Goal: Task Accomplishment & Management: Complete application form

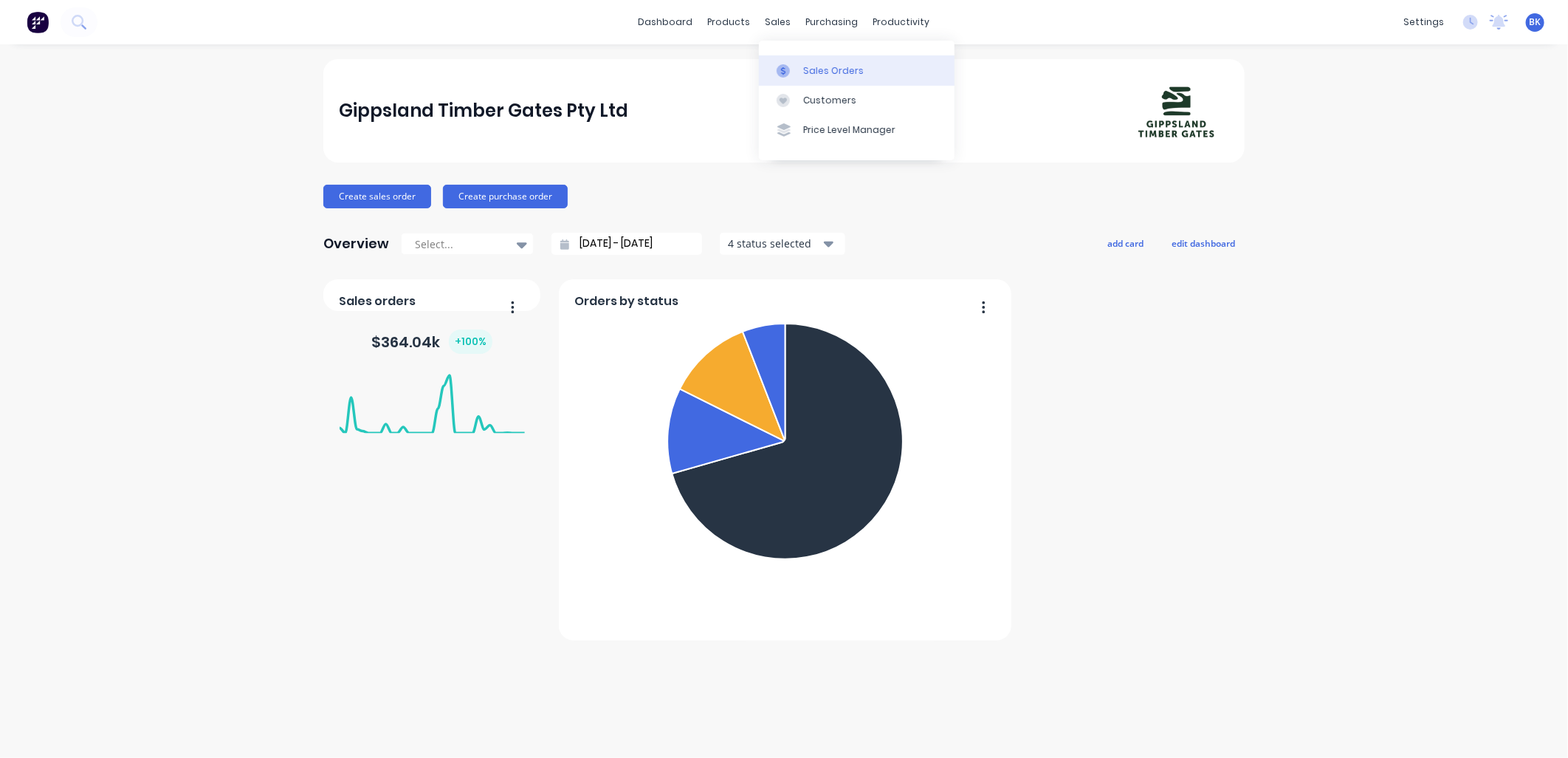
click at [812, 75] on div "Sales Orders" at bounding box center [833, 71] width 60 height 14
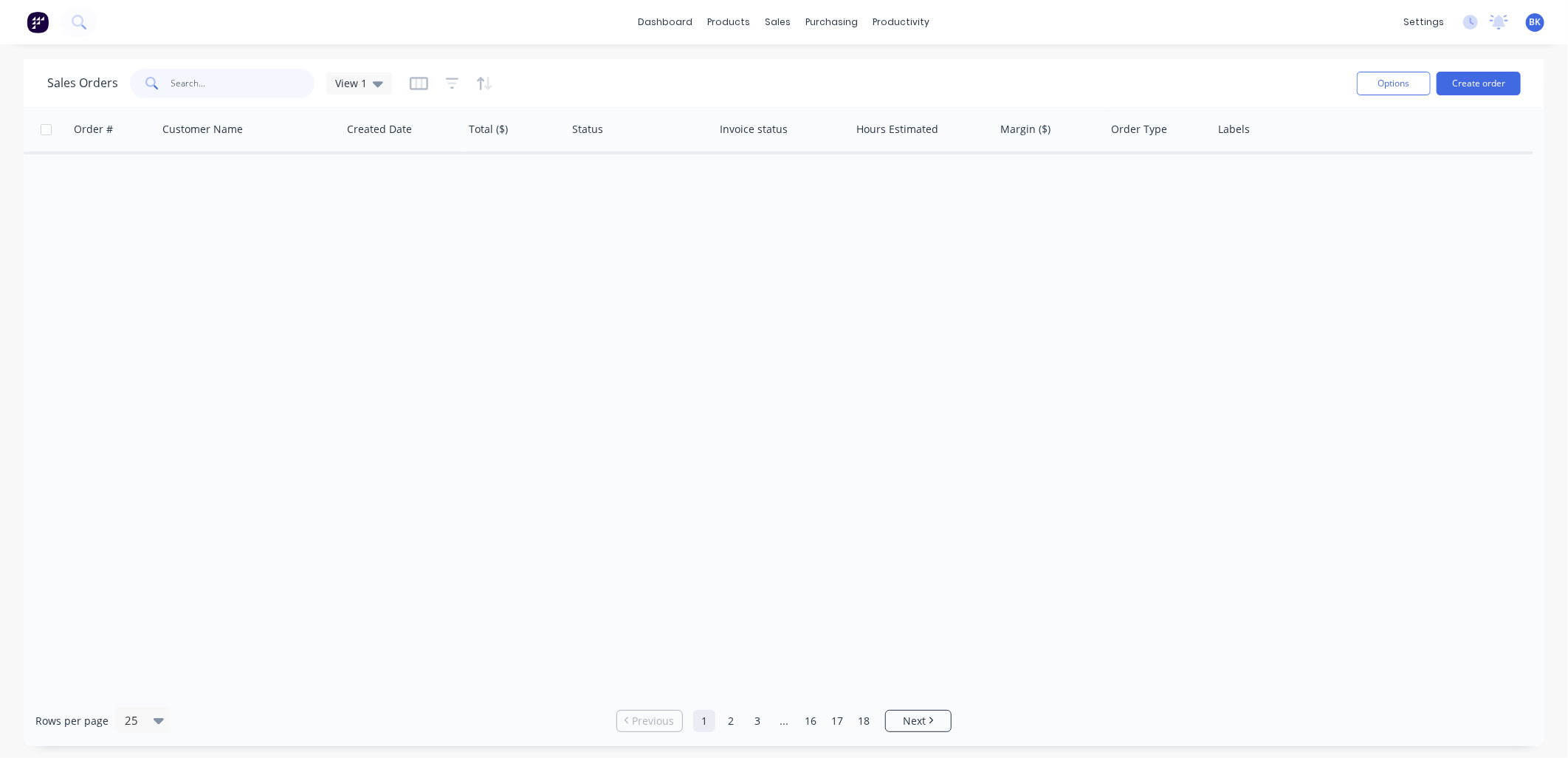
click at [226, 87] on input "text" at bounding box center [243, 83] width 144 height 29
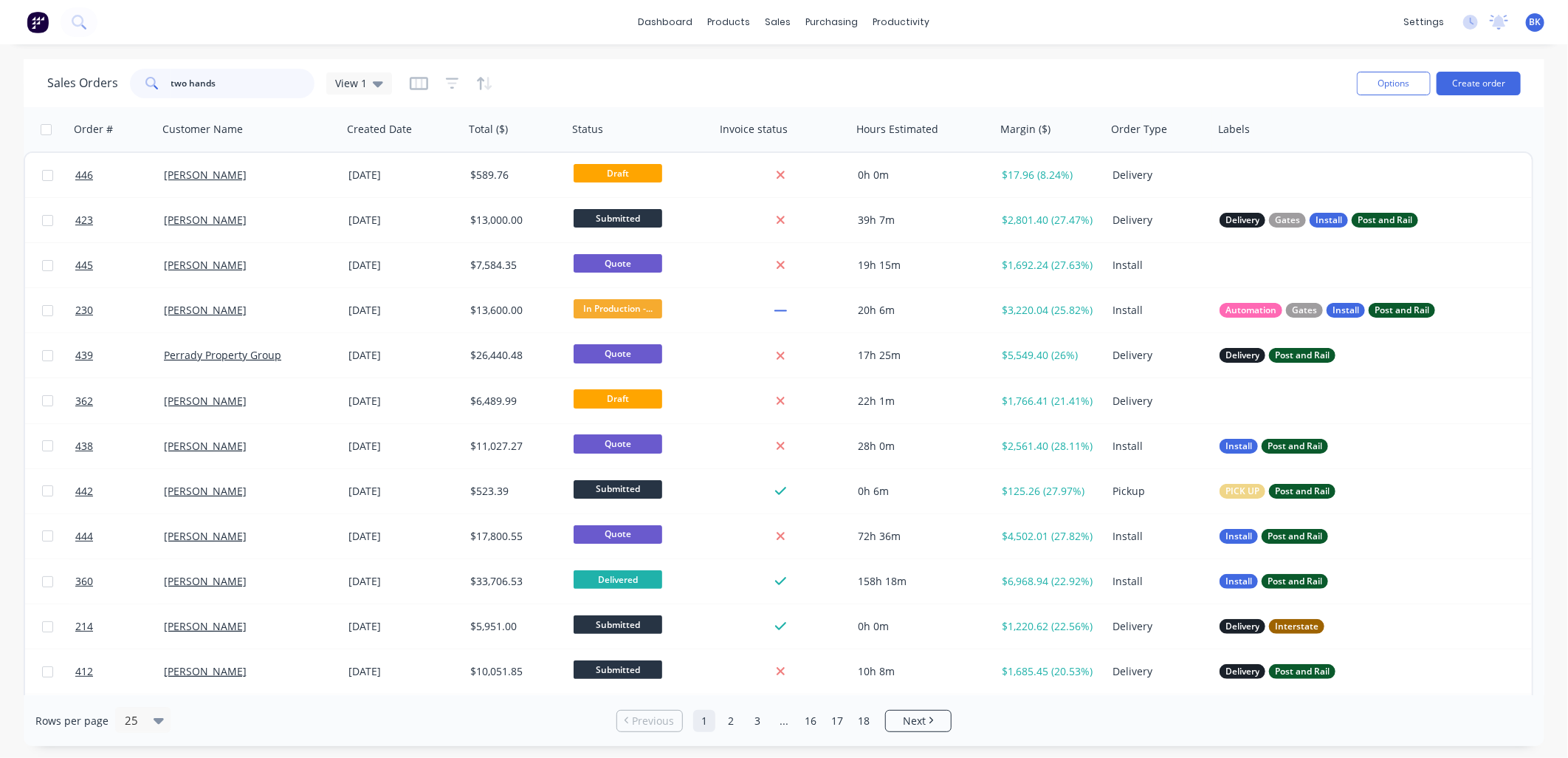
type input "two hands"
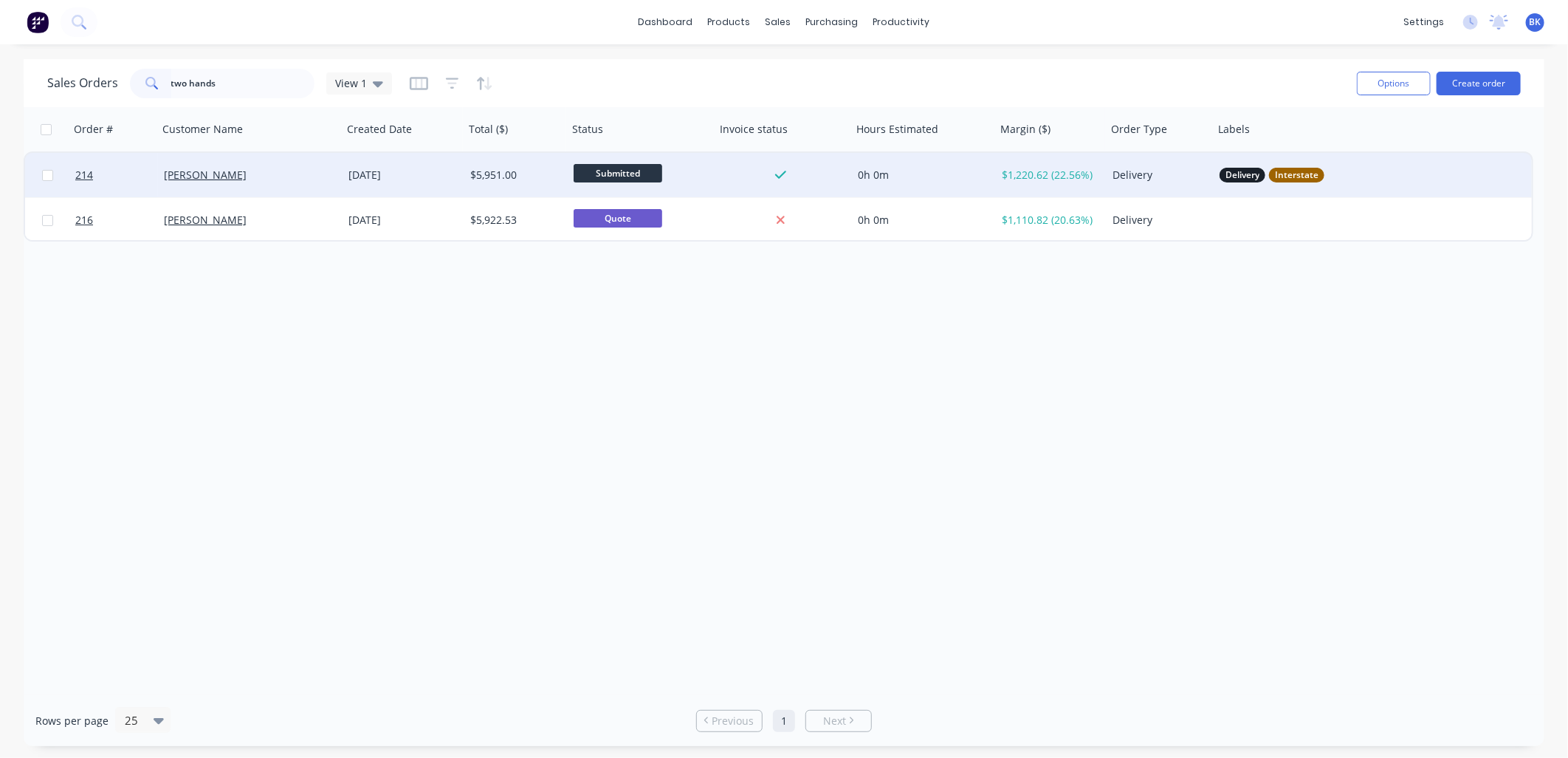
click at [263, 178] on div "[PERSON_NAME]" at bounding box center [246, 175] width 164 height 15
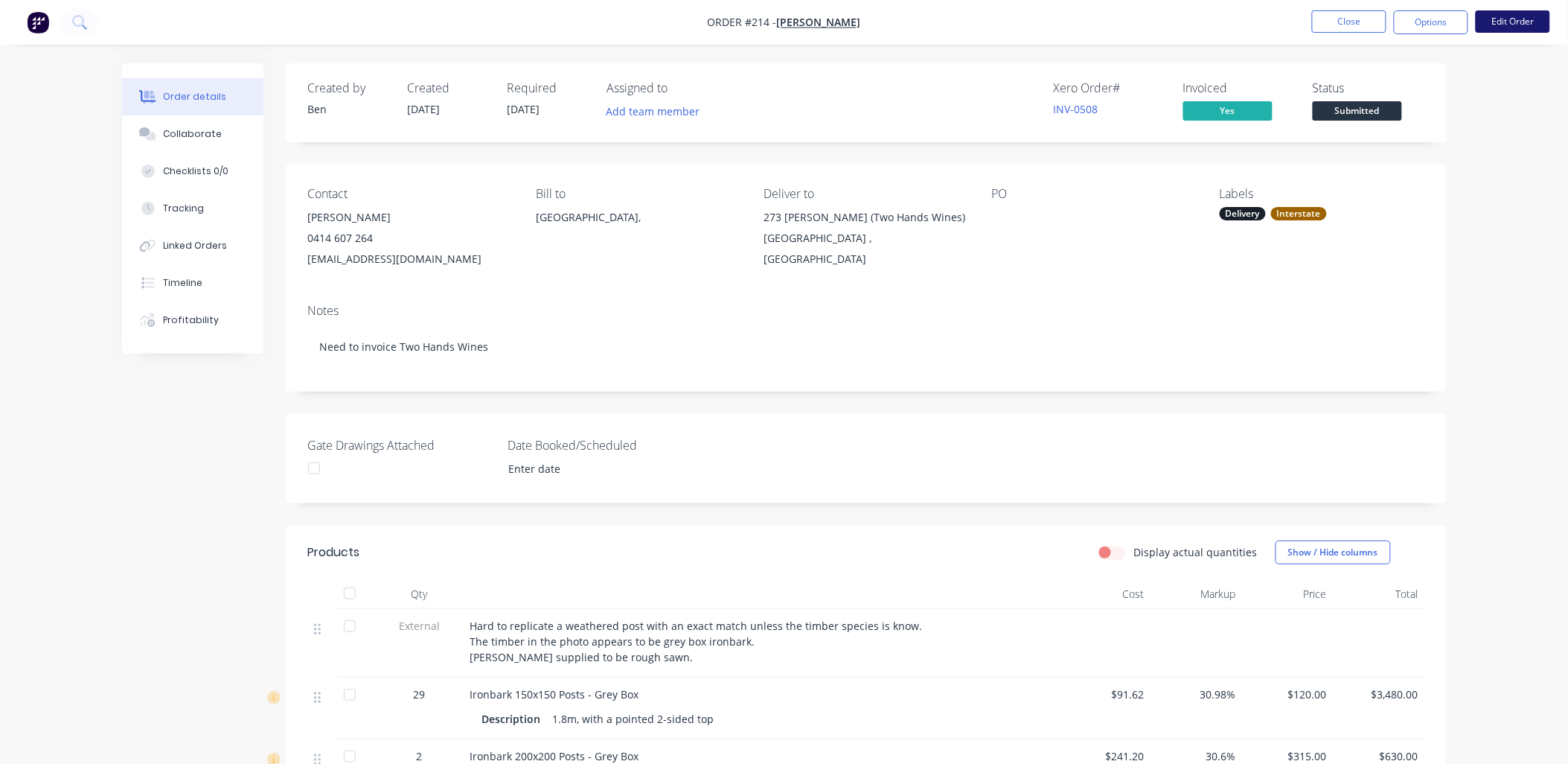
click at [1508, 17] on button "Edit Order" at bounding box center [1512, 21] width 74 height 22
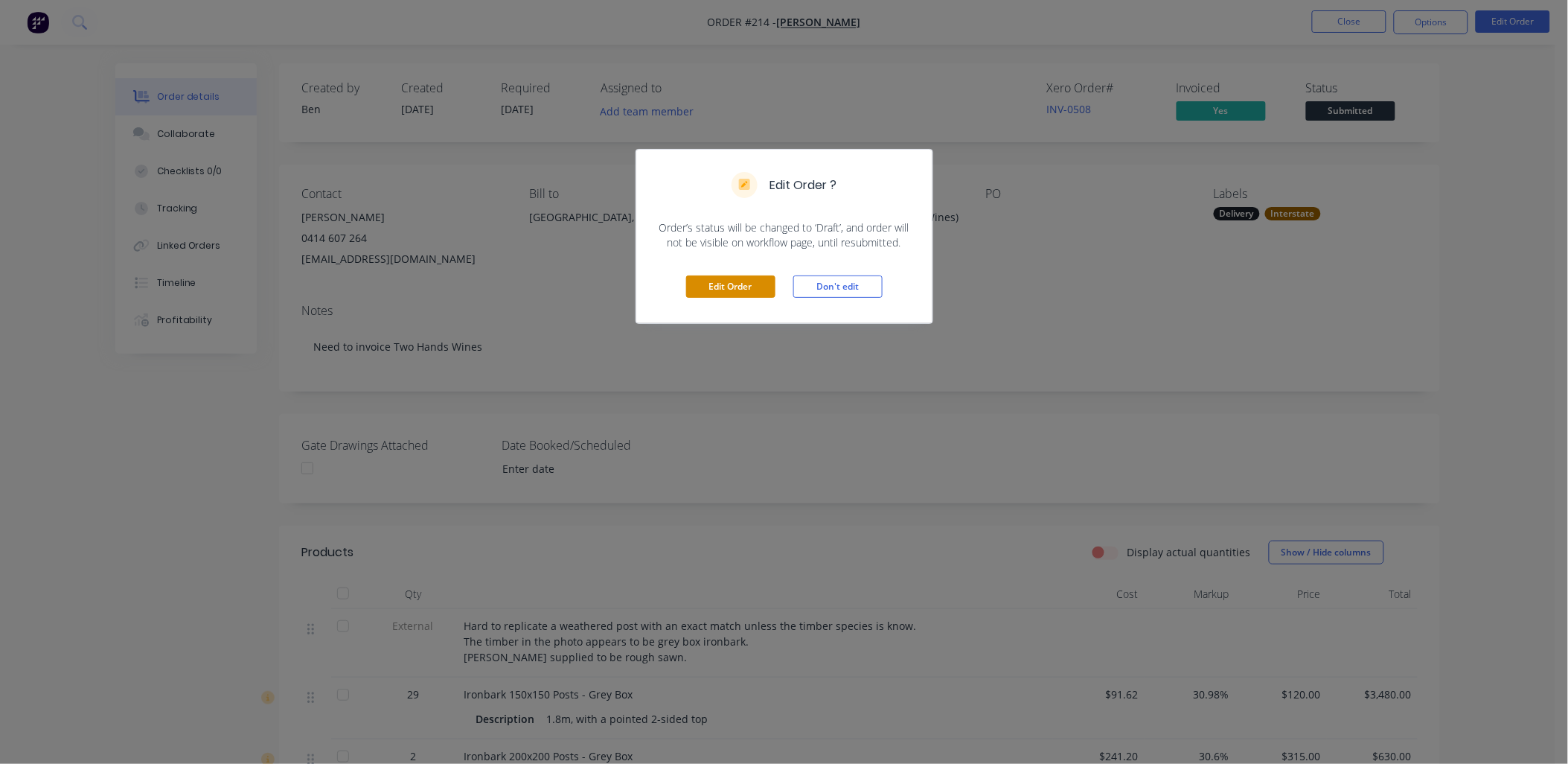
click at [739, 288] on button "Edit Order" at bounding box center [730, 286] width 89 height 22
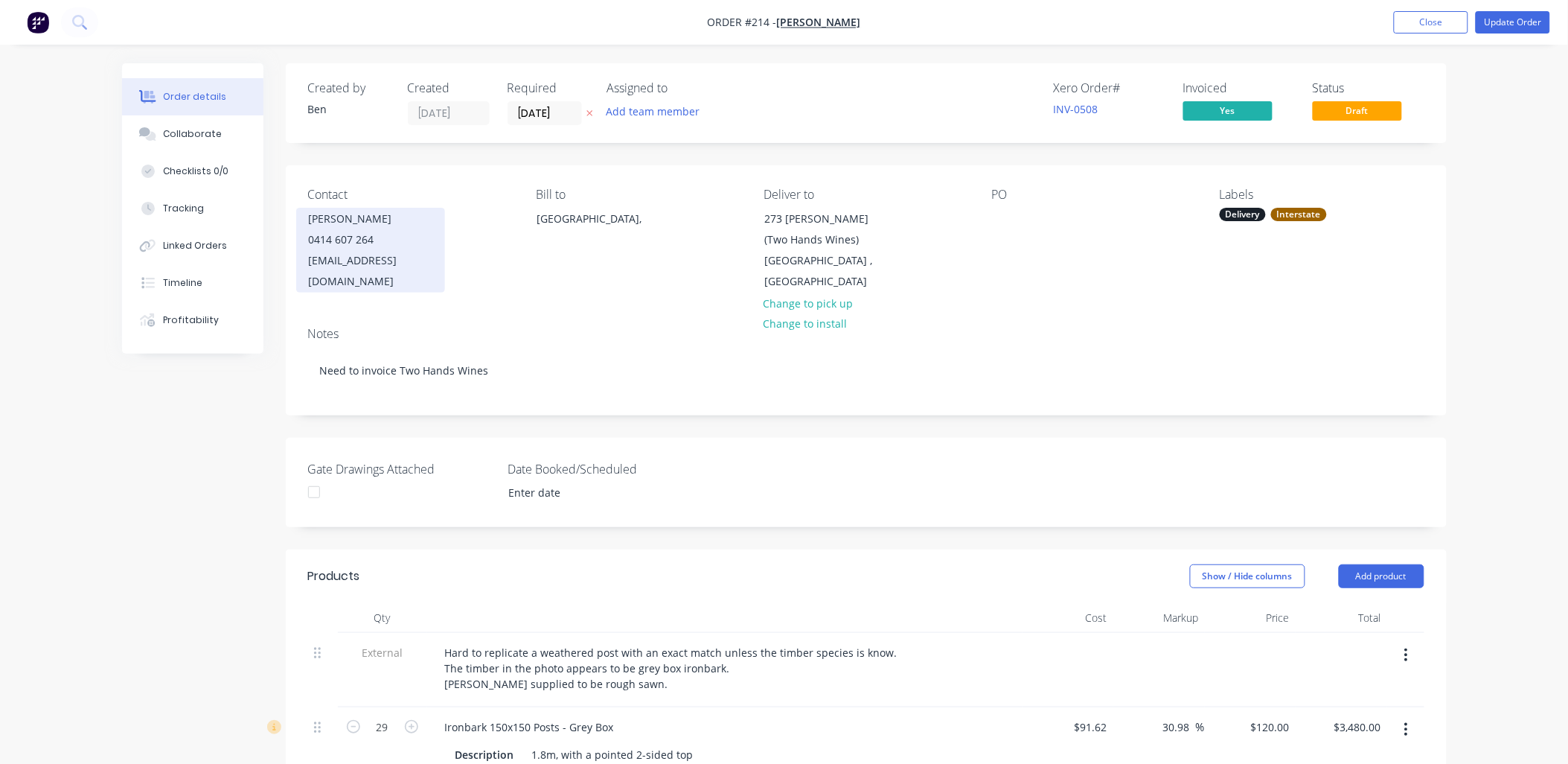
click at [395, 235] on div "0414 607 264" at bounding box center [370, 240] width 124 height 21
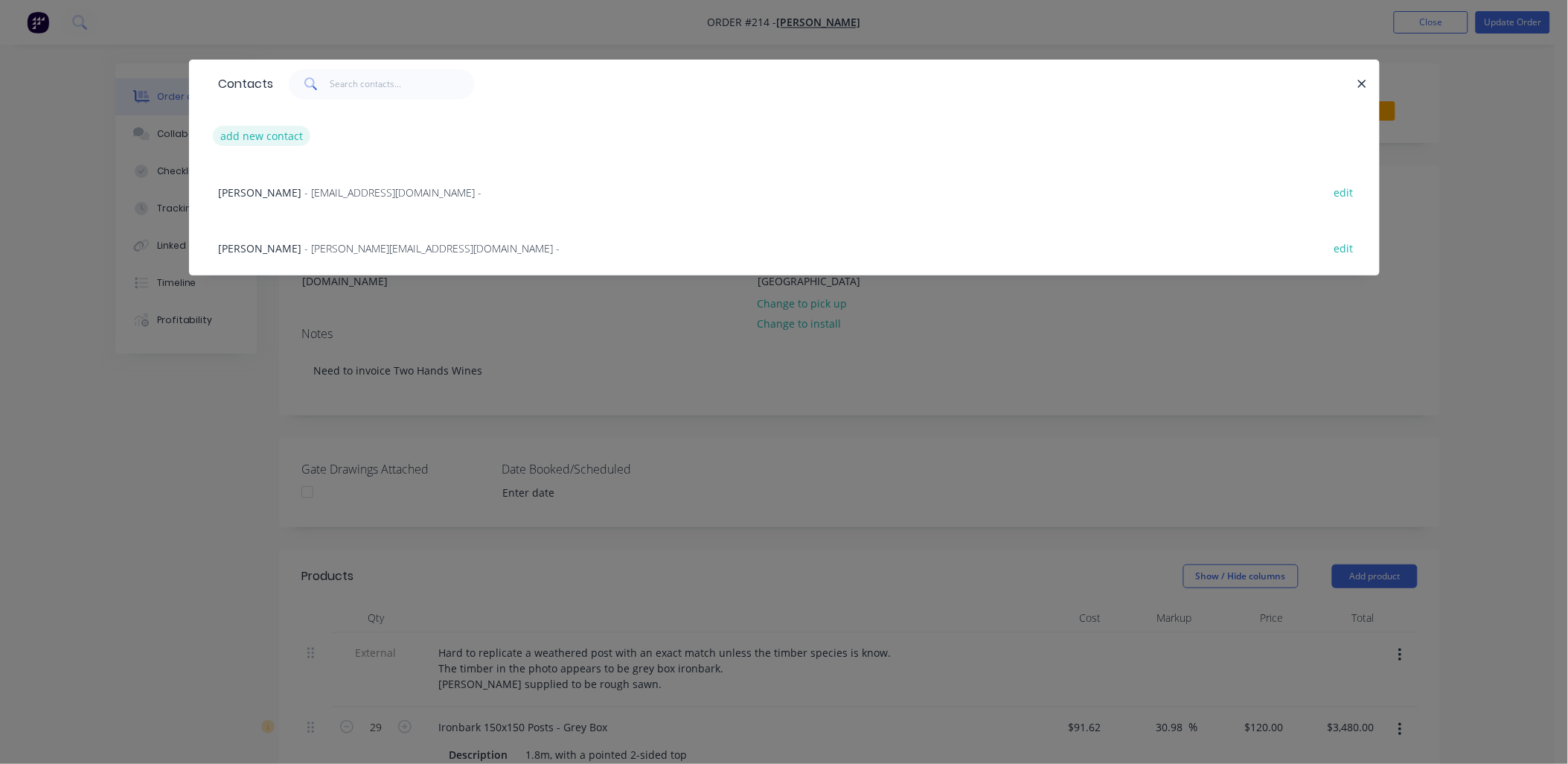
click at [281, 137] on button "add new contact" at bounding box center [262, 136] width 98 height 20
select select "AU"
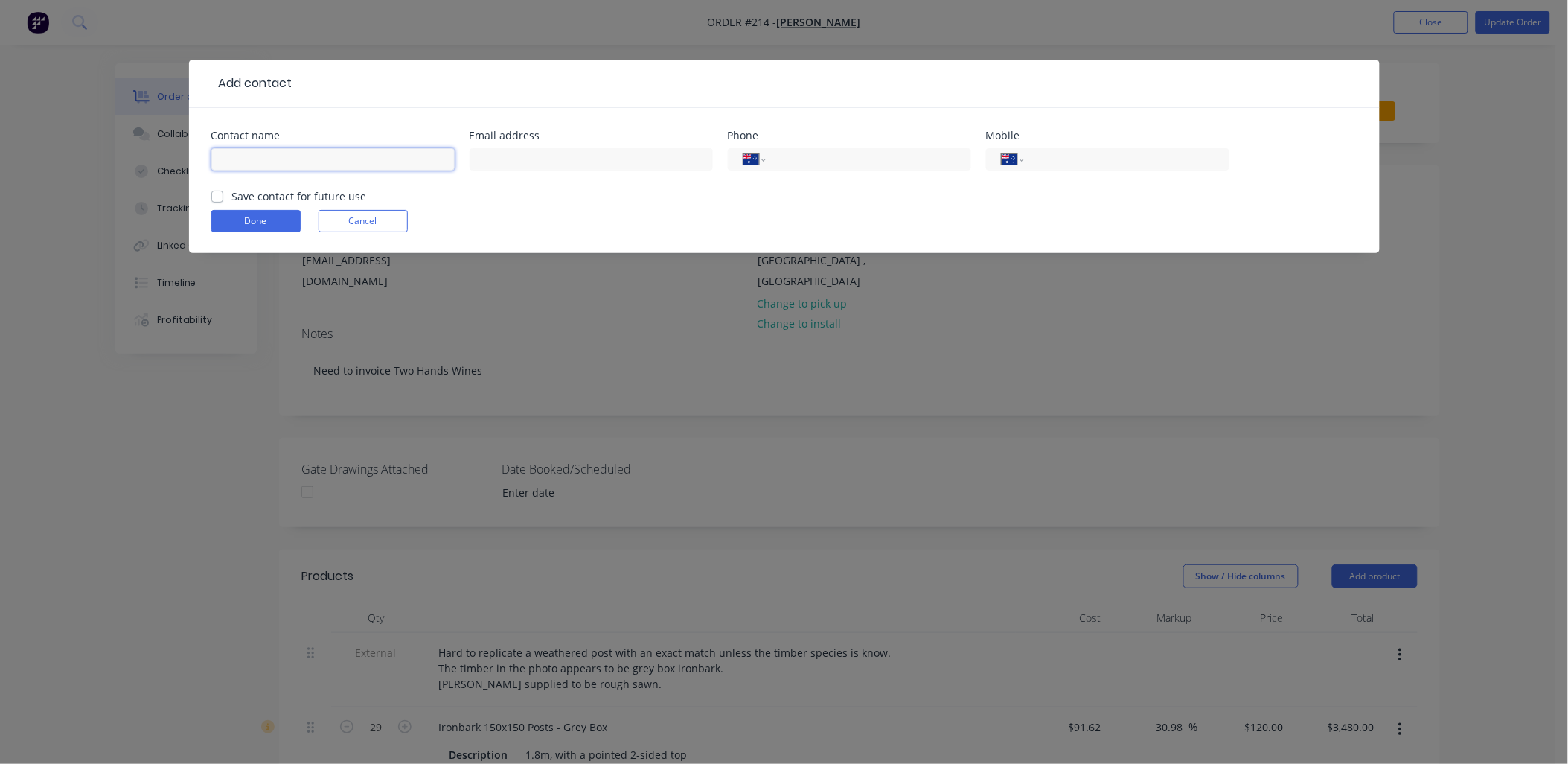
click at [277, 162] on input "text" at bounding box center [332, 159] width 243 height 22
click at [374, 221] on button "Cancel" at bounding box center [363, 221] width 89 height 22
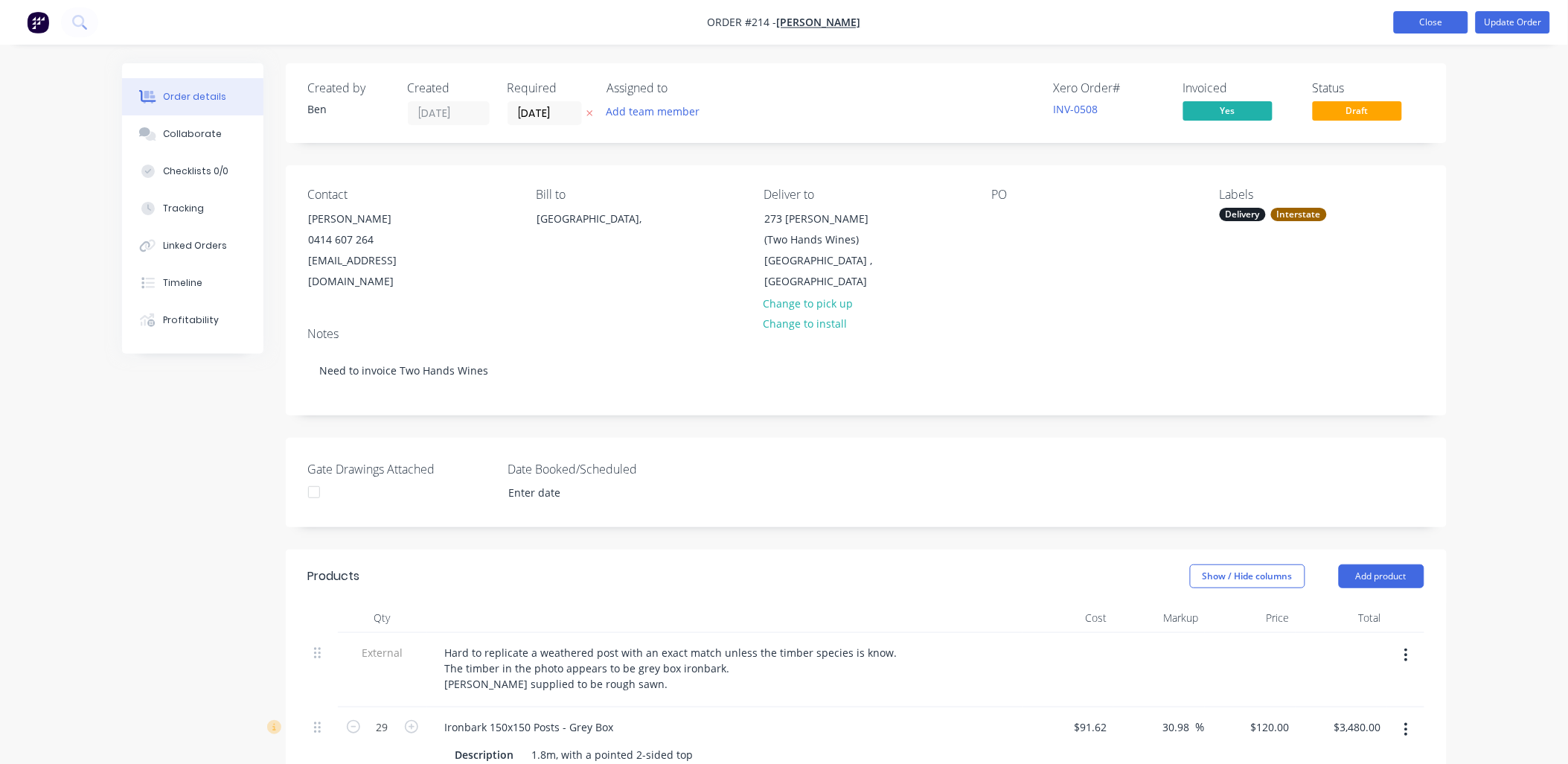
click at [1432, 18] on button "Close" at bounding box center [1430, 22] width 74 height 22
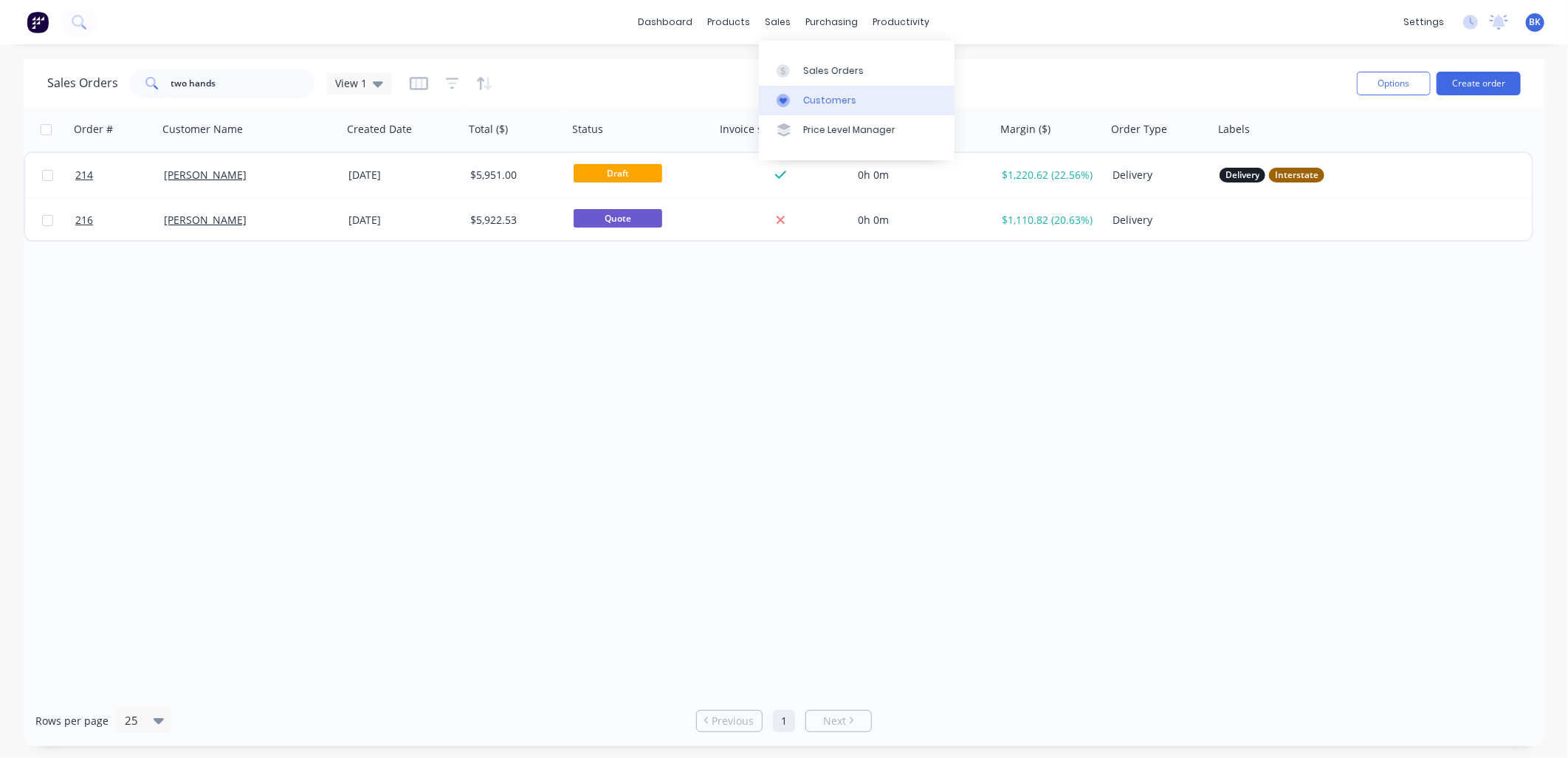
click at [815, 95] on div "Customers" at bounding box center [830, 100] width 53 height 14
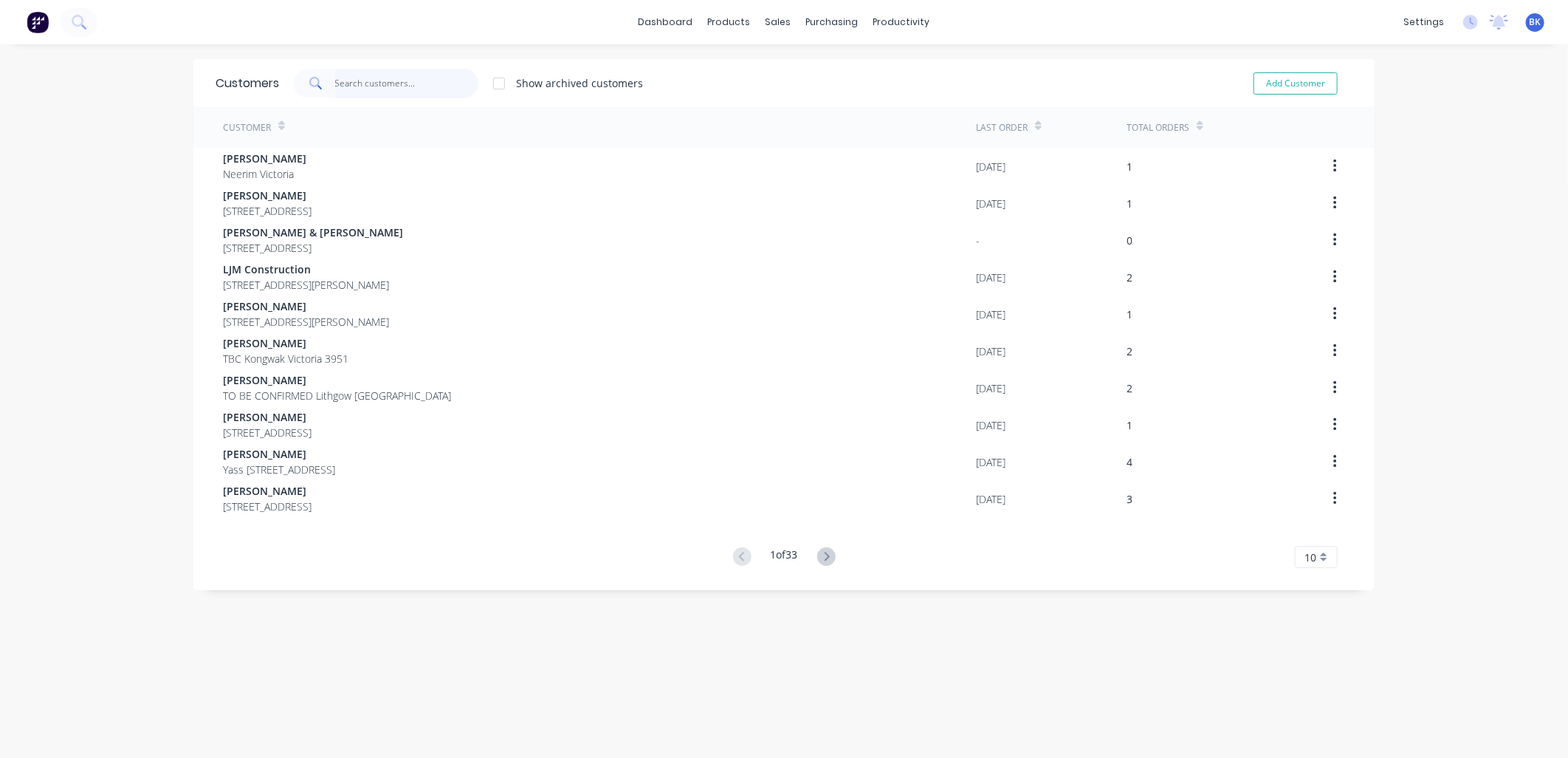
click at [431, 92] on input "text" at bounding box center [407, 83] width 144 height 29
click at [1277, 87] on button "Add Customer" at bounding box center [1295, 83] width 84 height 22
select select "AU"
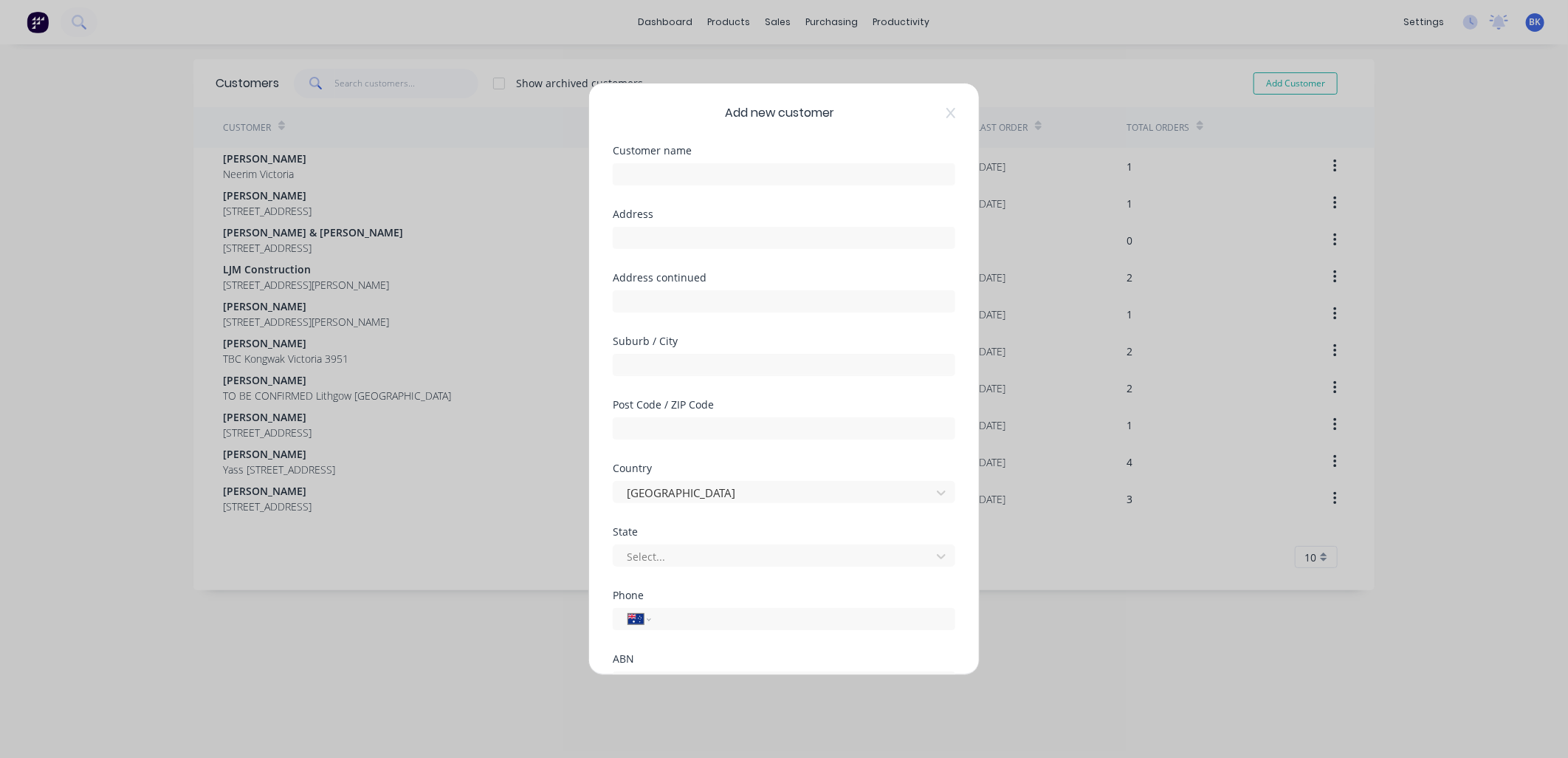
drag, startPoint x: 738, startPoint y: 148, endPoint x: 736, endPoint y: 161, distance: 13.2
click at [738, 149] on div "Customer name" at bounding box center [784, 150] width 342 height 10
drag, startPoint x: 726, startPoint y: 174, endPoint x: 611, endPoint y: 130, distance: 123.1
click at [726, 174] on input "text" at bounding box center [784, 174] width 342 height 22
click at [946, 117] on icon at bounding box center [951, 113] width 9 height 12
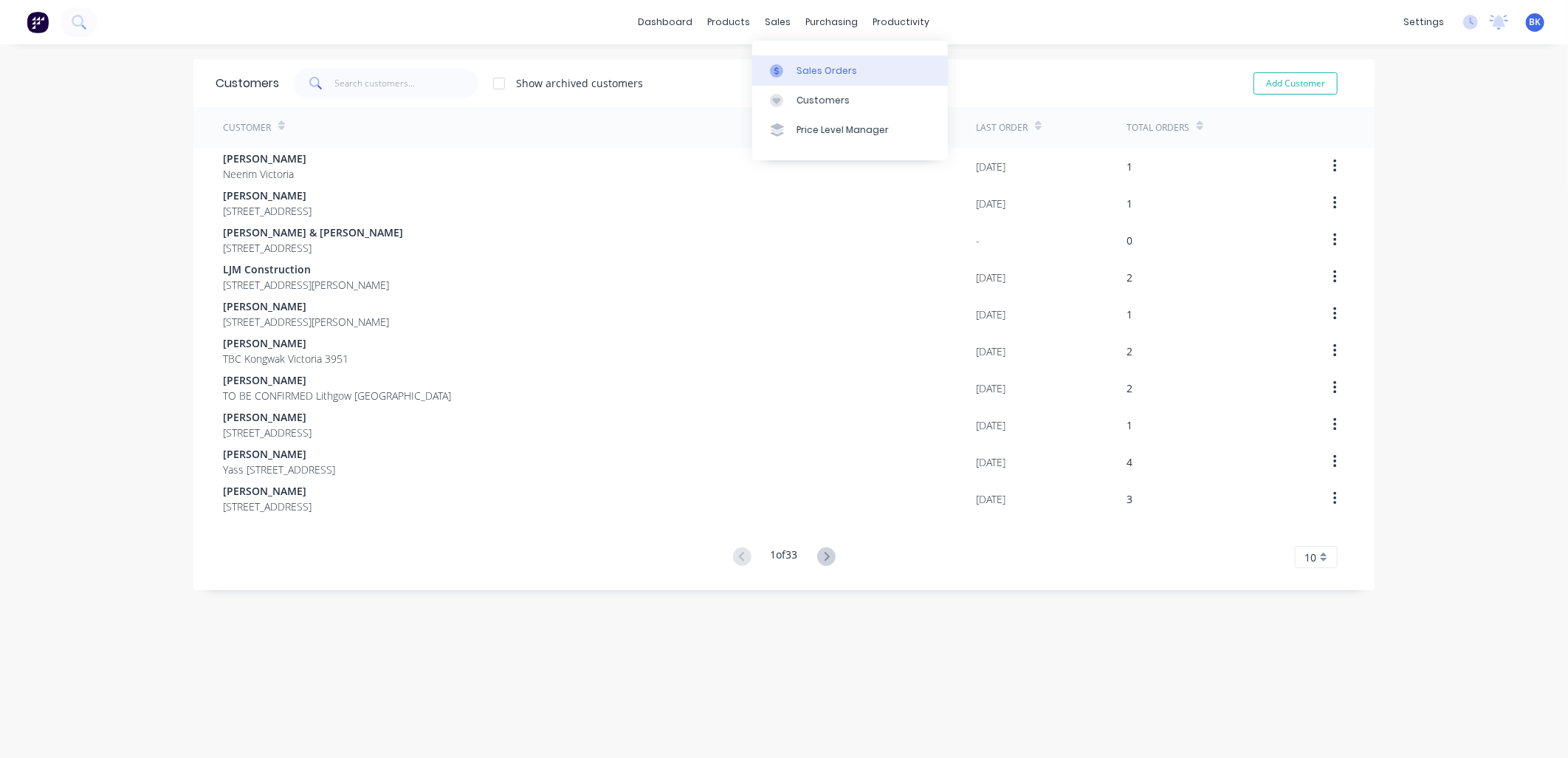
click at [817, 68] on div "Sales Orders" at bounding box center [827, 71] width 60 height 14
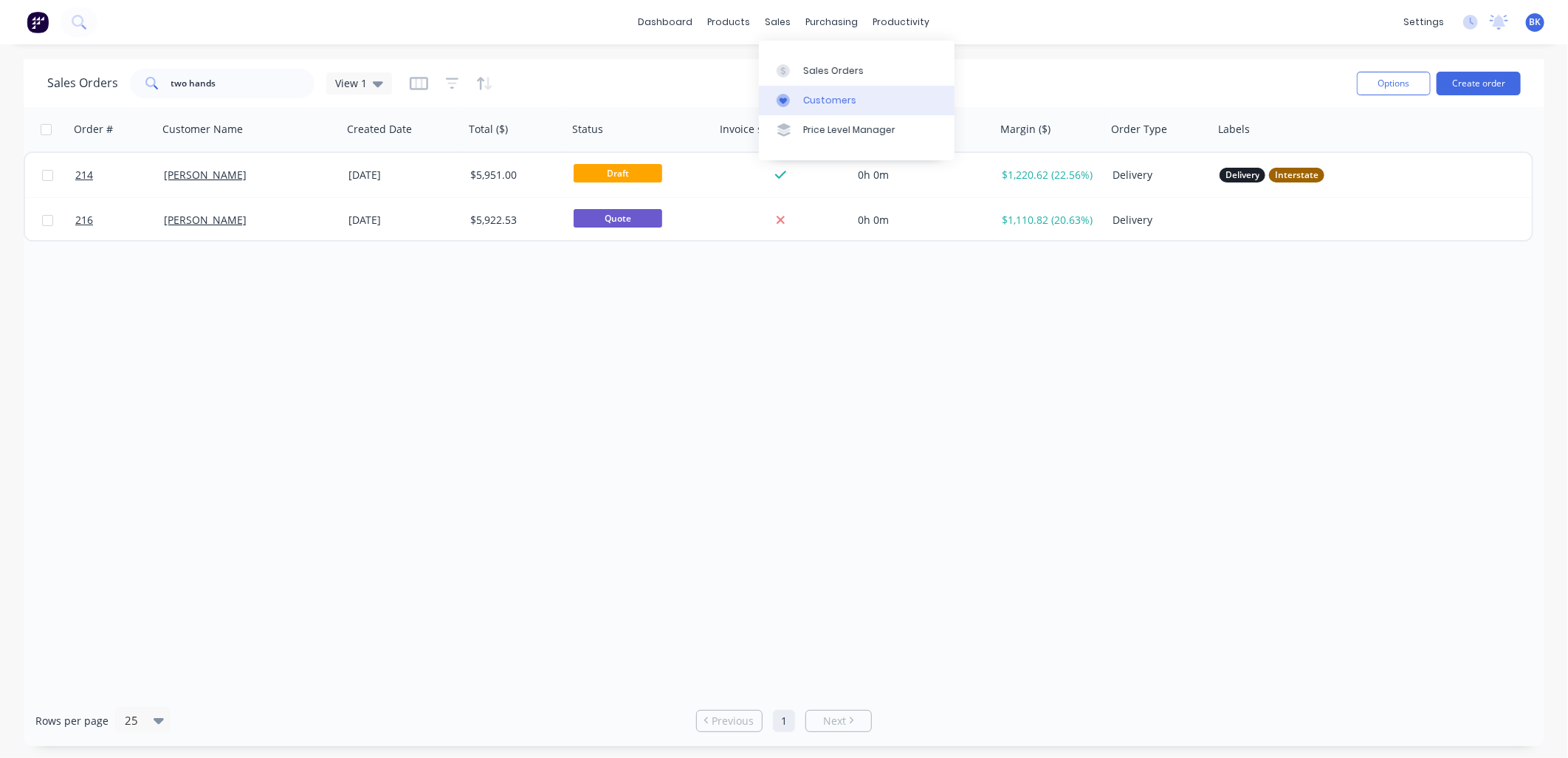
click at [828, 97] on div "Customers" at bounding box center [830, 100] width 53 height 14
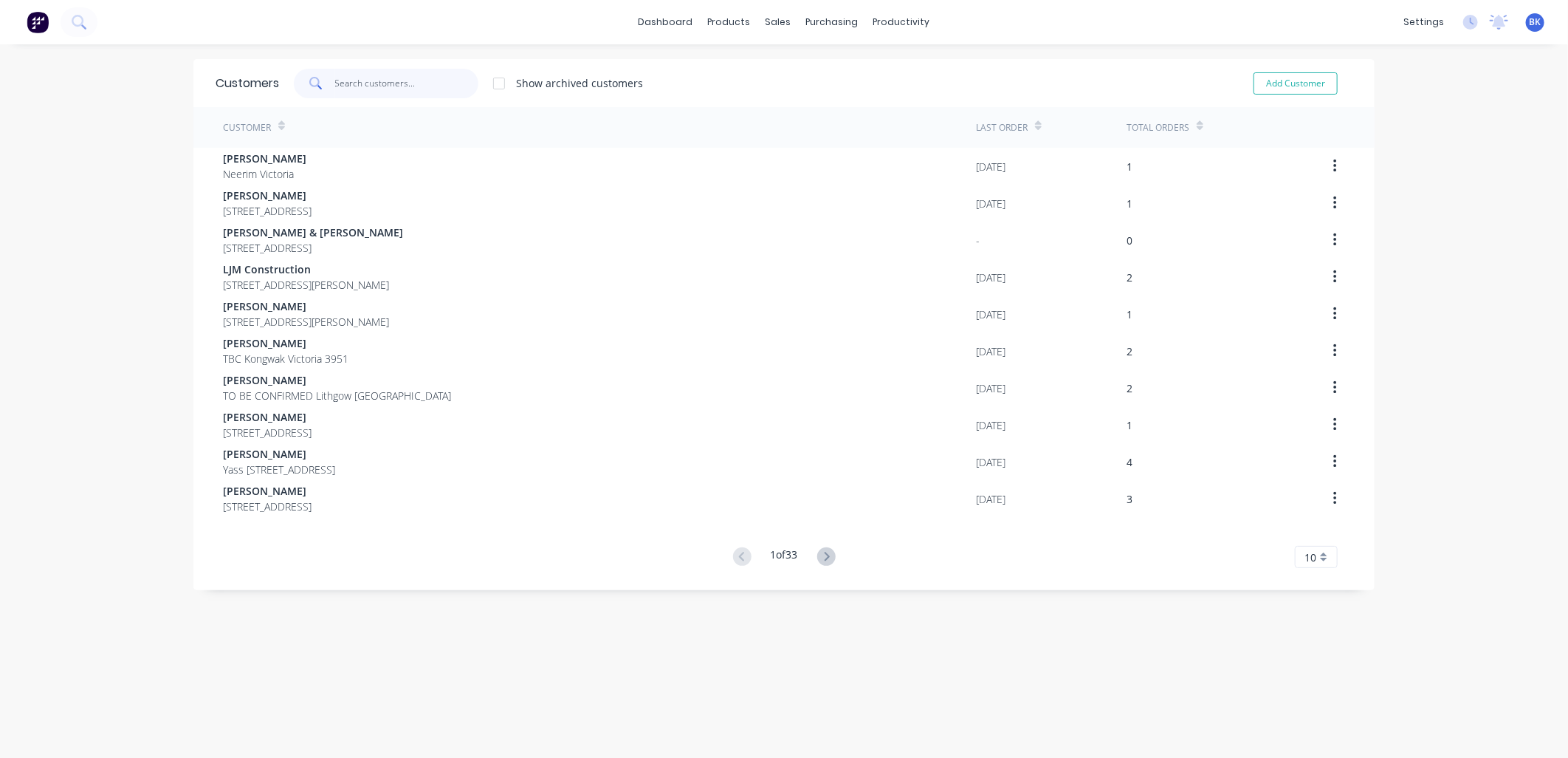
click at [388, 84] on input "text" at bounding box center [407, 83] width 144 height 29
click at [1296, 80] on button "Add Customer" at bounding box center [1295, 83] width 84 height 22
select select "AU"
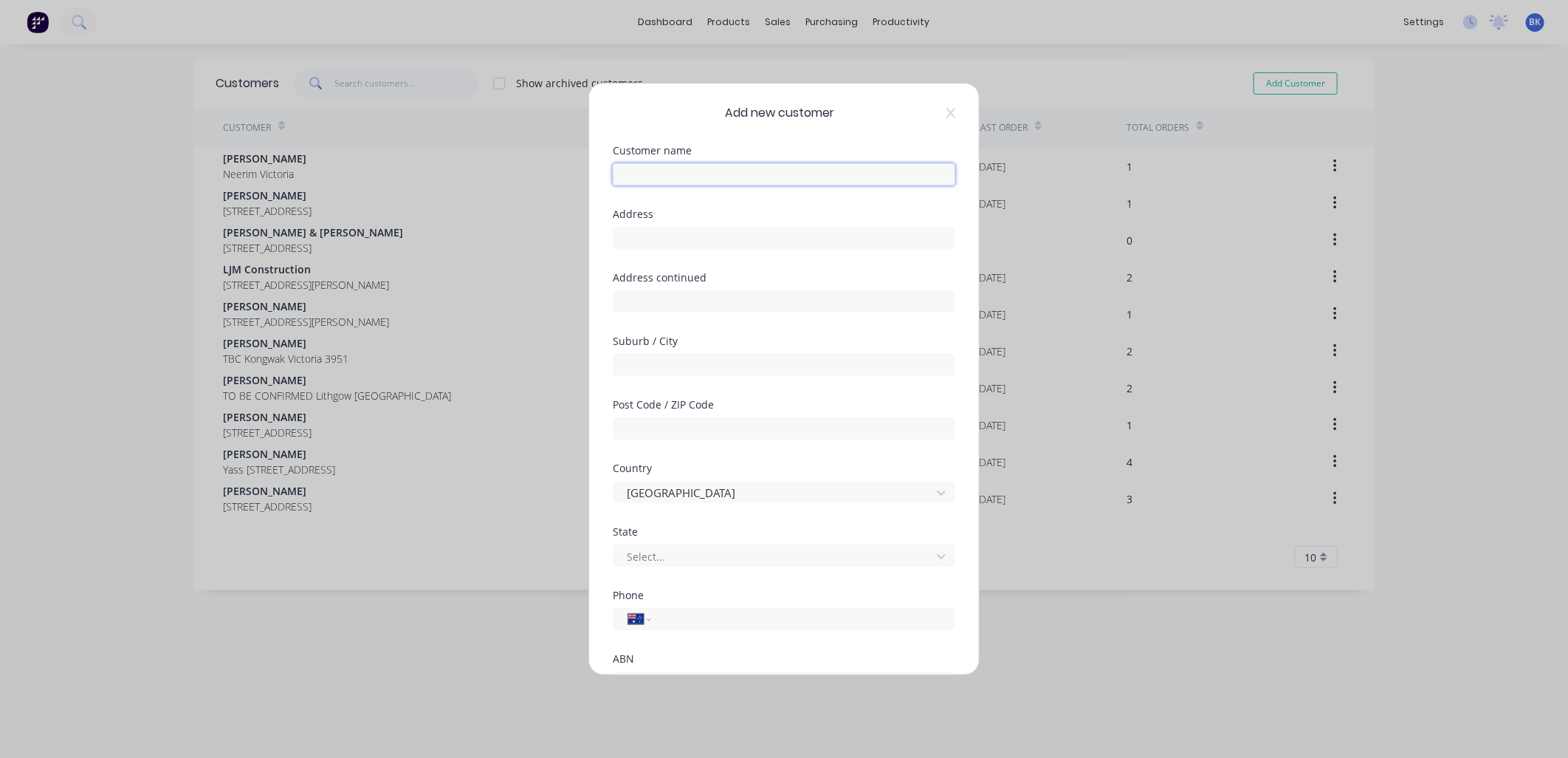
click at [680, 179] on input "text" at bounding box center [784, 174] width 342 height 22
paste input "TWO HANDS WINES"
type input "TWO HANDS WINES"
click at [657, 233] on input "text" at bounding box center [784, 238] width 342 height 22
paste input "[STREET_ADDRESS][PERSON_NAME]"
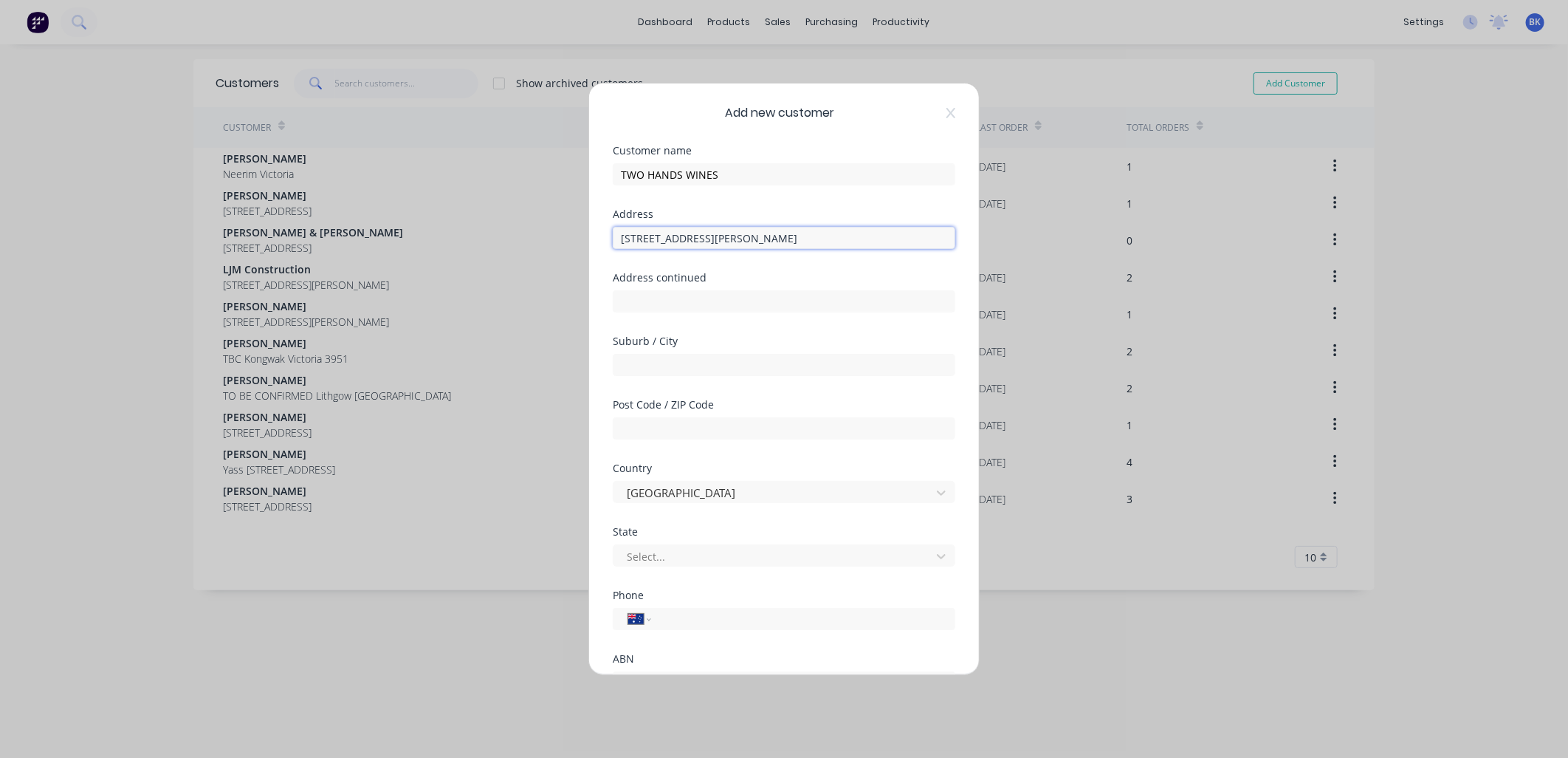
click at [778, 235] on input "[STREET_ADDRESS][PERSON_NAME]" at bounding box center [784, 238] width 342 height 22
type input "[STREET_ADDRESS][PERSON_NAME]"
click at [672, 431] on input "text" at bounding box center [784, 428] width 342 height 22
paste input "5355"
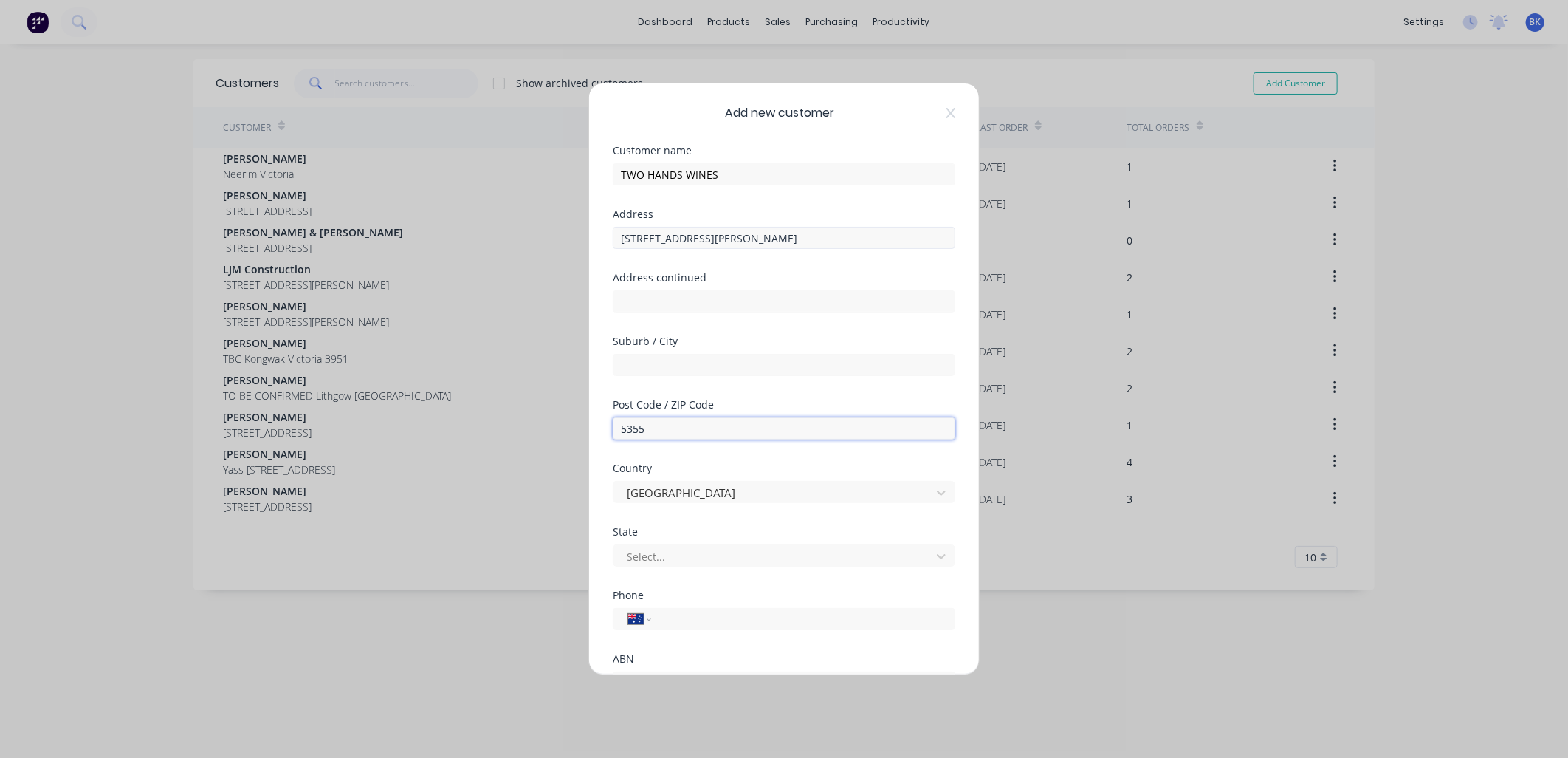
type input "5355"
click at [786, 239] on input "[STREET_ADDRESS][PERSON_NAME]" at bounding box center [784, 238] width 342 height 22
drag, startPoint x: 786, startPoint y: 239, endPoint x: 839, endPoint y: 233, distance: 53.3
click at [839, 233] on input "[STREET_ADDRESS][PERSON_NAME]" at bounding box center [784, 238] width 342 height 22
click at [683, 556] on div at bounding box center [774, 557] width 298 height 18
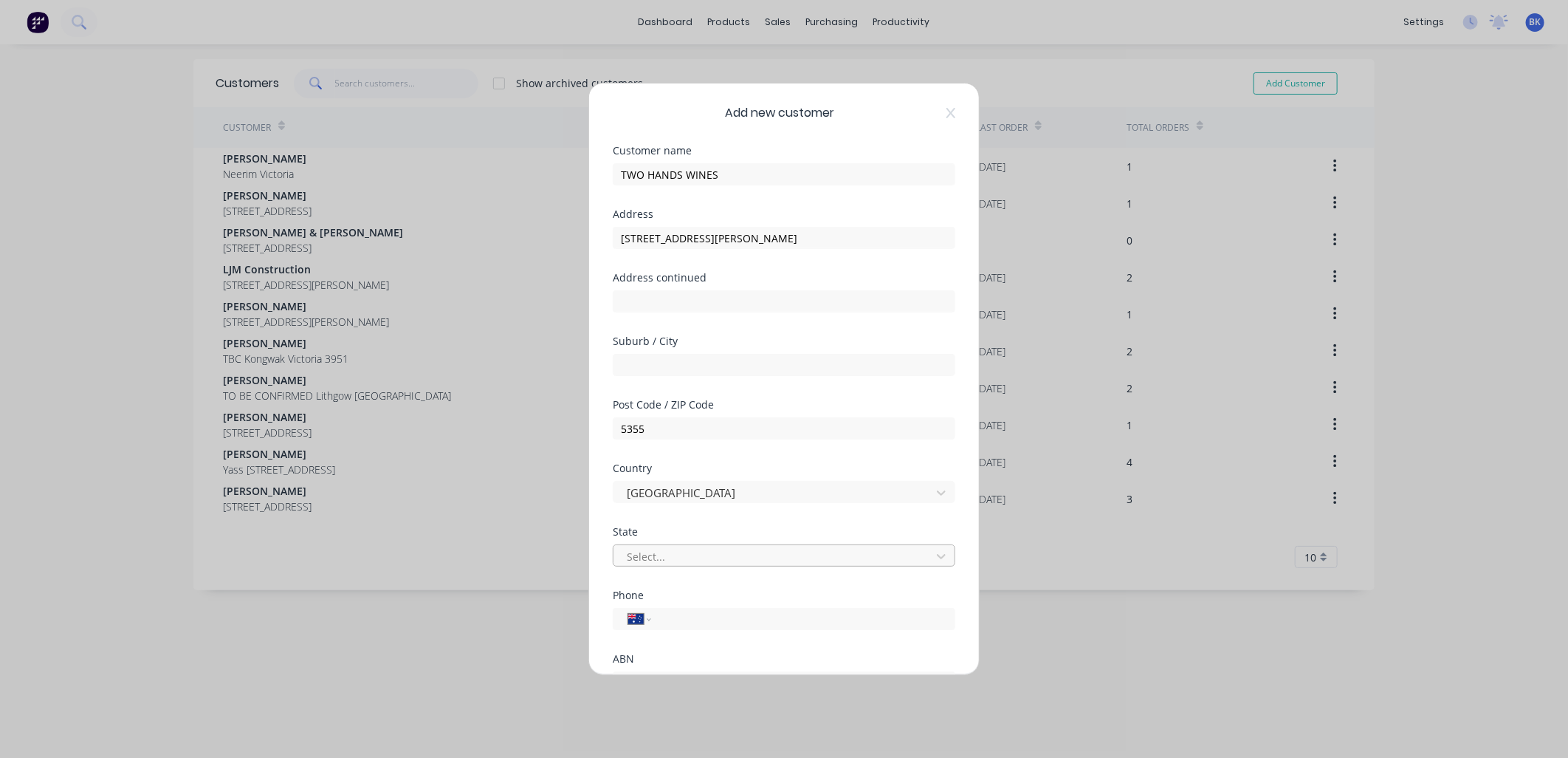
type input "s"
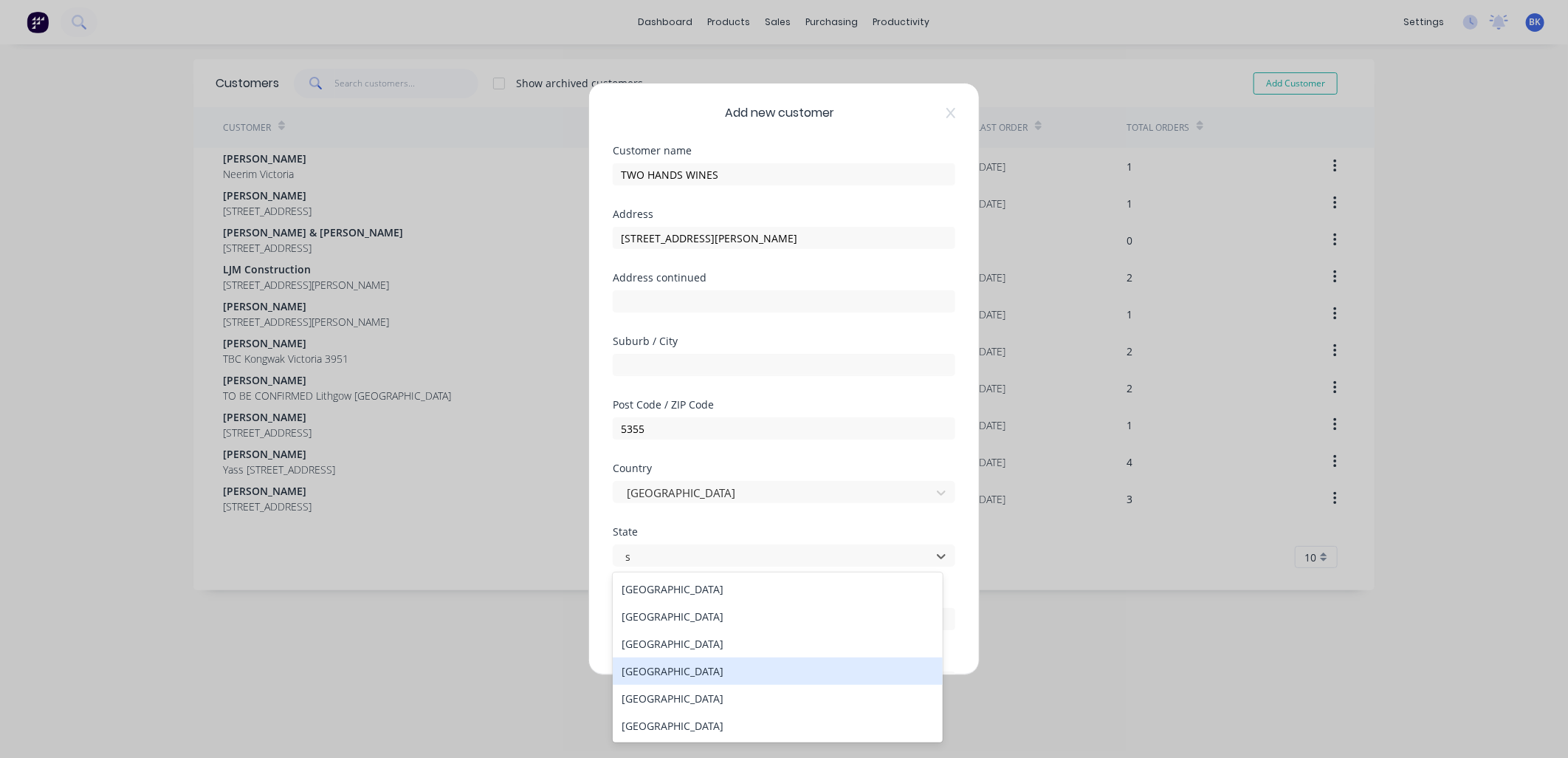
click at [675, 677] on div "[GEOGRAPHIC_DATA]" at bounding box center [778, 671] width 330 height 27
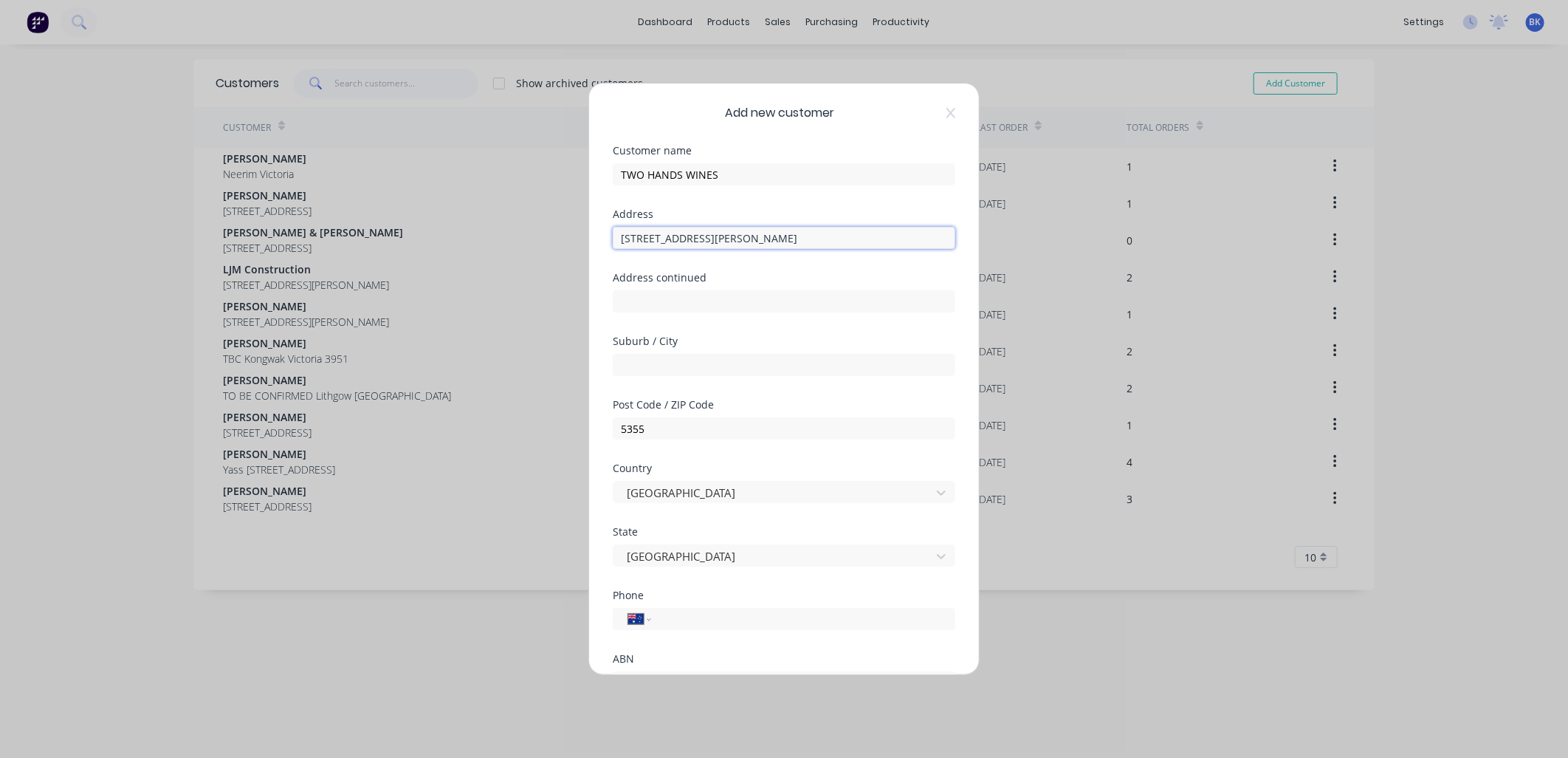
click at [759, 239] on input "[STREET_ADDRESS][PERSON_NAME]" at bounding box center [784, 238] width 342 height 22
type input "[STREET_ADDRESS][PERSON_NAME]"
click at [662, 369] on input "text" at bounding box center [784, 364] width 342 height 22
paste input "Marananga"
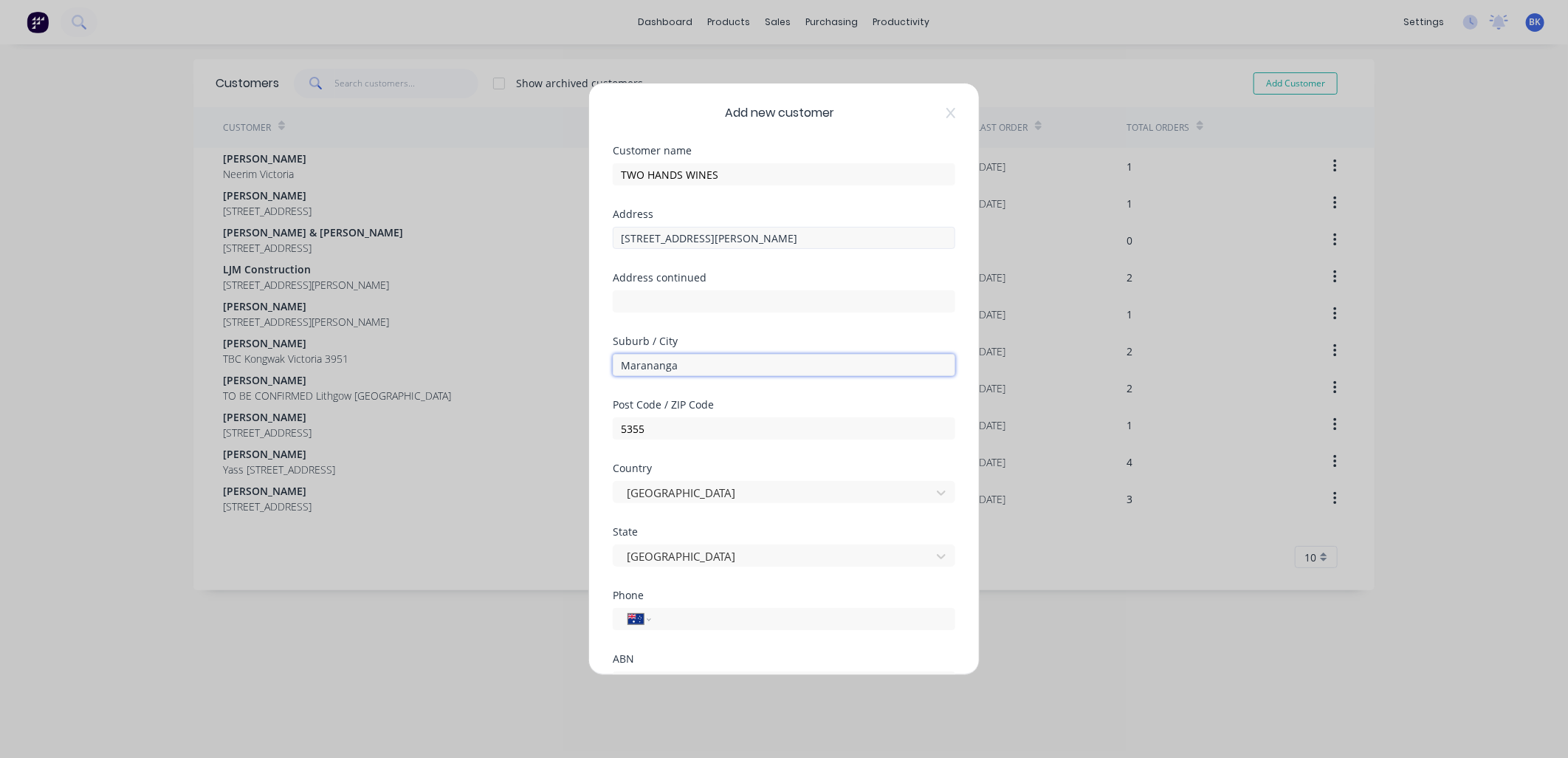
type input "Marananga"
drag, startPoint x: 708, startPoint y: 242, endPoint x: 806, endPoint y: 244, distance: 98.0
click at [806, 244] on input "[STREET_ADDRESS][PERSON_NAME]" at bounding box center [784, 238] width 342 height 22
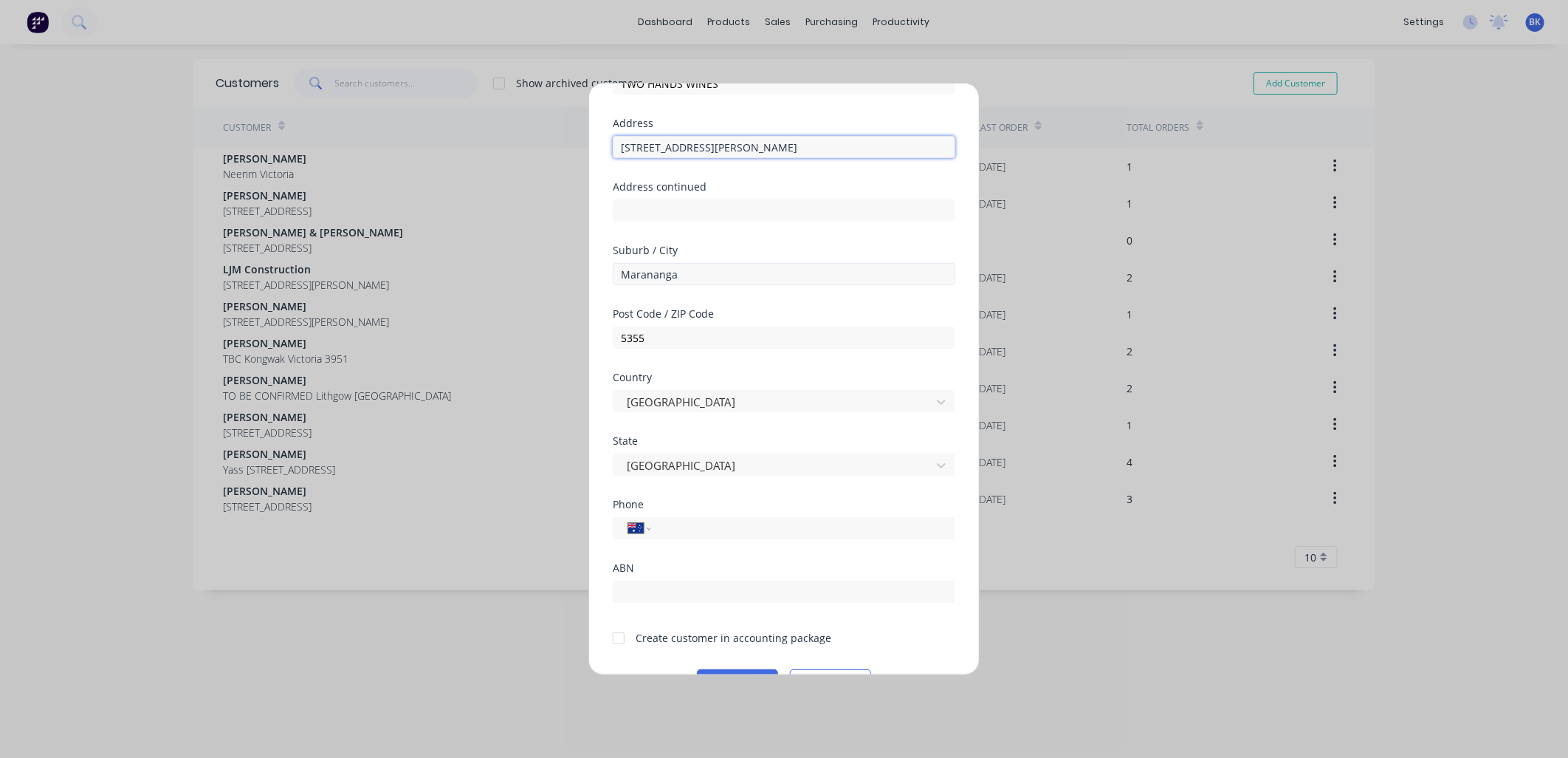
scroll to position [129, 0]
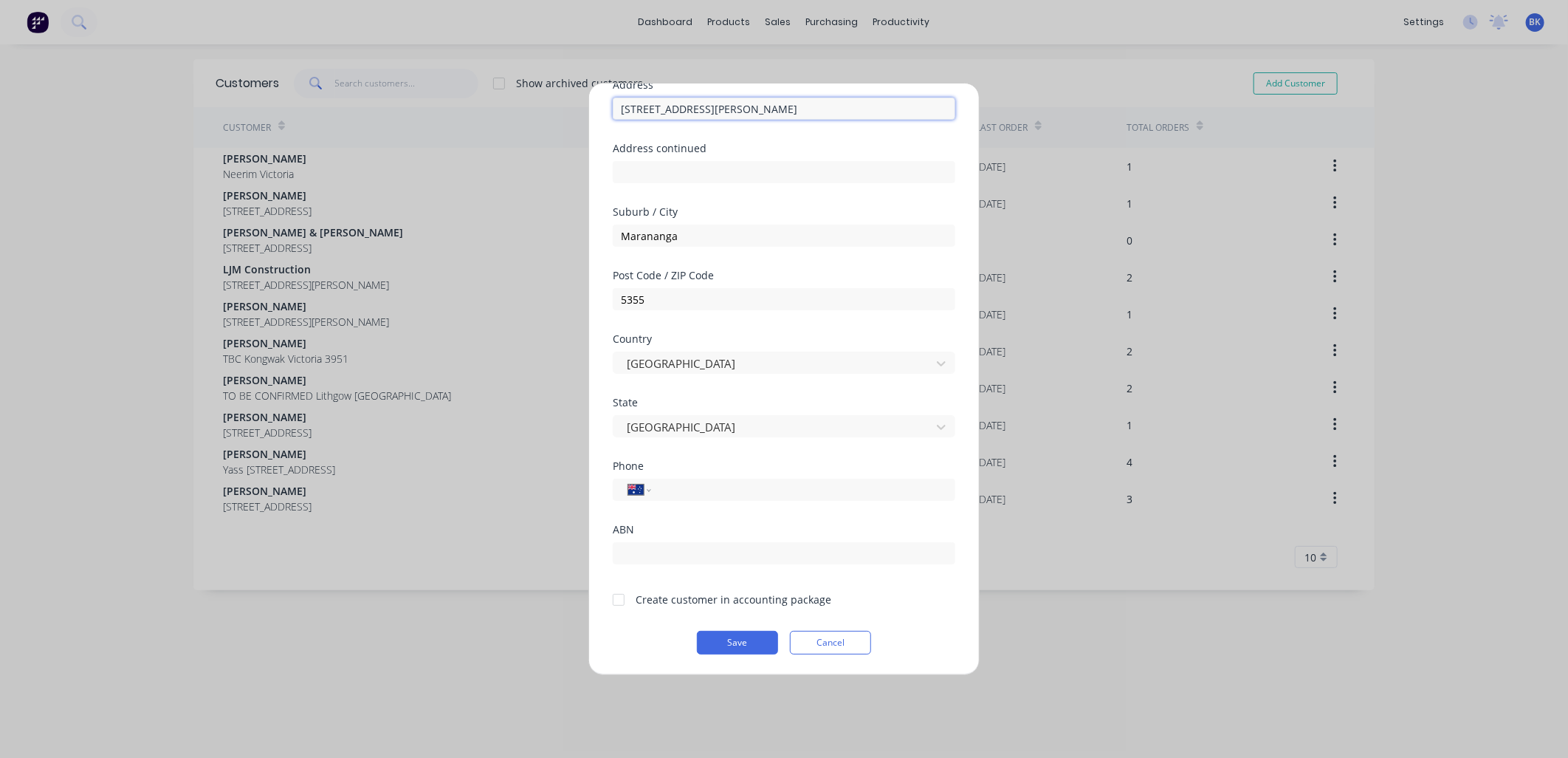
type input "[STREET_ADDRESS][PERSON_NAME]"
click at [680, 492] on input "tel" at bounding box center [800, 490] width 279 height 17
paste input "[PHONE_NUMBER]"
type input "[PHONE_NUMBER]"
click at [624, 599] on div at bounding box center [618, 599] width 29 height 29
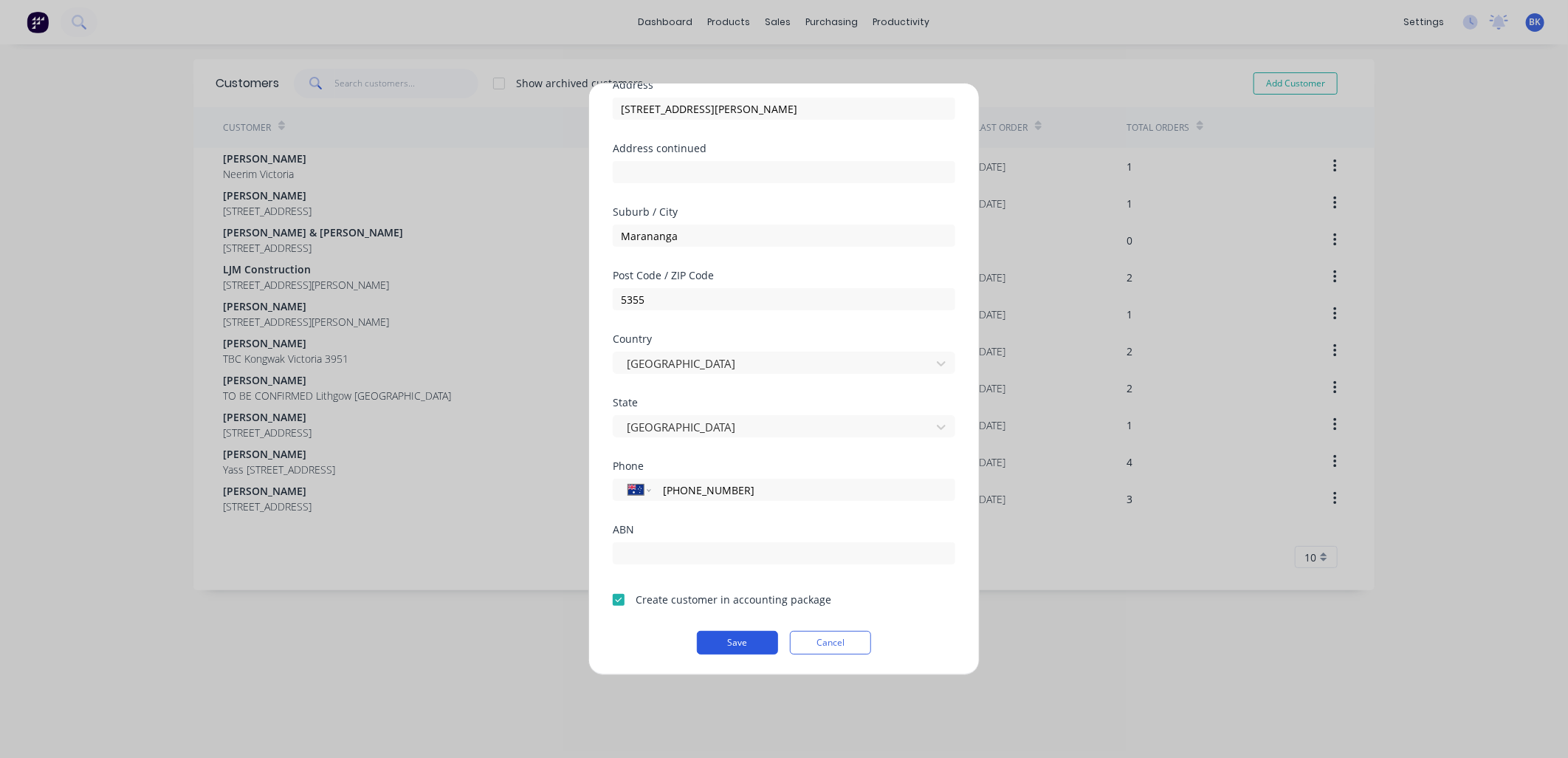
click at [720, 641] on button "Save" at bounding box center [737, 642] width 81 height 24
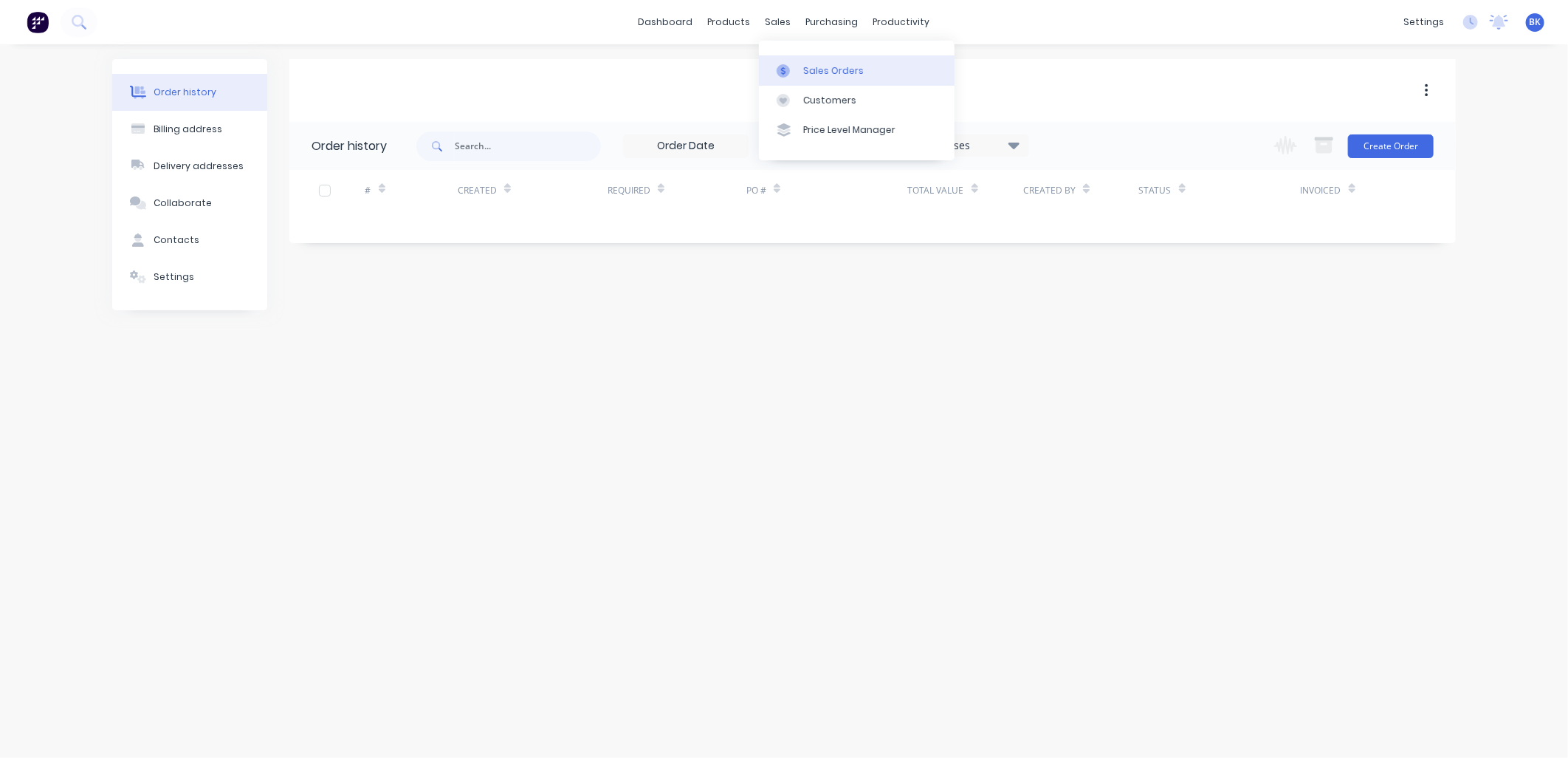
click at [800, 62] on link "Sales Orders" at bounding box center [856, 70] width 196 height 29
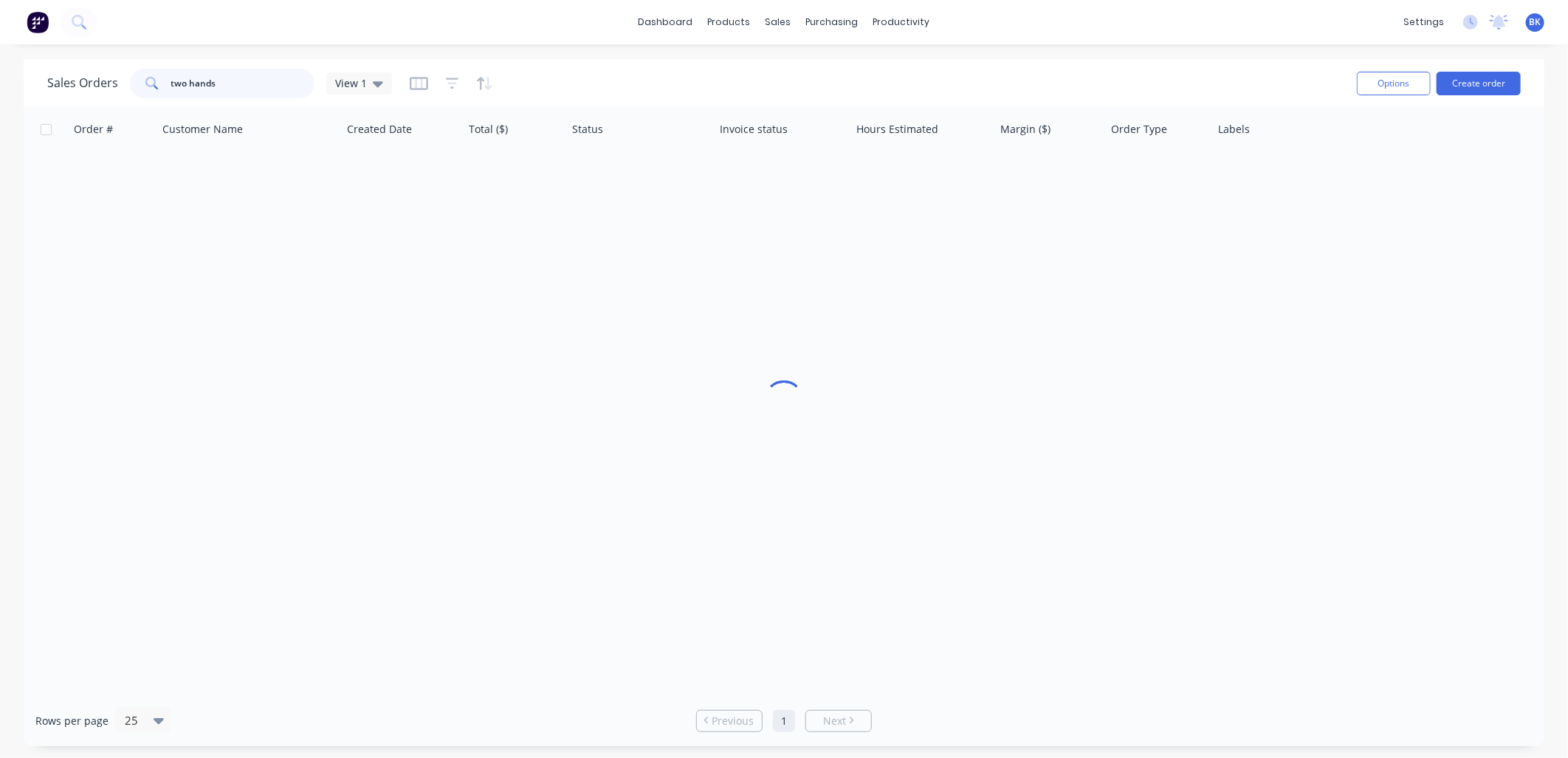
click at [282, 92] on input "two hands" at bounding box center [243, 83] width 144 height 29
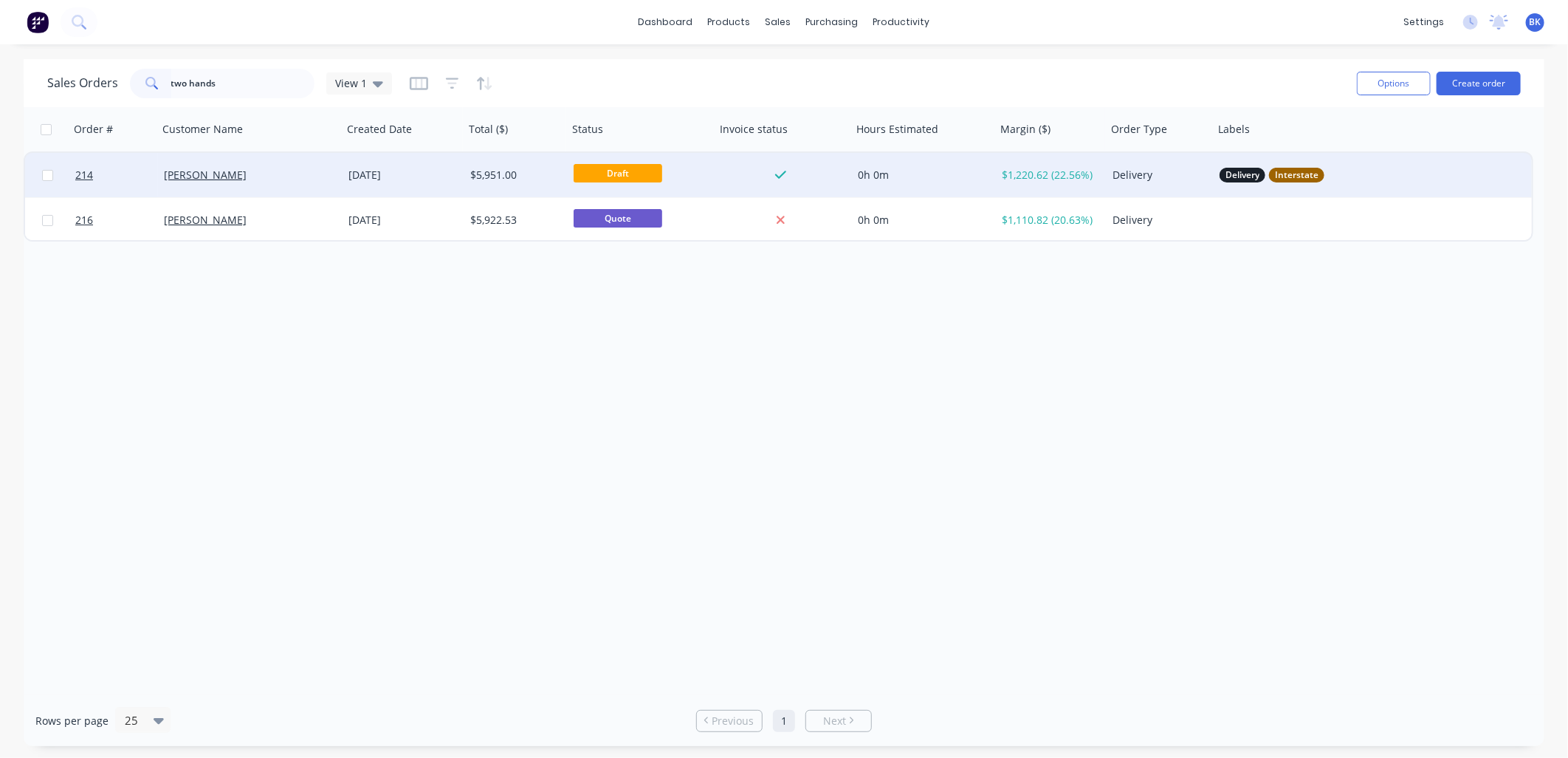
click at [1124, 185] on div "Delivery" at bounding box center [1160, 175] width 107 height 45
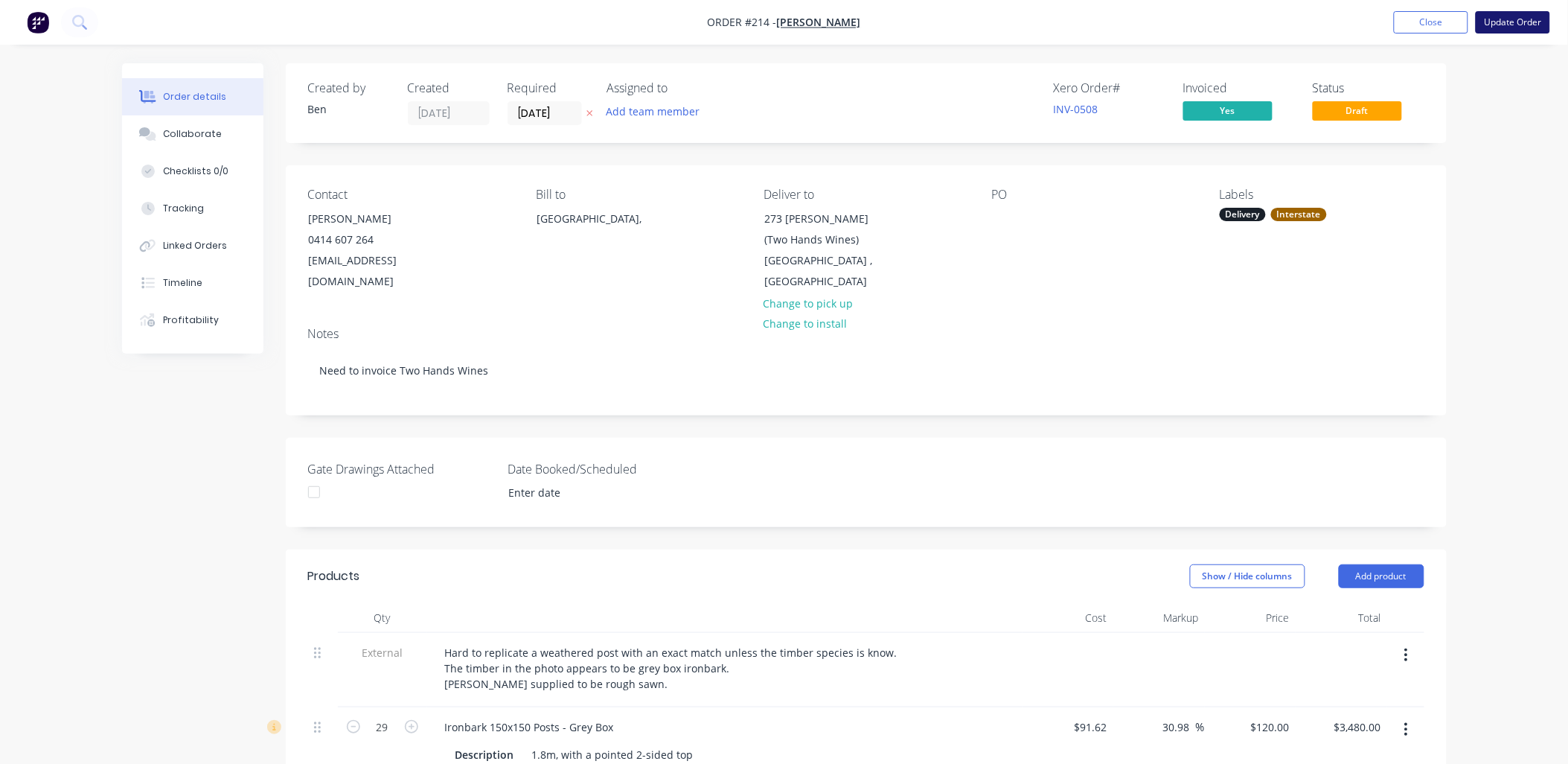
click at [1511, 22] on button "Update Order" at bounding box center [1512, 22] width 74 height 22
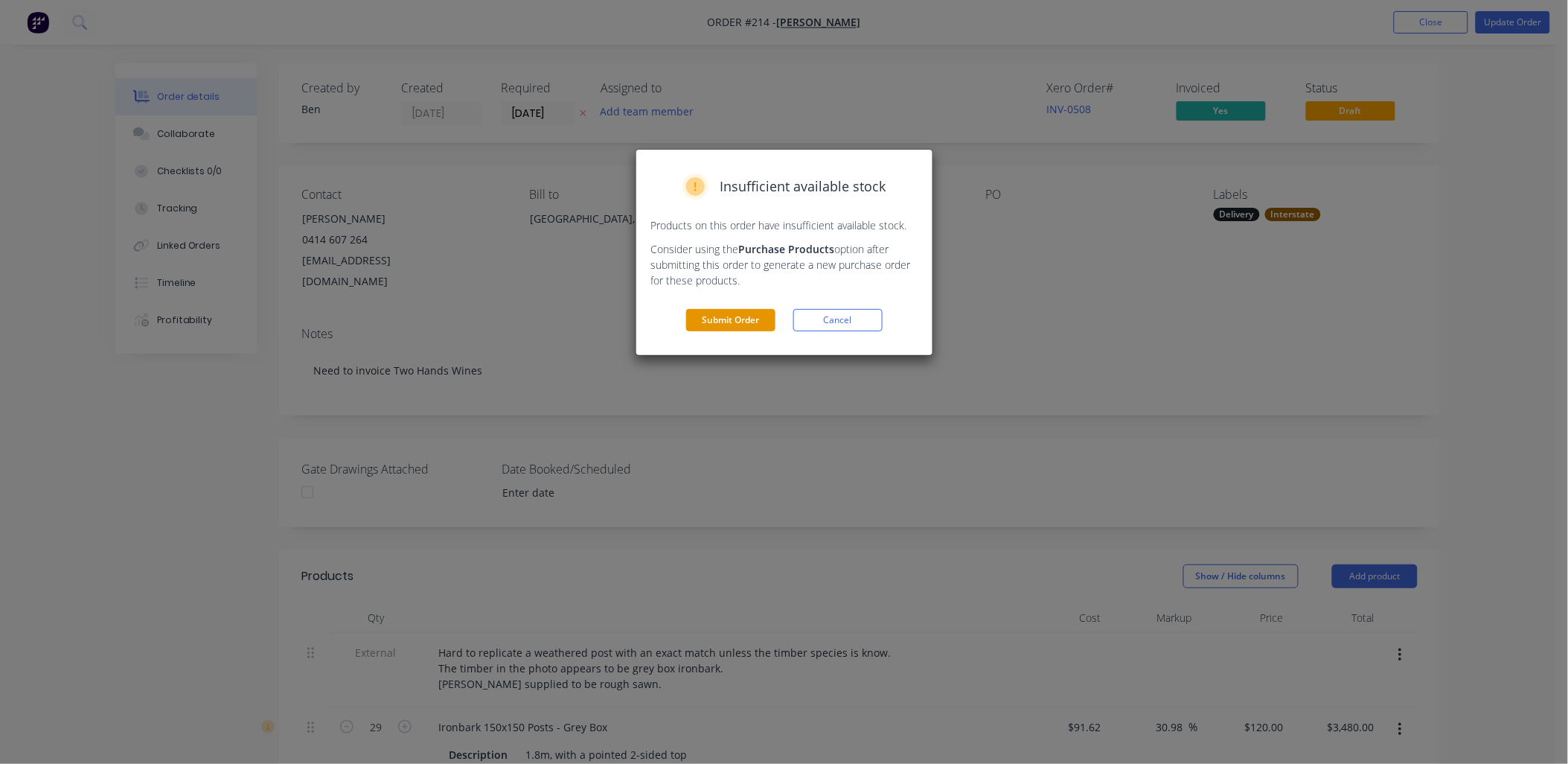
click at [725, 324] on button "Submit Order" at bounding box center [730, 320] width 89 height 22
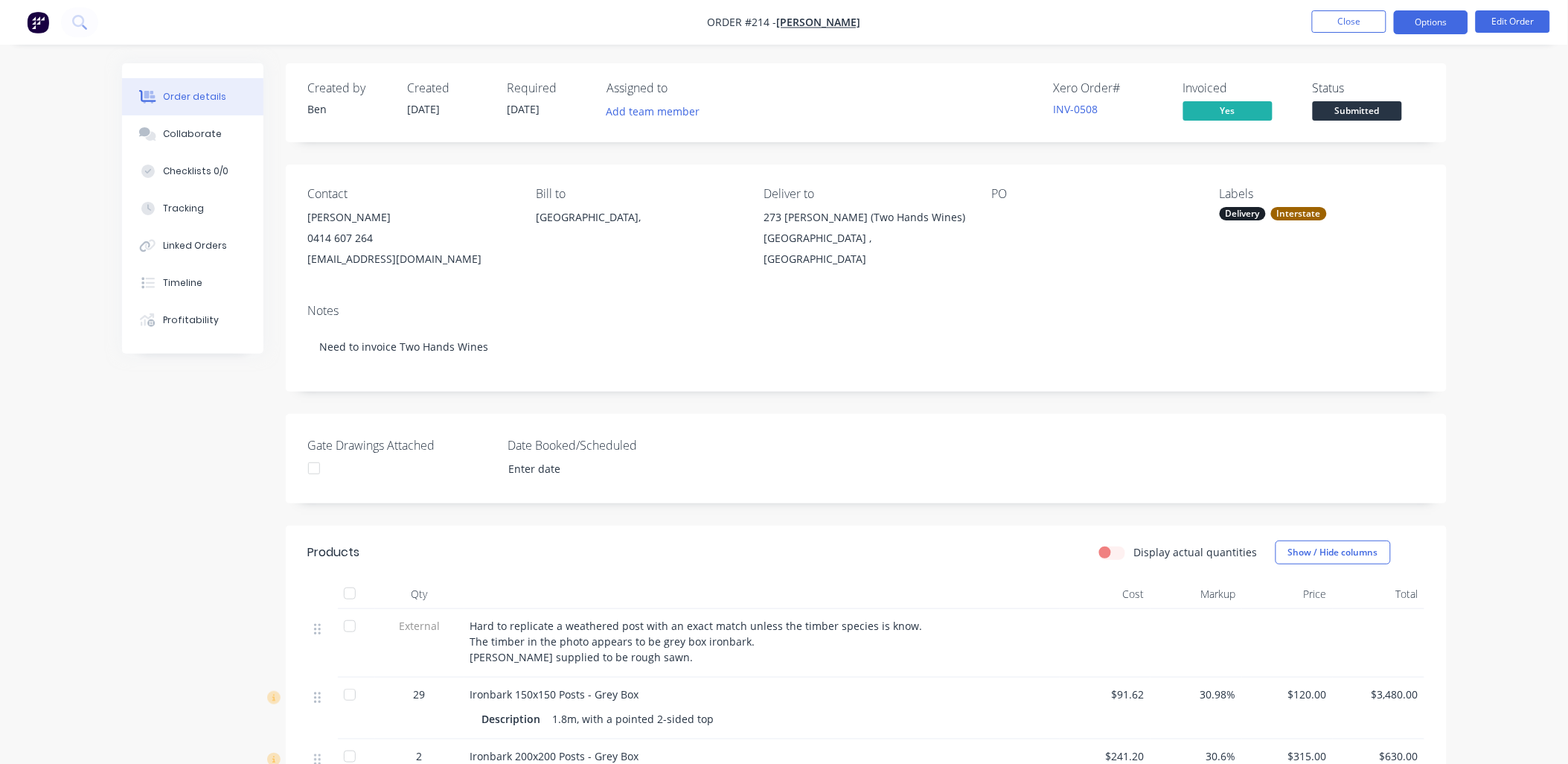
click at [1442, 24] on button "Options" at bounding box center [1430, 22] width 74 height 24
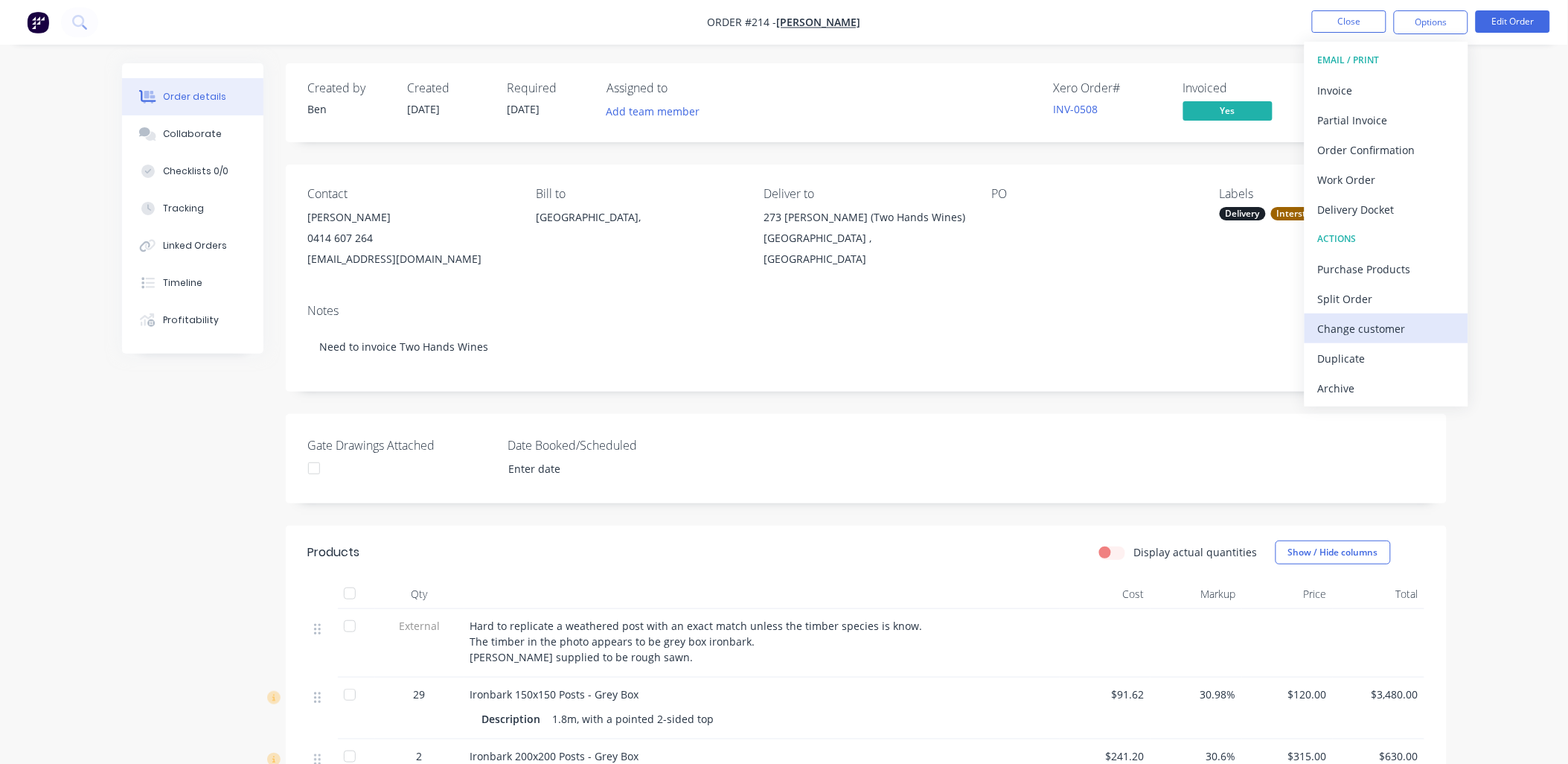
click at [1405, 326] on div "Change customer" at bounding box center [1386, 329] width 137 height 22
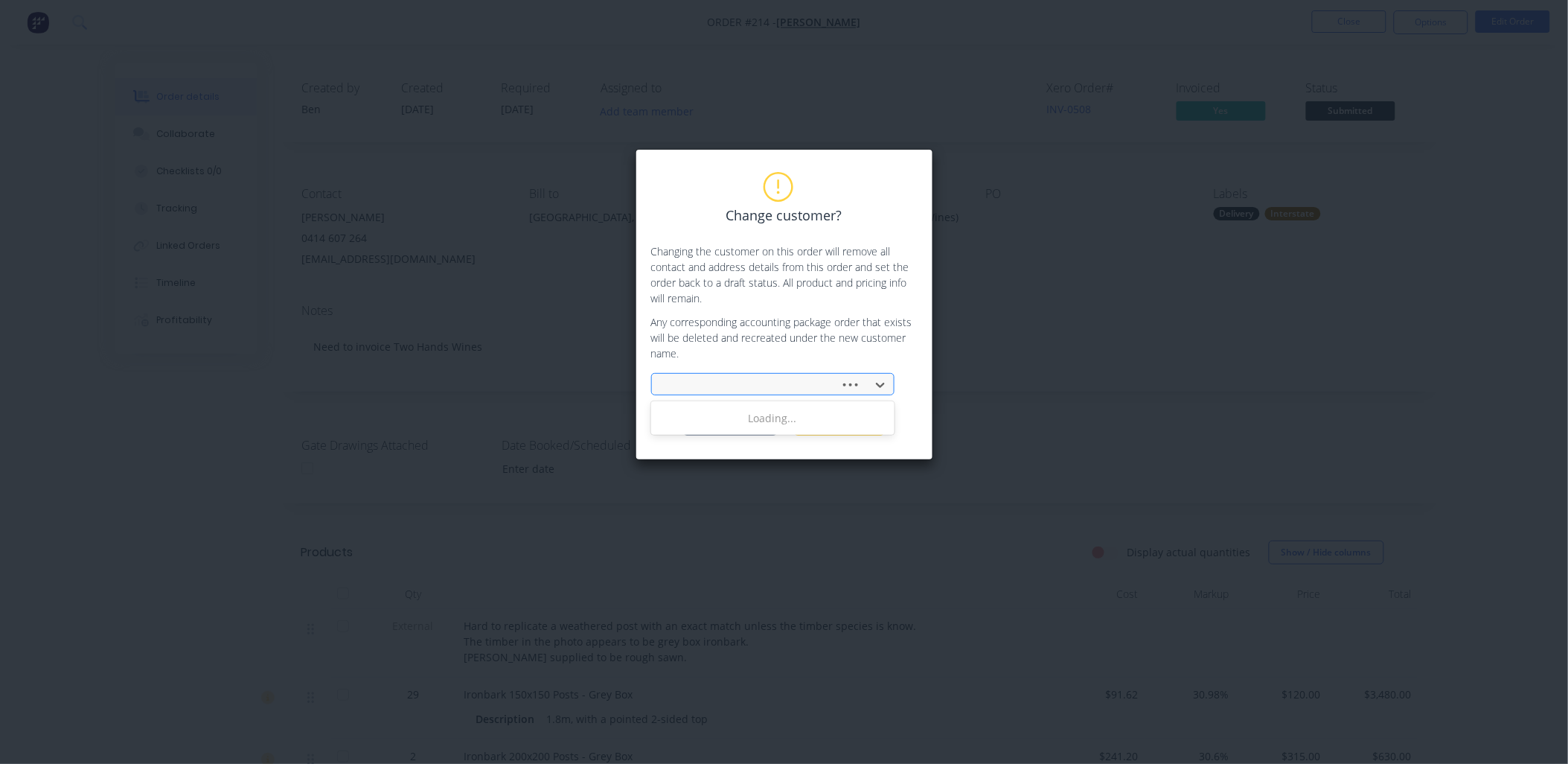
click at [824, 380] on div at bounding box center [748, 385] width 169 height 18
type input "two h"
click at [771, 445] on div "TWO HANDS WINES" at bounding box center [772, 445] width 243 height 28
click at [730, 422] on button "Change customer" at bounding box center [730, 424] width 93 height 22
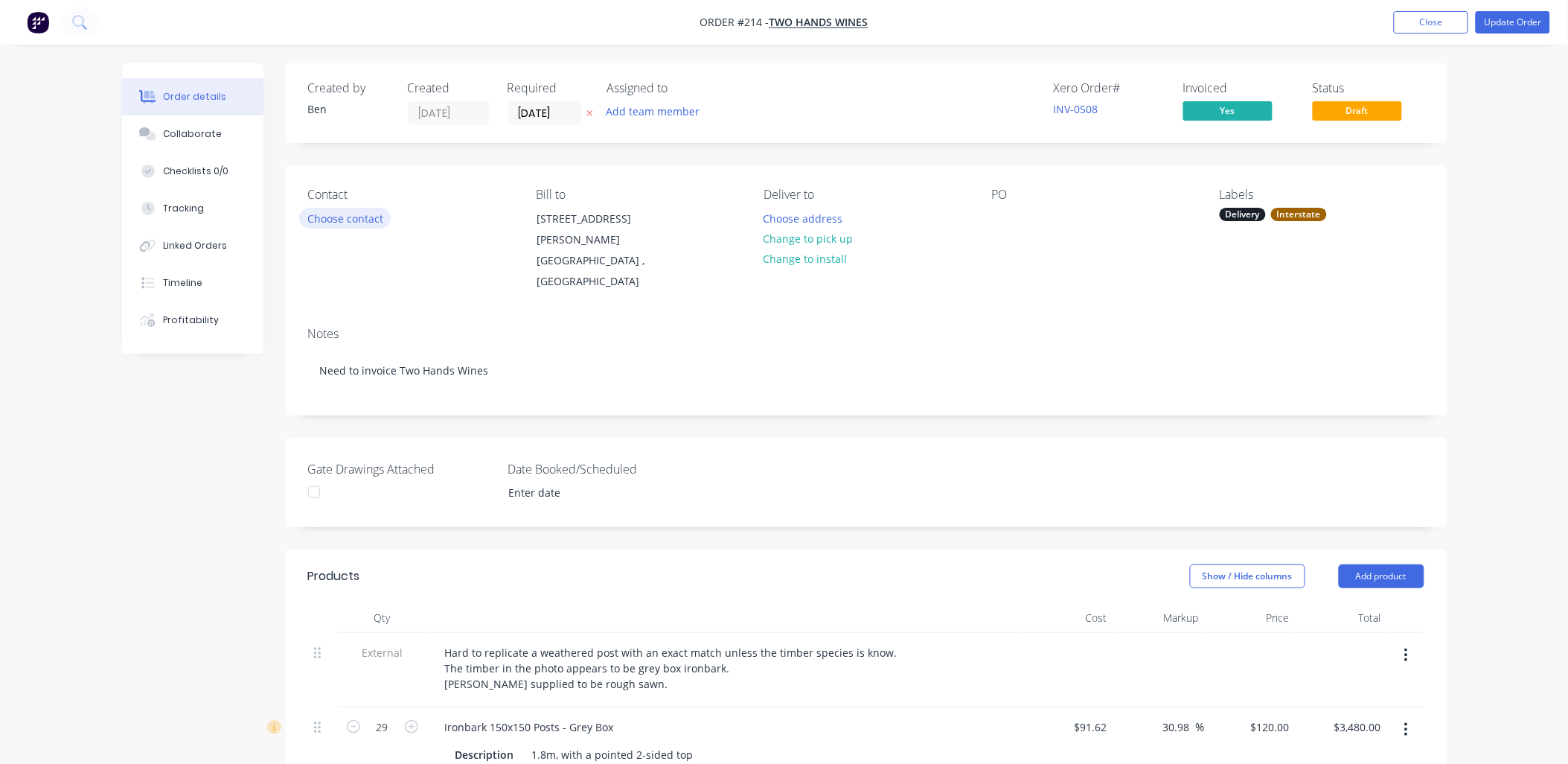
click at [359, 219] on button "Choose contact" at bounding box center [345, 218] width 92 height 20
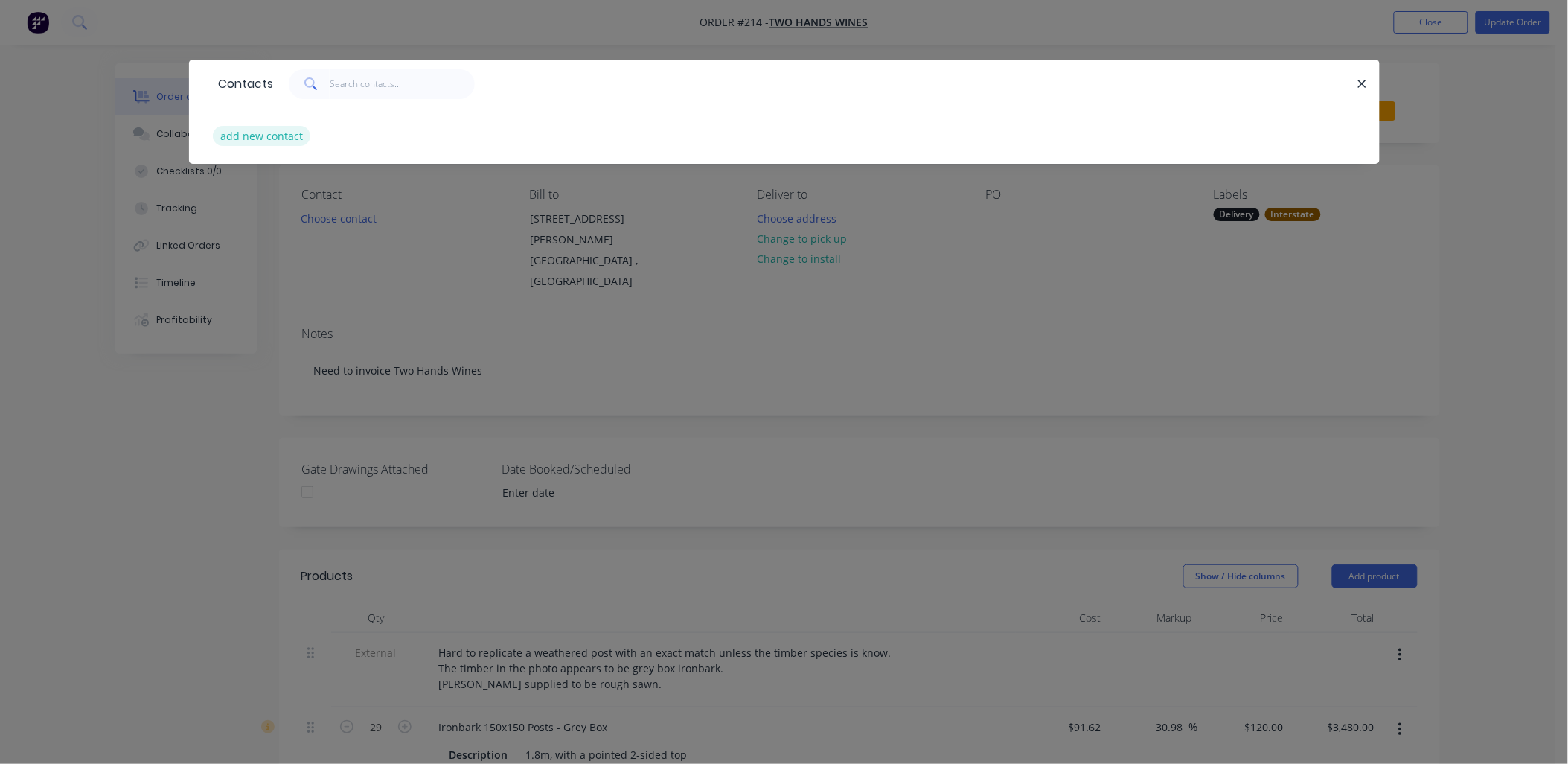
click at [277, 140] on button "add new contact" at bounding box center [262, 136] width 98 height 20
select select "AU"
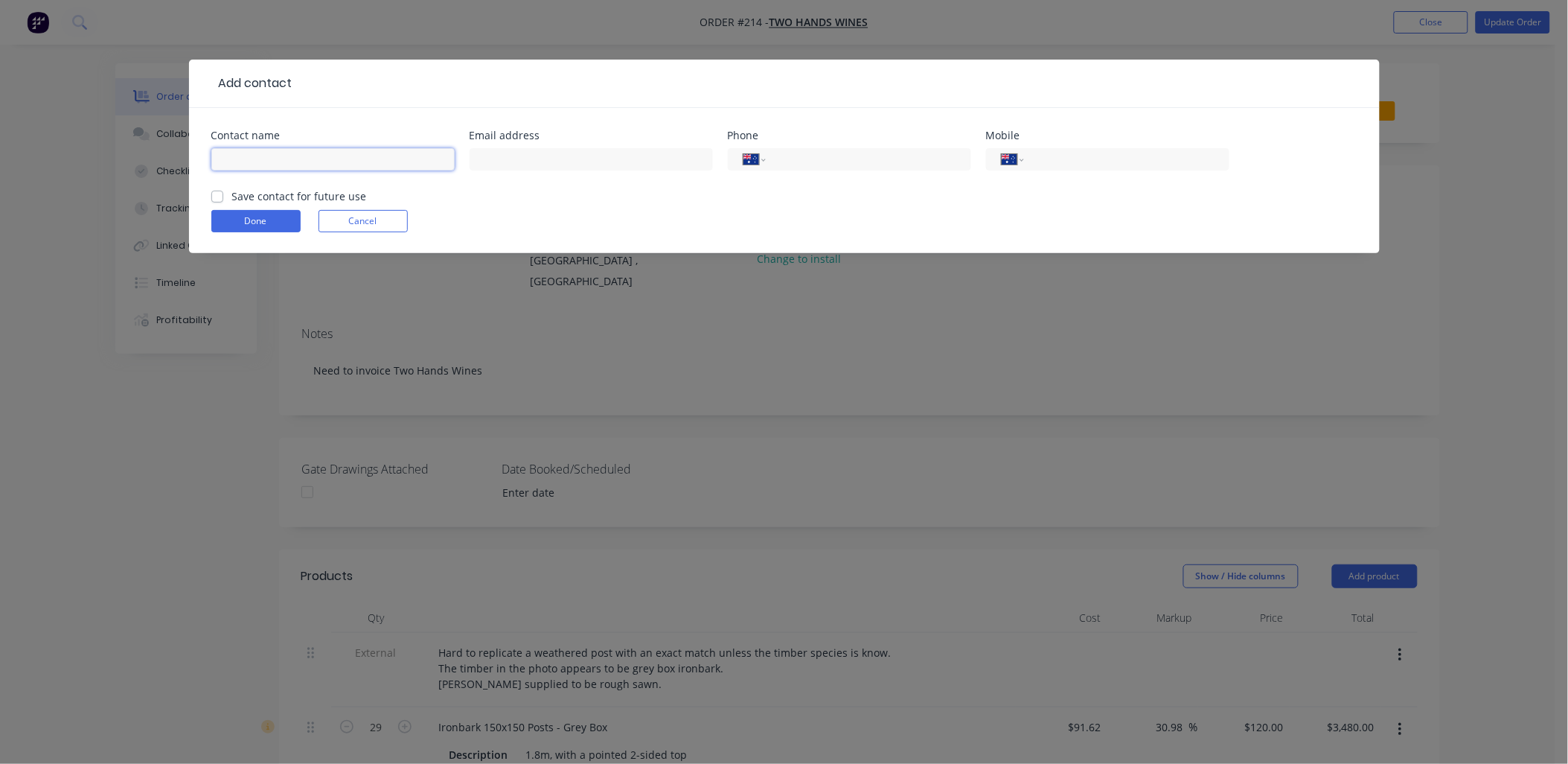
click at [286, 157] on input "text" at bounding box center [332, 159] width 243 height 22
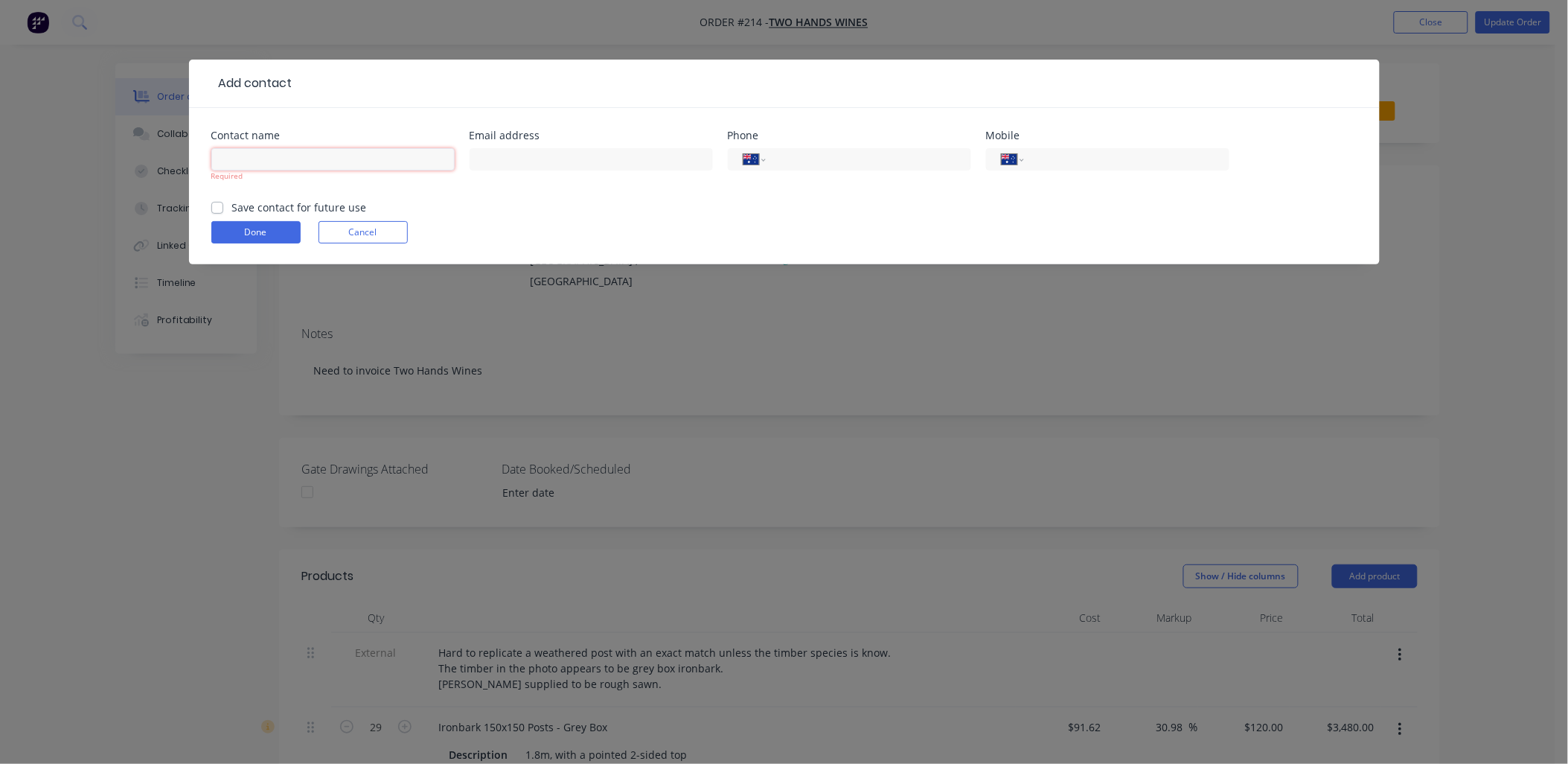
paste input "[PERSON_NAME]"
click at [227, 162] on input "[PERSON_NAME]" at bounding box center [332, 159] width 243 height 22
drag, startPoint x: 241, startPoint y: 161, endPoint x: 285, endPoint y: 159, distance: 44.0
click at [285, 159] on input "[PERSON_NAME]" at bounding box center [332, 159] width 243 height 22
type input "[PERSON_NAME]"
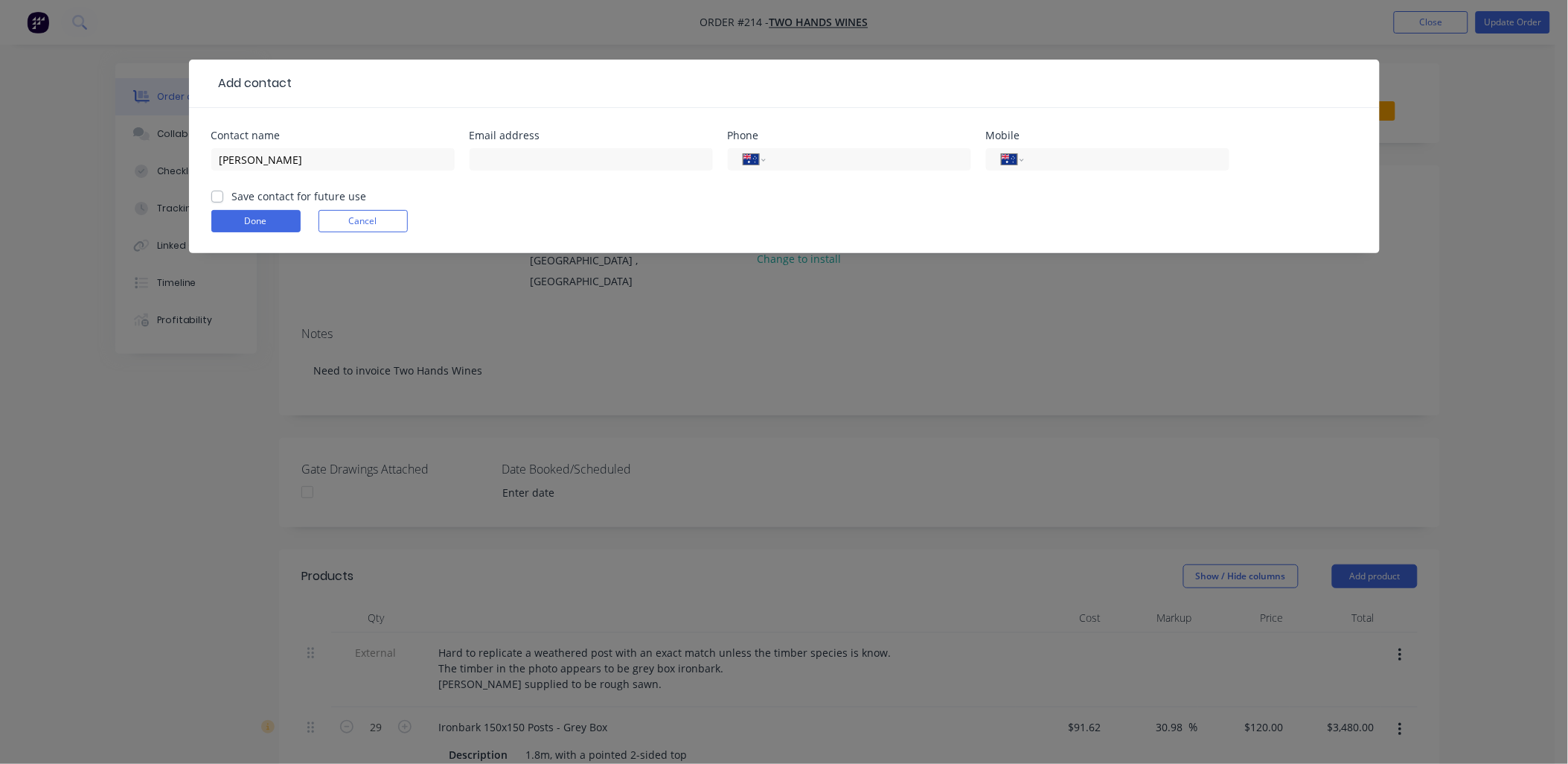
click at [506, 172] on div at bounding box center [590, 166] width 243 height 44
click at [498, 159] on input "text" at bounding box center [590, 159] width 243 height 22
paste input "[EMAIL_ADDRESS][DOMAIN_NAME]"
type input "[EMAIL_ADDRESS][DOMAIN_NAME]"
click at [790, 165] on input "tel" at bounding box center [865, 160] width 179 height 17
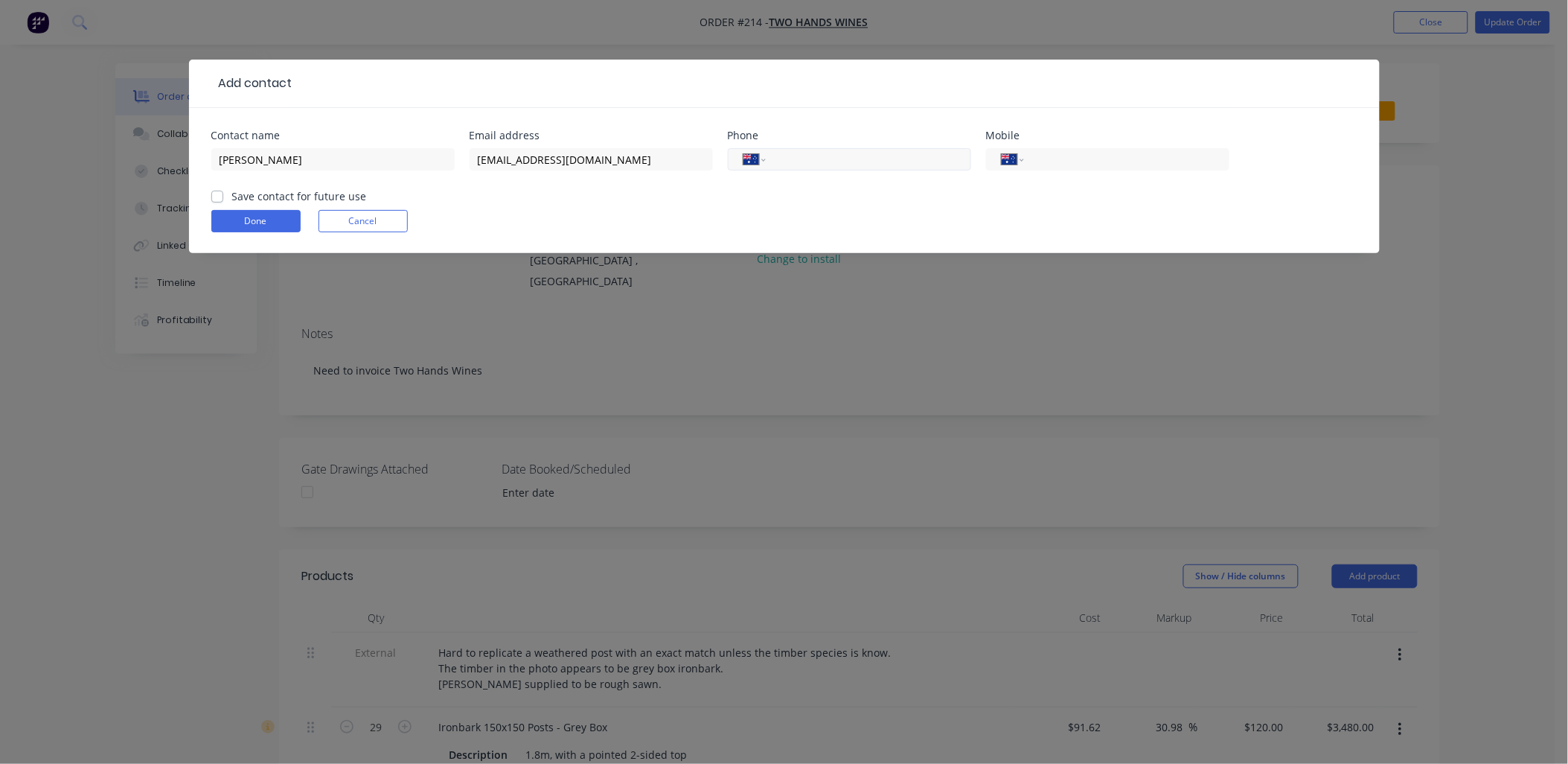
paste input "[PHONE_NUMBER]"
type input "[PHONE_NUMBER]"
click at [232, 197] on label "Save contact for future use" at bounding box center [299, 196] width 135 height 16
click at [216, 197] on input "Save contact for future use" at bounding box center [217, 195] width 12 height 14
checkbox input "true"
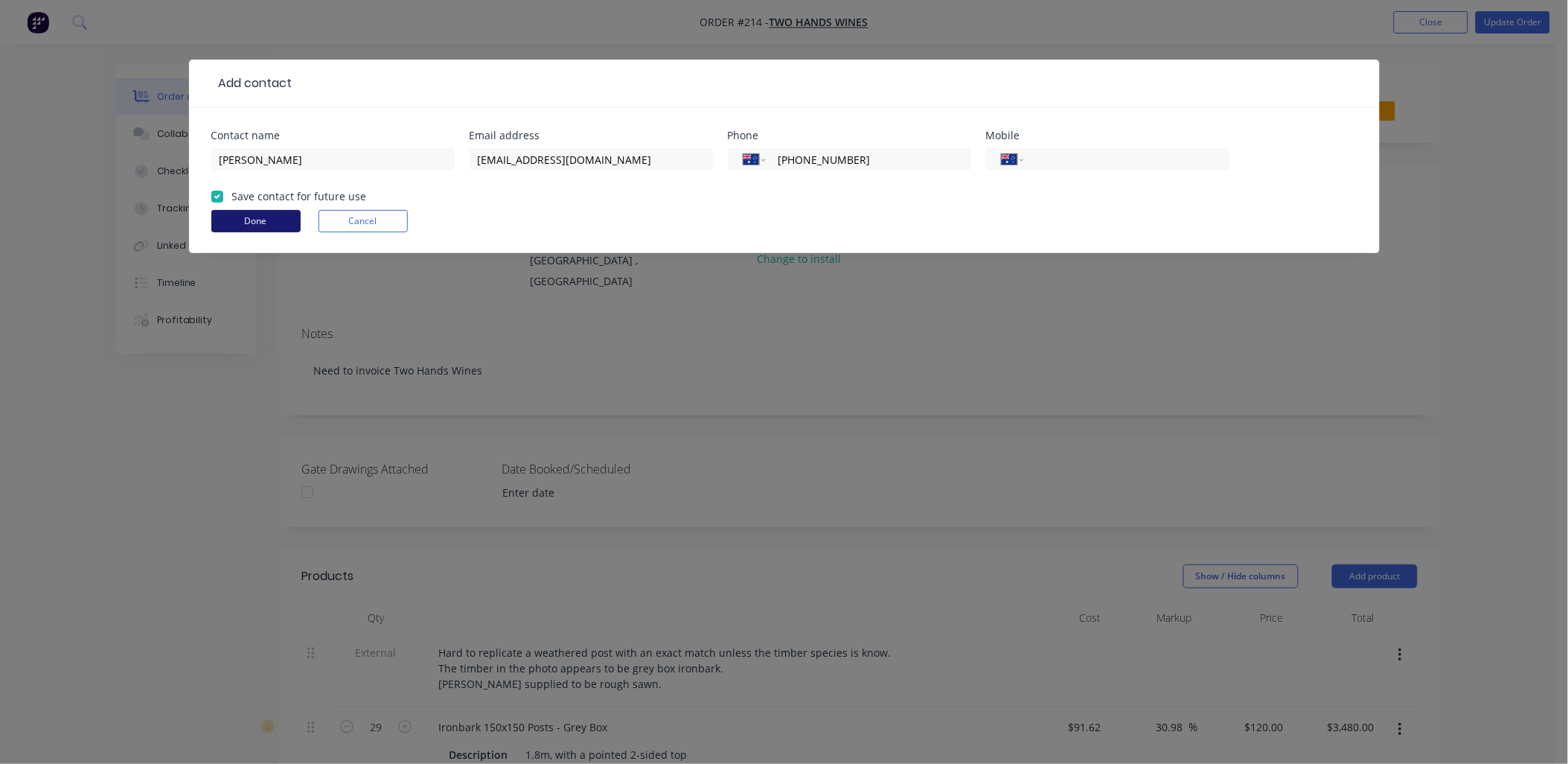
click at [235, 218] on button "Done" at bounding box center [255, 221] width 89 height 22
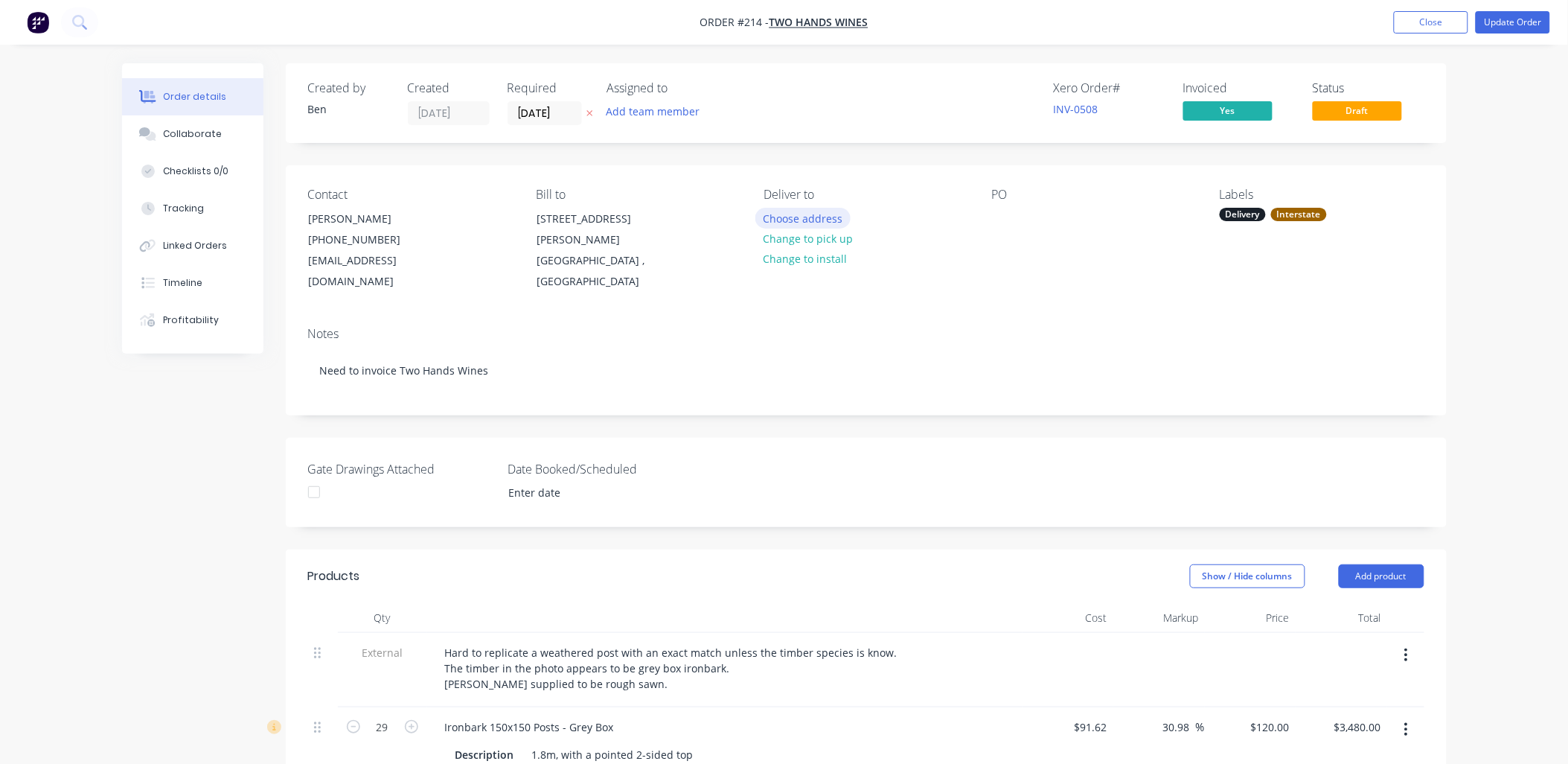
click at [812, 216] on button "Choose address" at bounding box center [803, 218] width 95 height 20
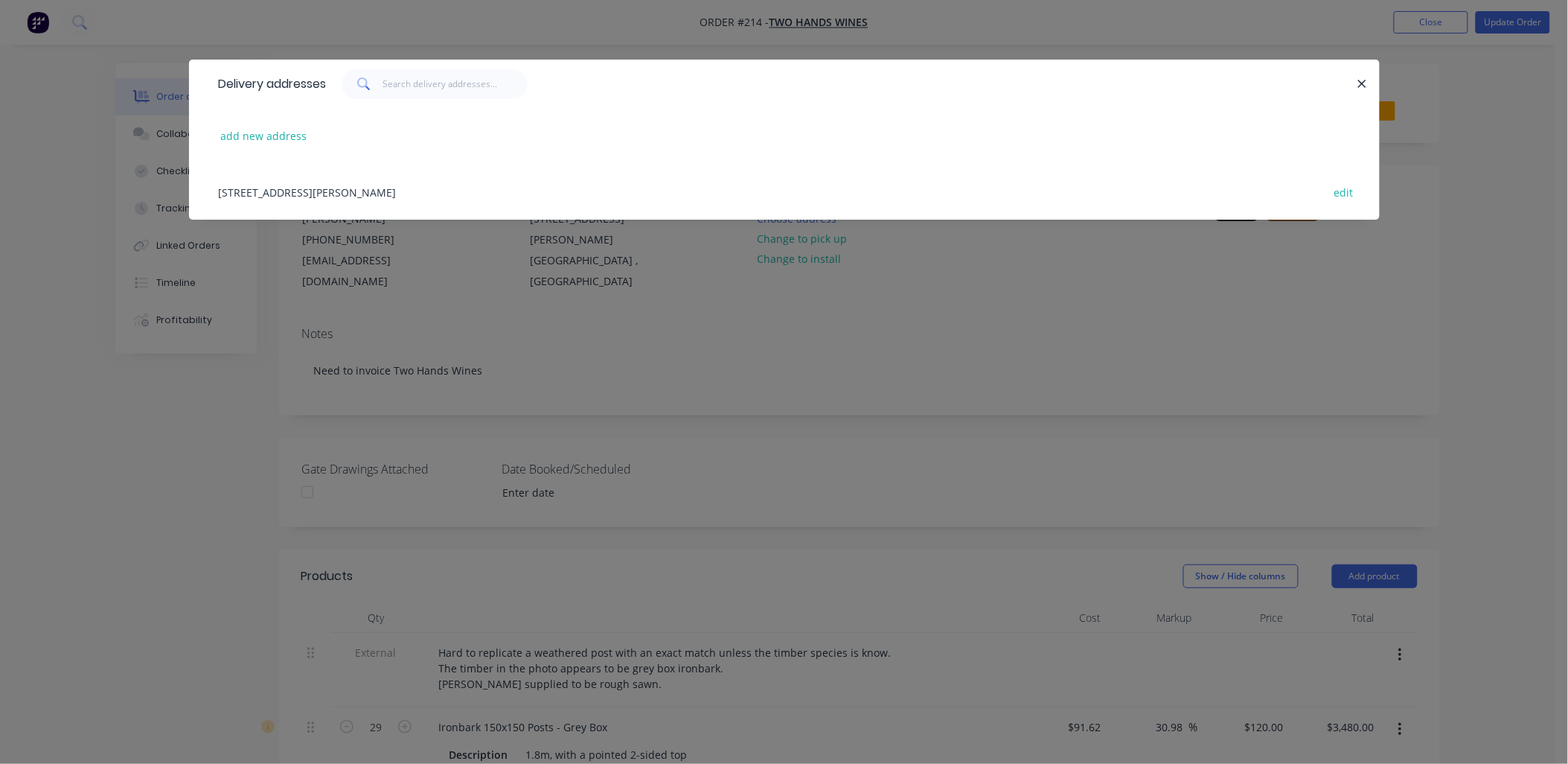
click at [308, 185] on div "[STREET_ADDRESS][PERSON_NAME] edit" at bounding box center [784, 191] width 1146 height 56
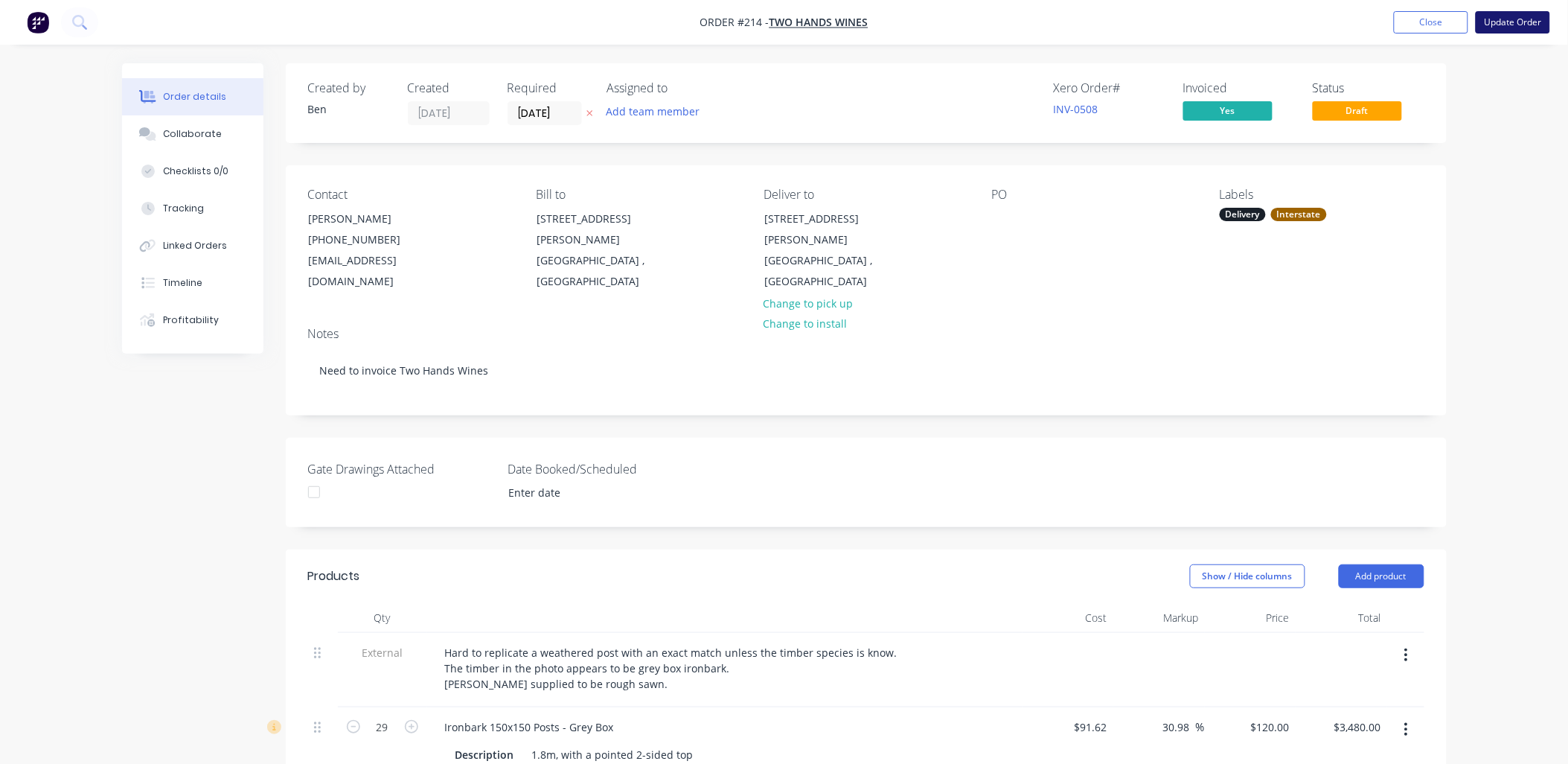
click at [1517, 17] on button "Update Order" at bounding box center [1512, 22] width 74 height 22
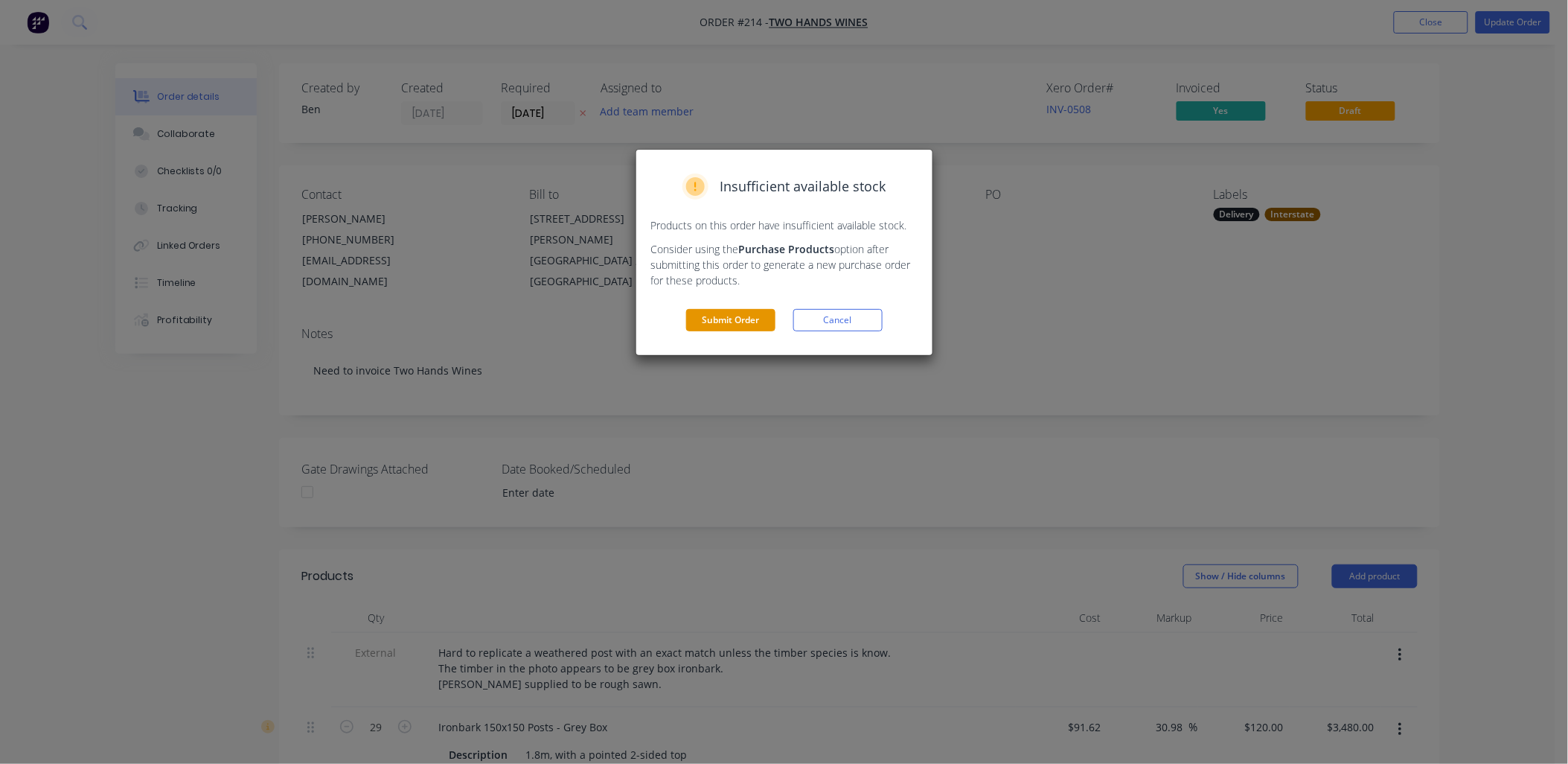
click at [734, 321] on button "Submit Order" at bounding box center [730, 320] width 89 height 22
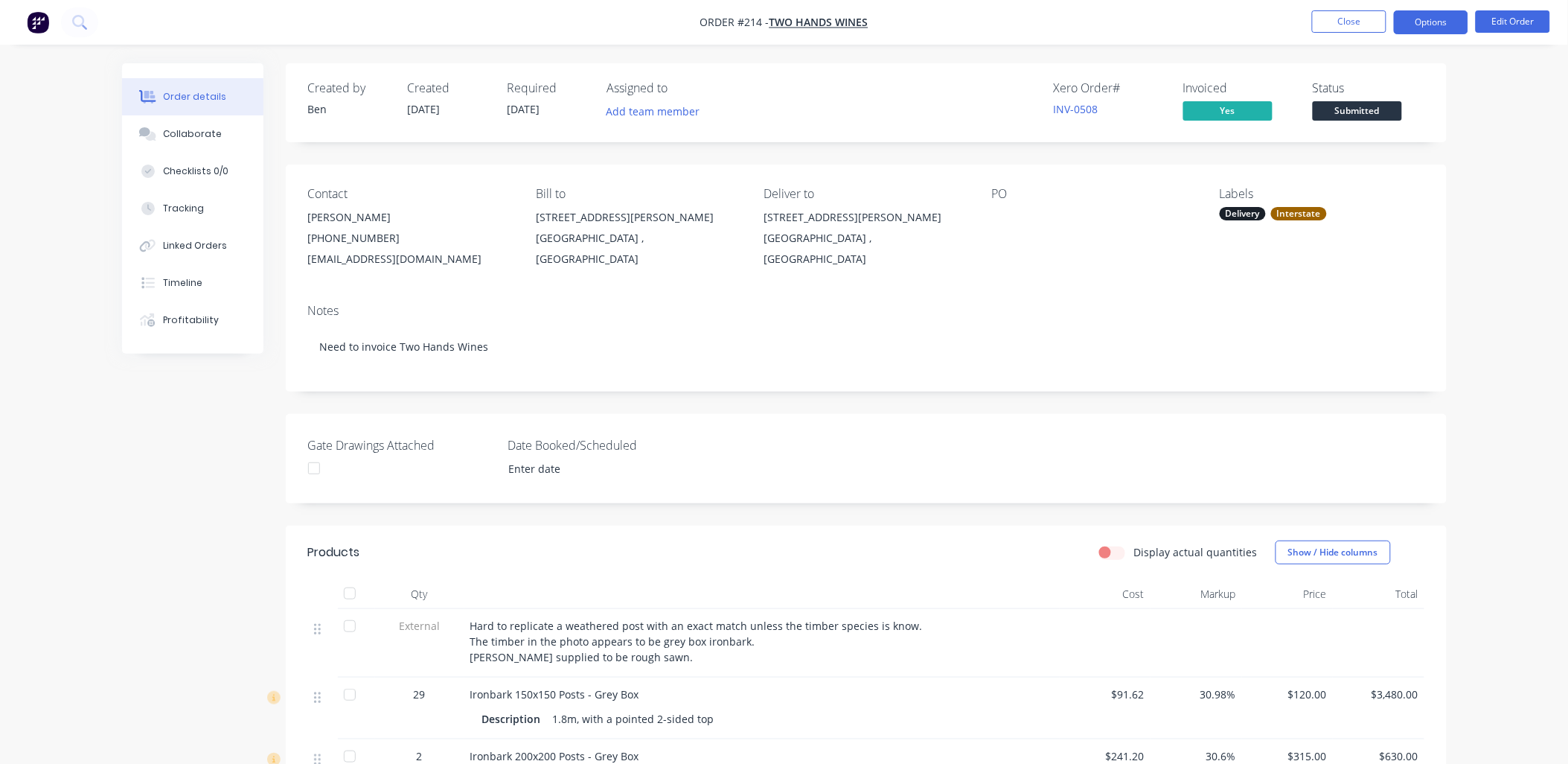
click at [1431, 26] on button "Options" at bounding box center [1430, 22] width 74 height 24
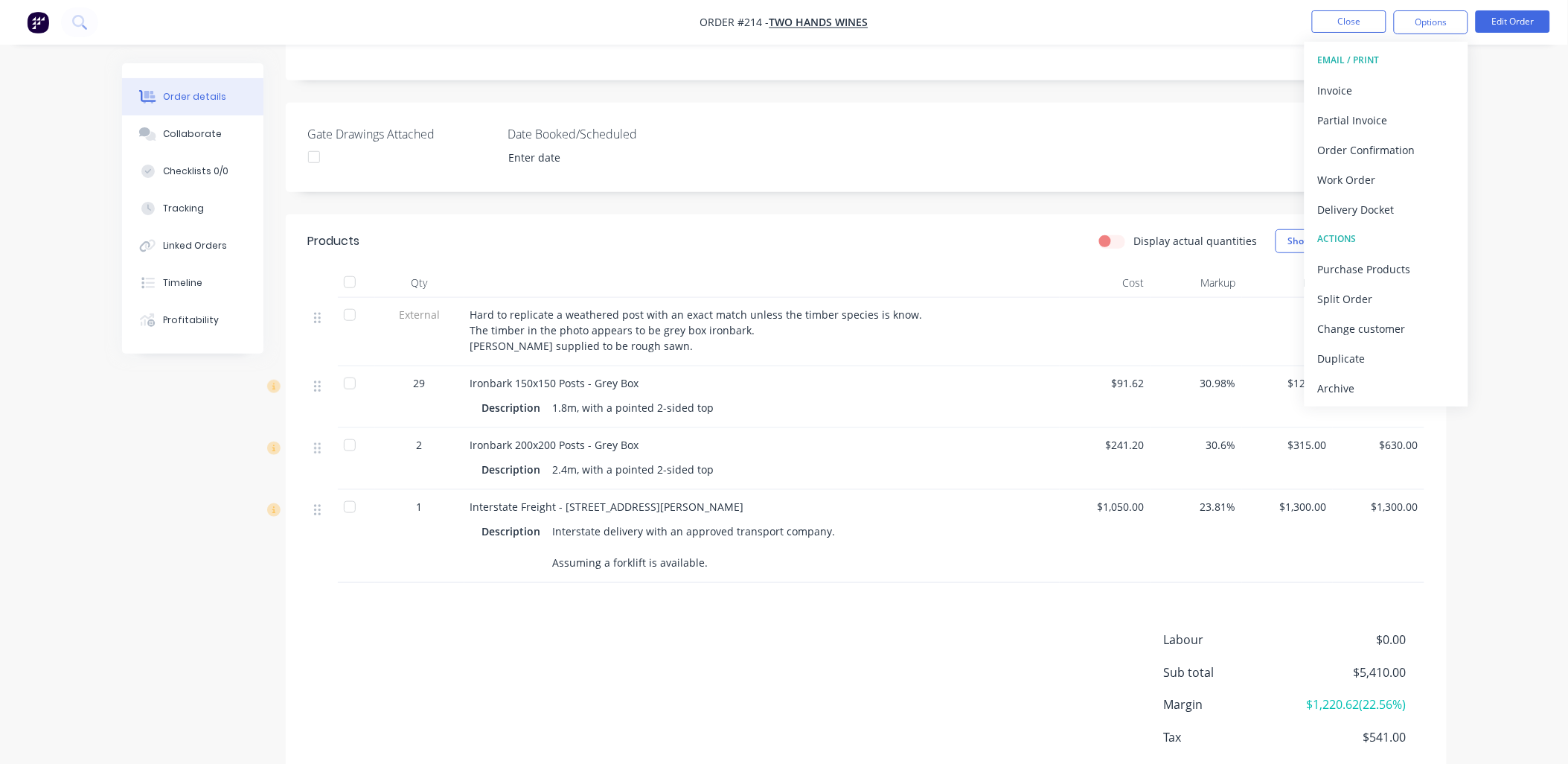
scroll to position [396, 0]
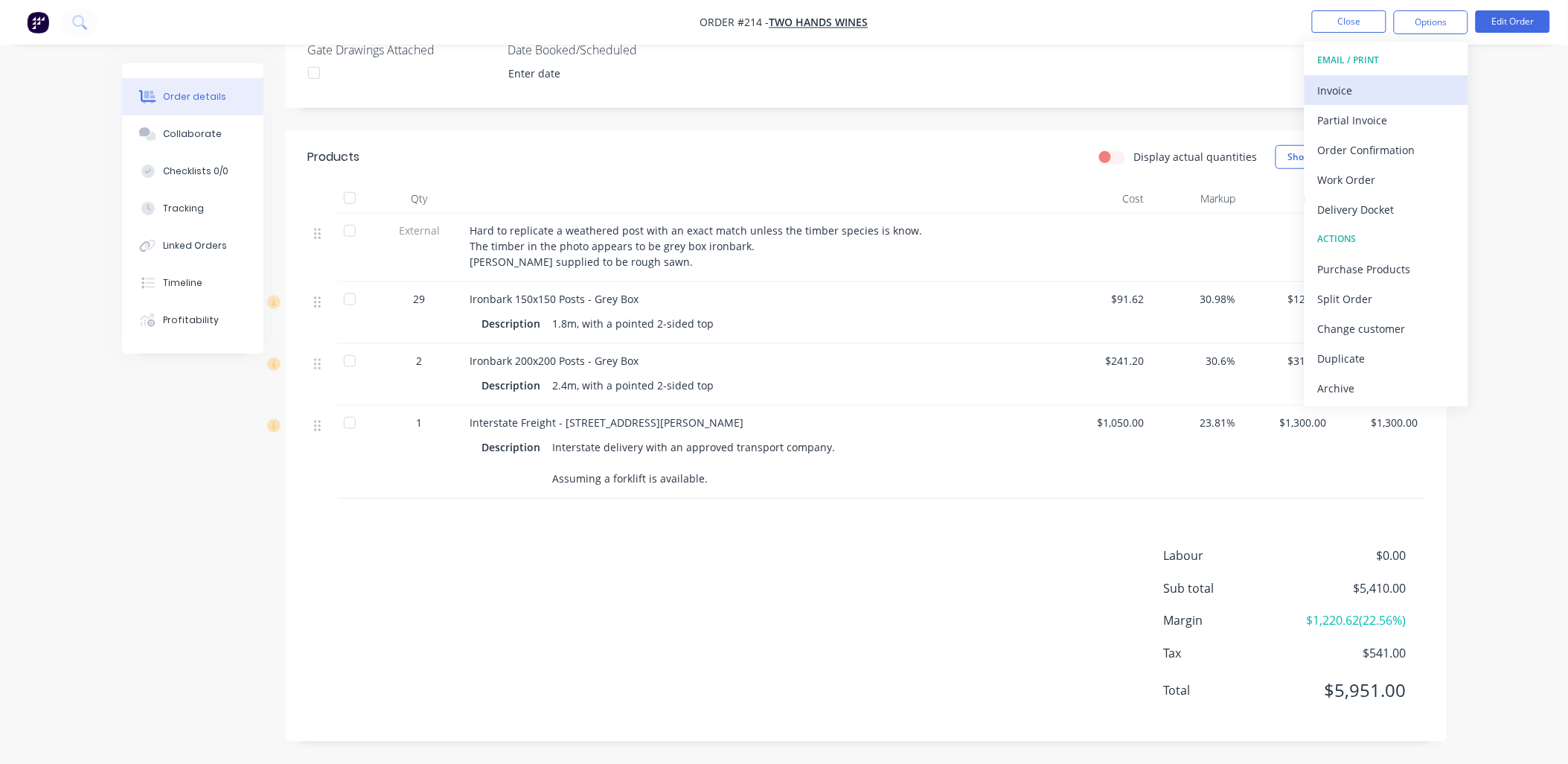
click at [1378, 99] on div "Invoice" at bounding box center [1386, 91] width 137 height 22
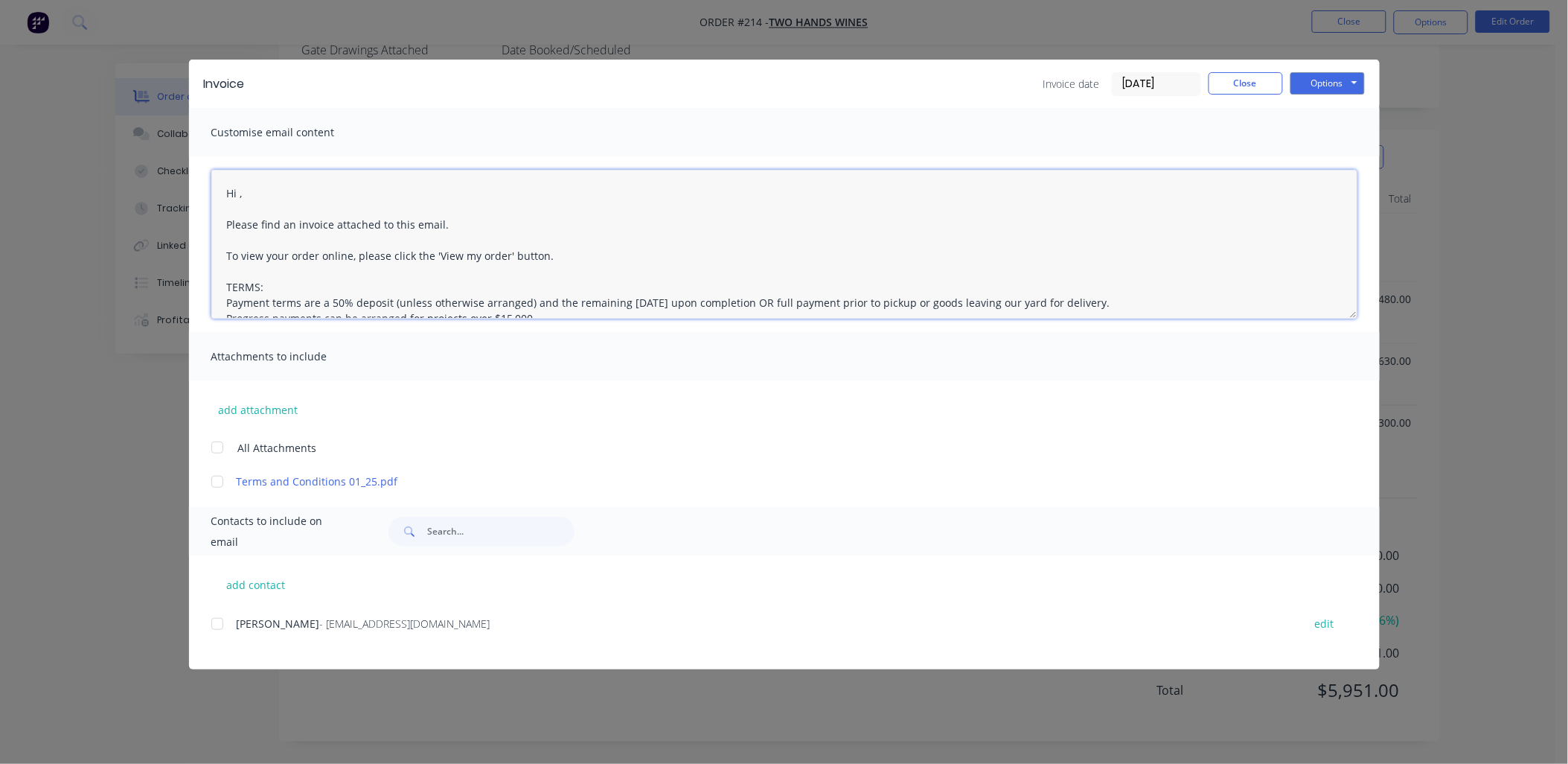
click at [241, 192] on textarea "Hi , Please find an invoice attached to this email. To view your order online, …" at bounding box center [784, 244] width 1146 height 149
drag, startPoint x: 214, startPoint y: 626, endPoint x: 230, endPoint y: 540, distance: 87.5
click at [218, 621] on div at bounding box center [217, 624] width 29 height 29
click at [212, 481] on div at bounding box center [217, 481] width 29 height 29
click at [1319, 75] on button "Options" at bounding box center [1327, 84] width 74 height 22
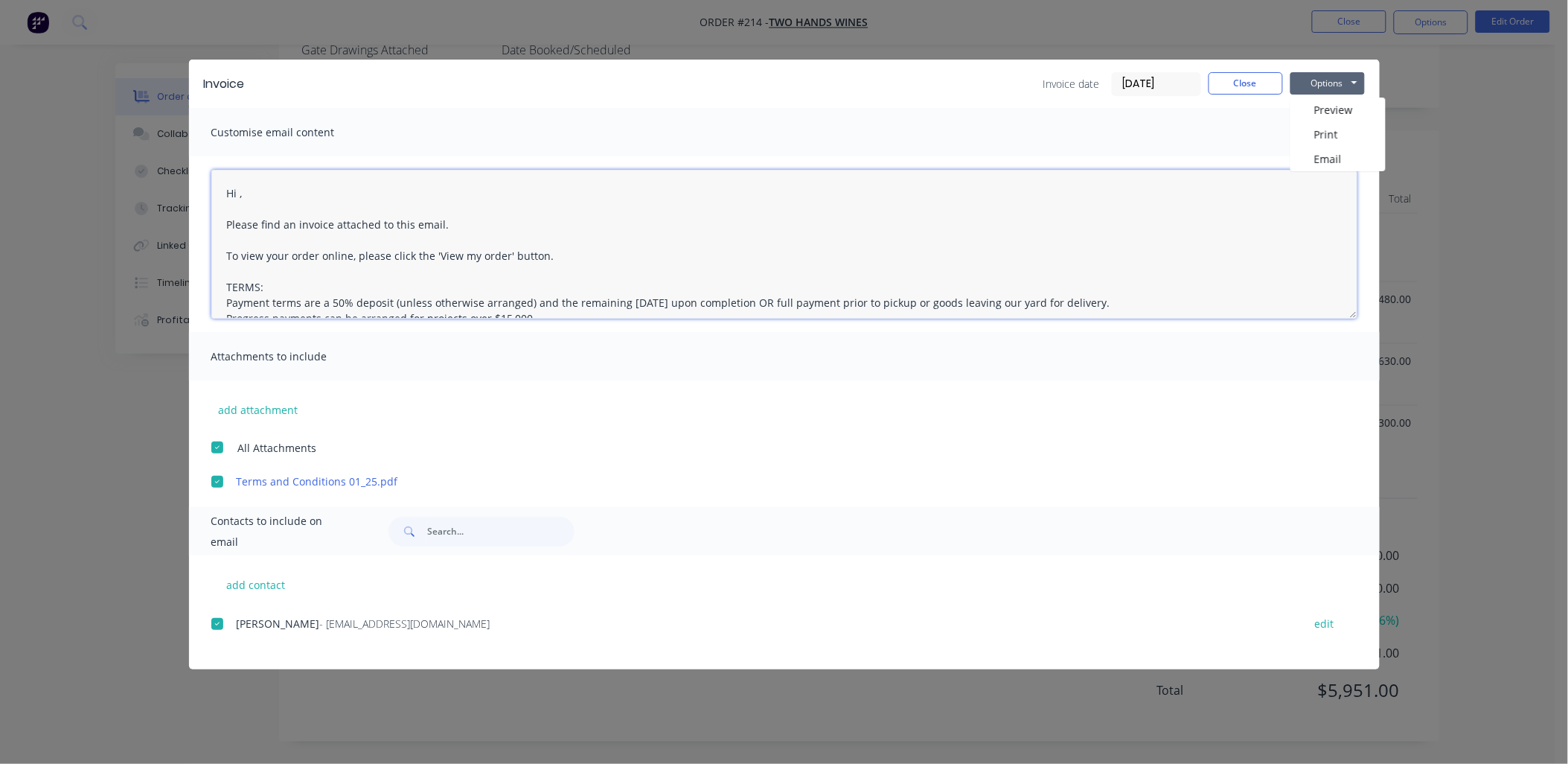
click at [239, 192] on textarea "Hi , Please find an invoice attached to this email. To view your order online, …" at bounding box center [784, 244] width 1146 height 149
click at [1349, 83] on button "Options" at bounding box center [1327, 84] width 74 height 22
click at [1334, 154] on button "Email" at bounding box center [1338, 159] width 95 height 25
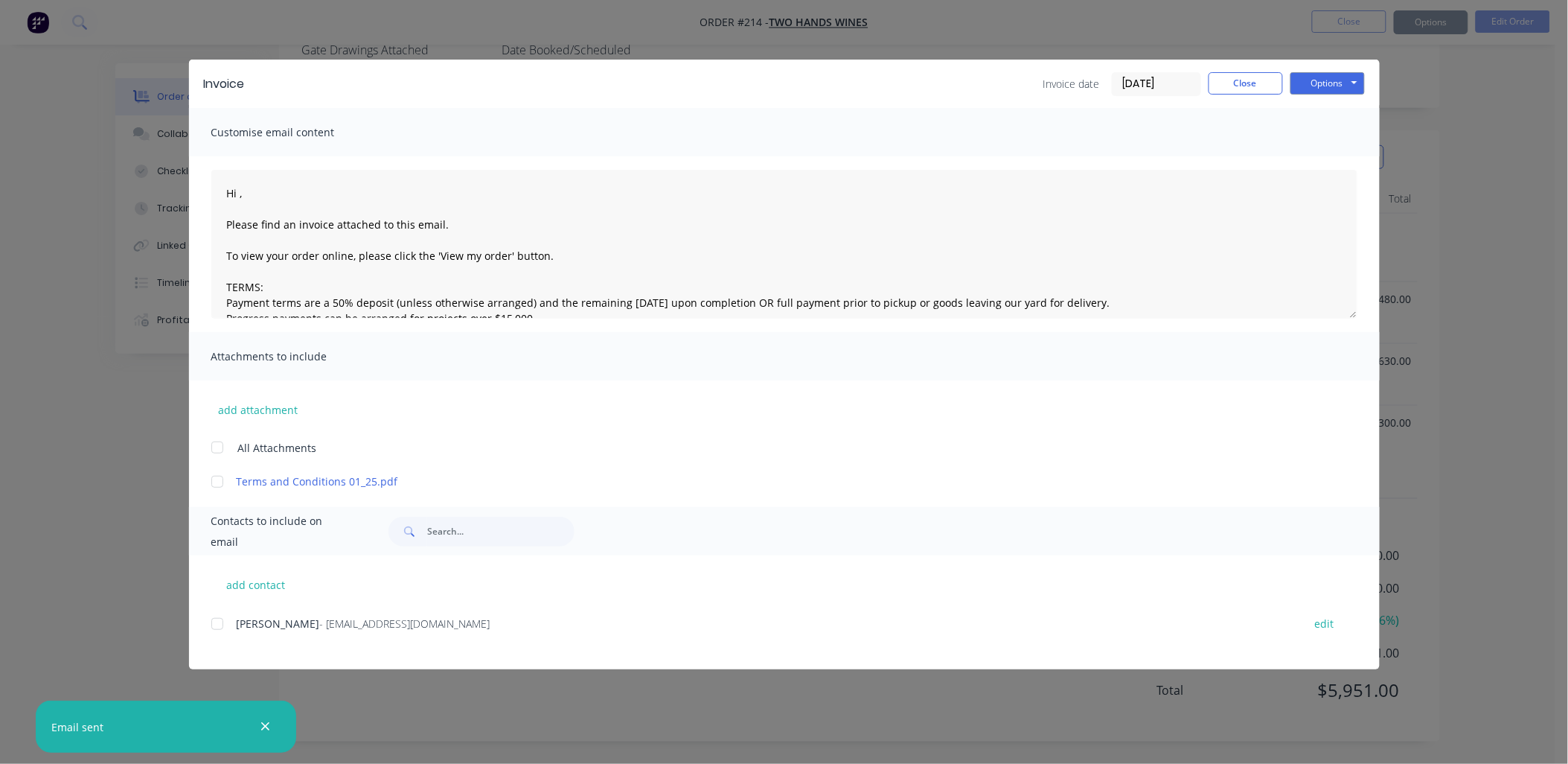
type textarea "Hi , Please find an invoice attached to this email. To view your order online, …"
click at [1272, 81] on button "Close" at bounding box center [1245, 84] width 74 height 22
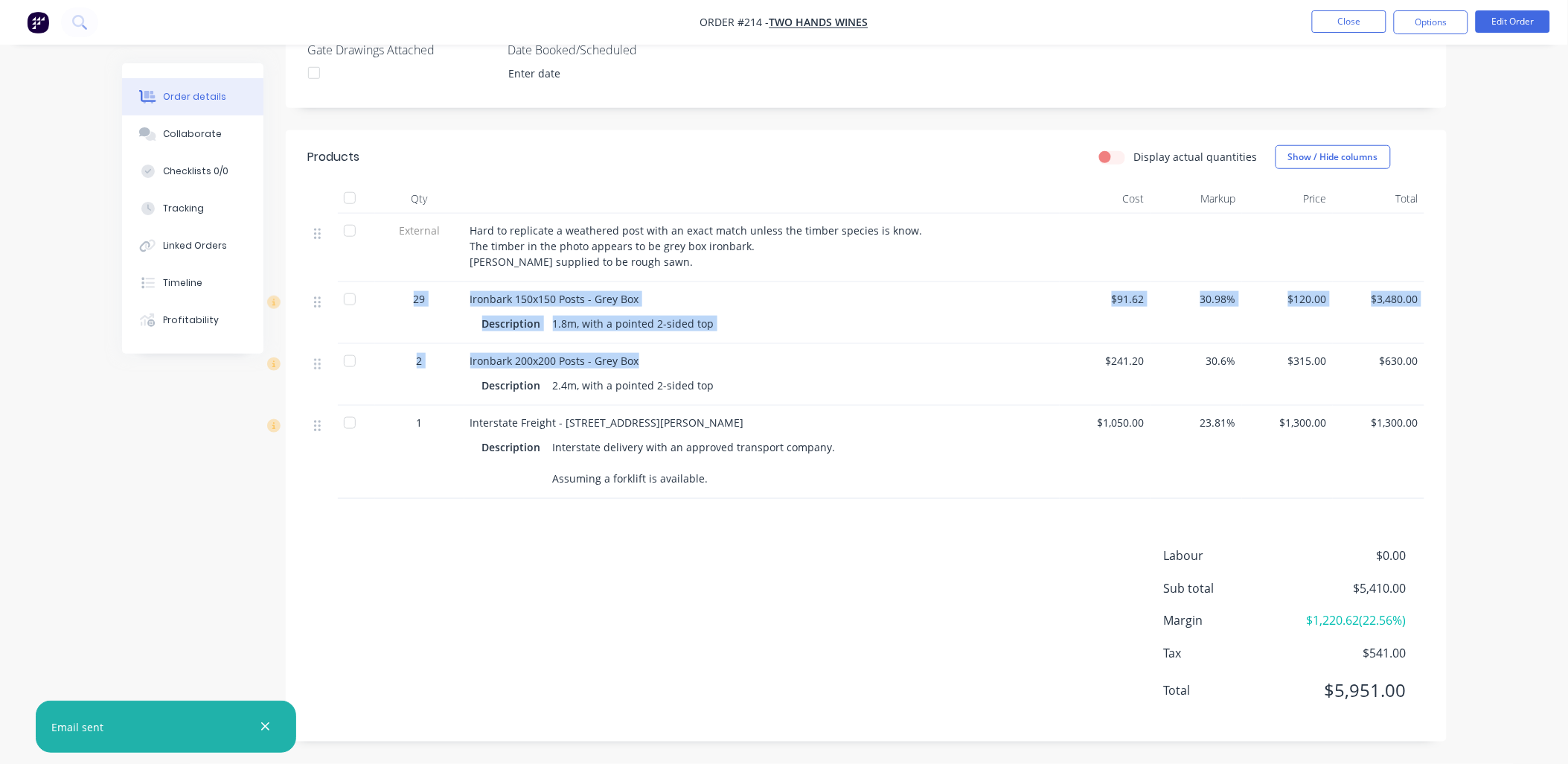
drag, startPoint x: 651, startPoint y: 360, endPoint x: 363, endPoint y: 297, distance: 294.8
click at [363, 297] on div "External Hard to replicate a weathered post with an exact match unless the timb…" at bounding box center [867, 356] width 1116 height 285
copy div "29 Ironbark 150x150 Posts - Grey Box Description 1.8m, with a pointed 2-sided t…"
drag, startPoint x: 714, startPoint y: 388, endPoint x: 400, endPoint y: 298, distance: 326.6
click at [400, 298] on div "External Hard to replicate a weathered post with an exact match unless the timb…" at bounding box center [867, 356] width 1116 height 285
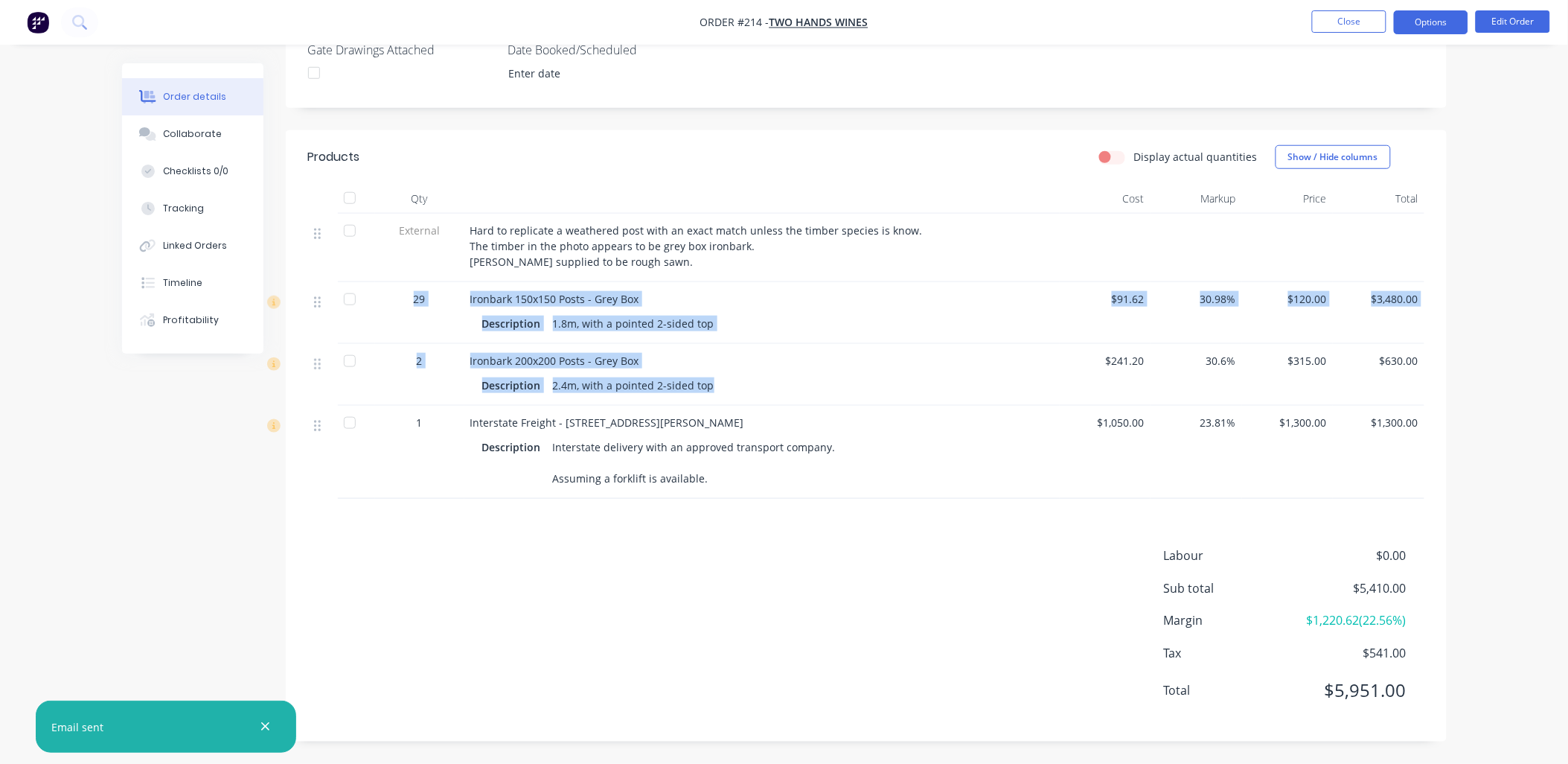
click at [1414, 17] on button "Options" at bounding box center [1430, 22] width 74 height 24
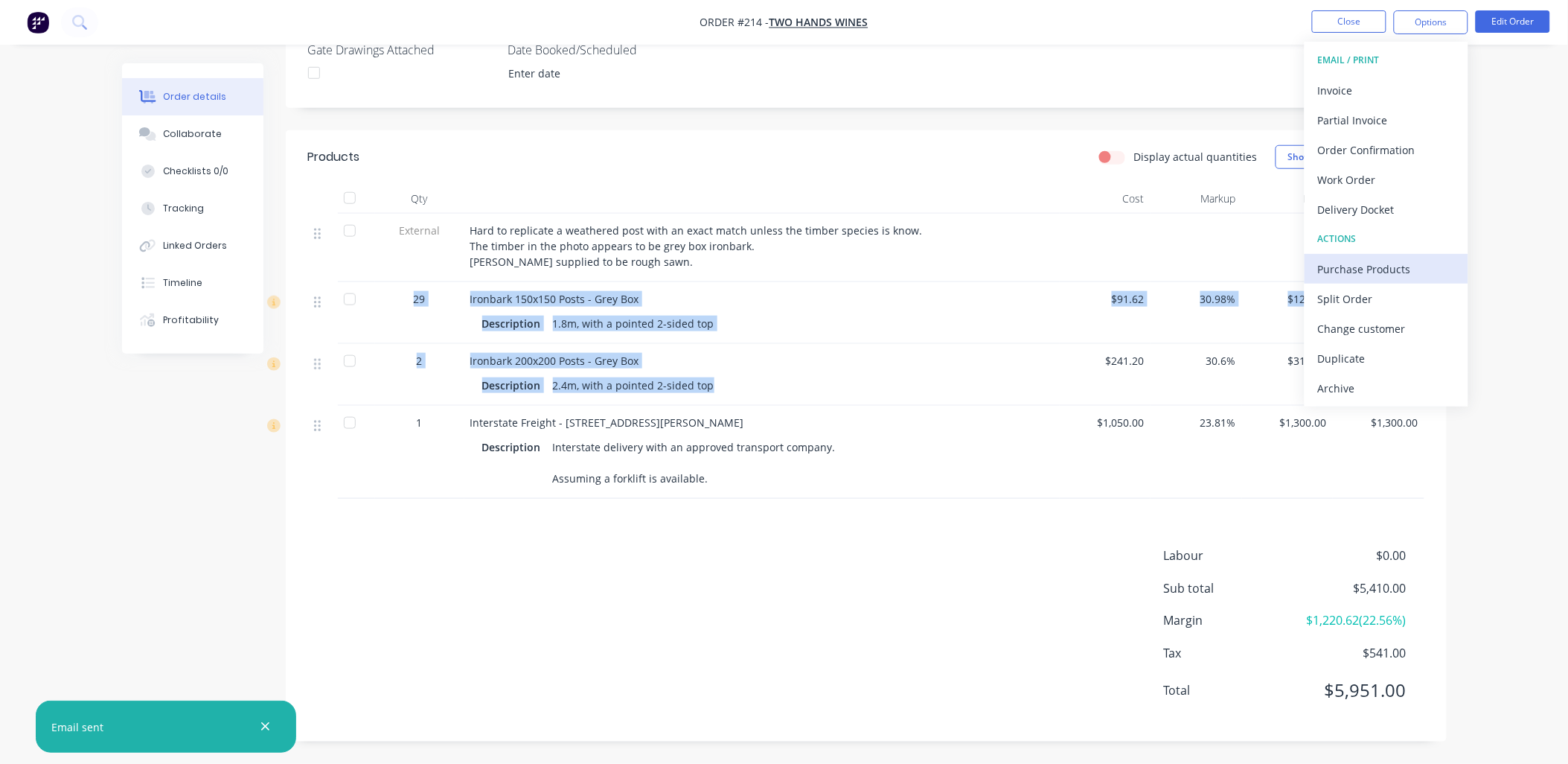
click at [1408, 269] on div "Purchase Products" at bounding box center [1386, 269] width 137 height 22
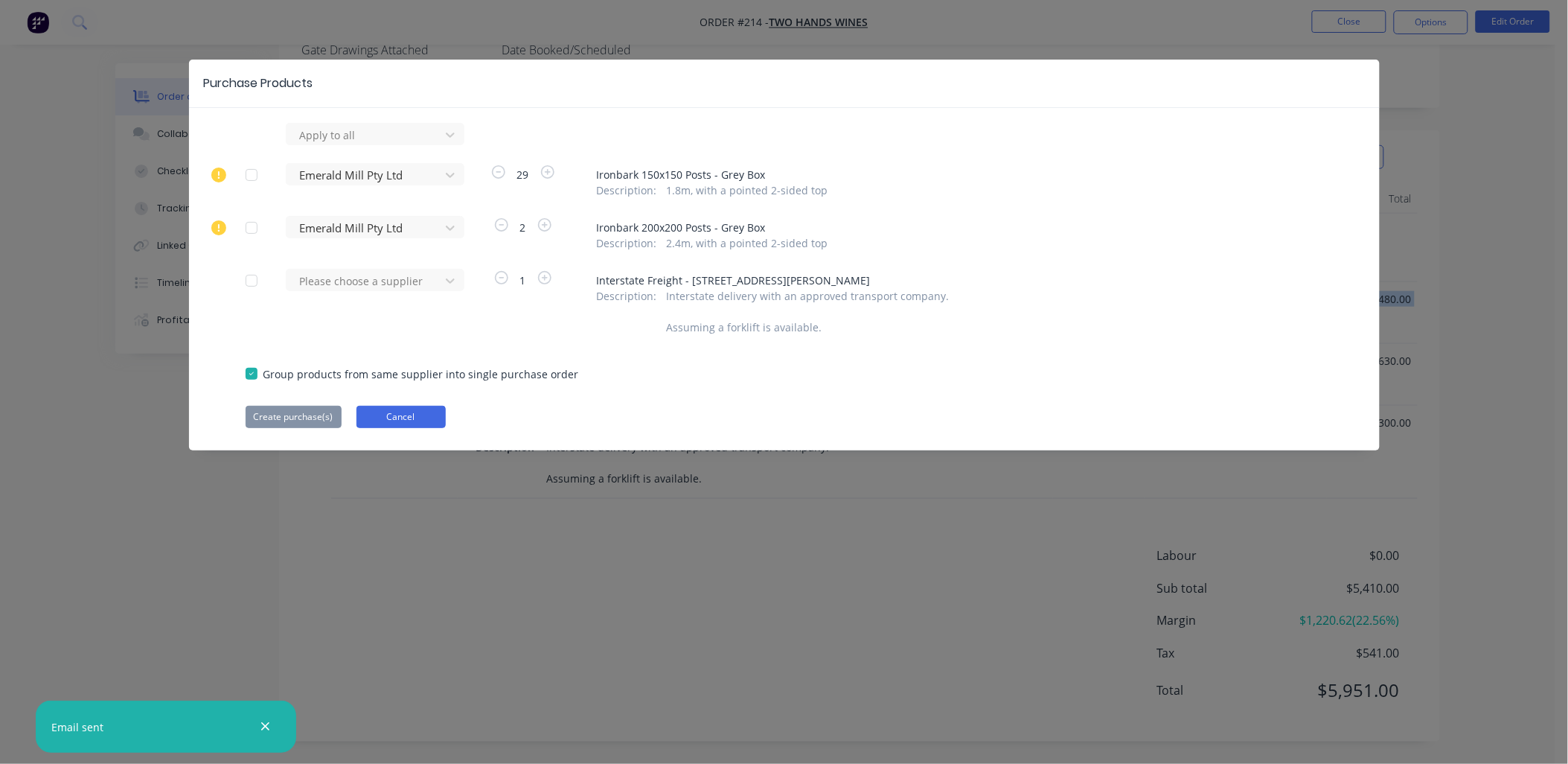
click at [432, 420] on button "Cancel" at bounding box center [400, 417] width 89 height 22
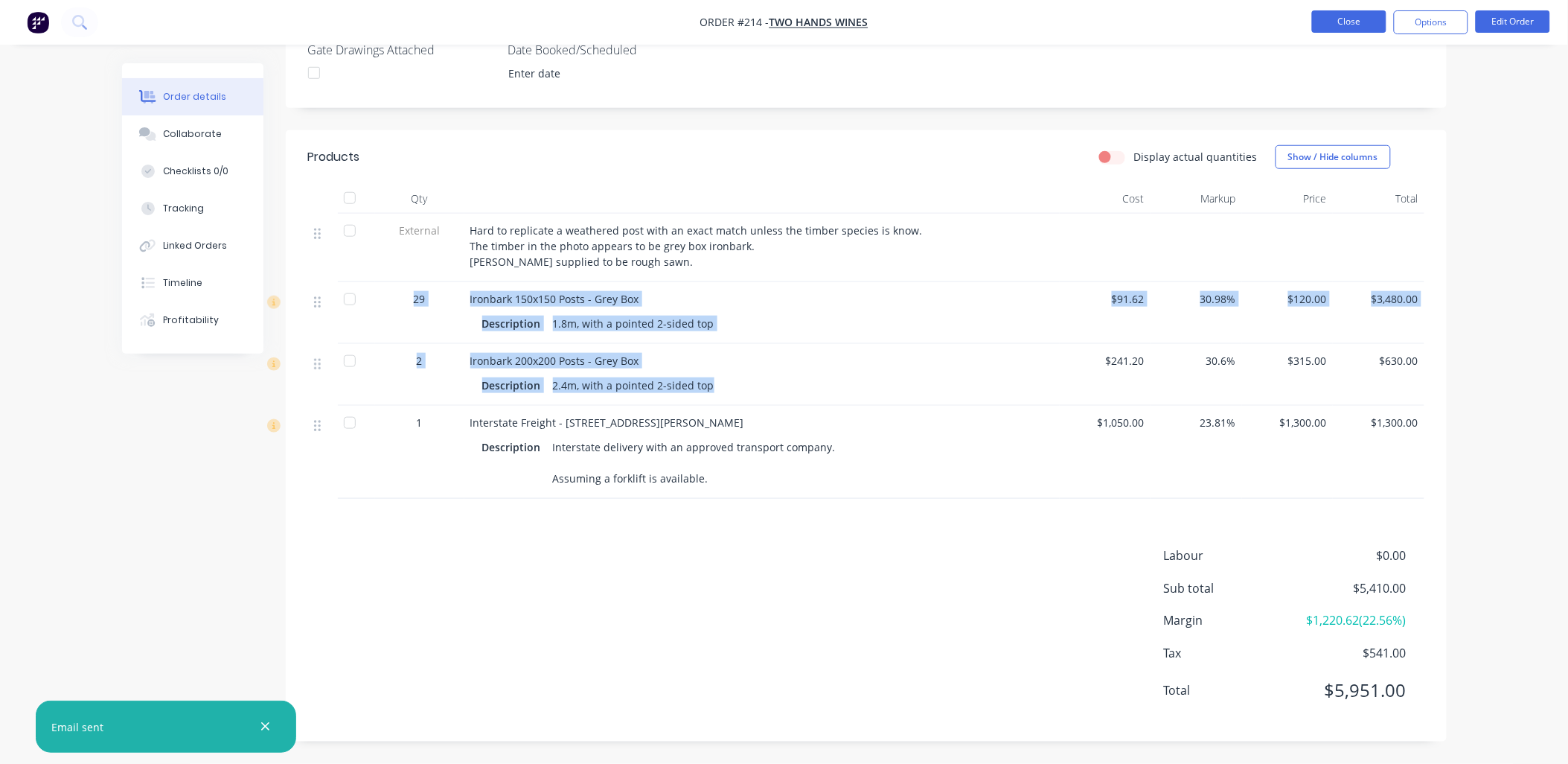
click at [1355, 26] on button "Close" at bounding box center [1349, 21] width 74 height 22
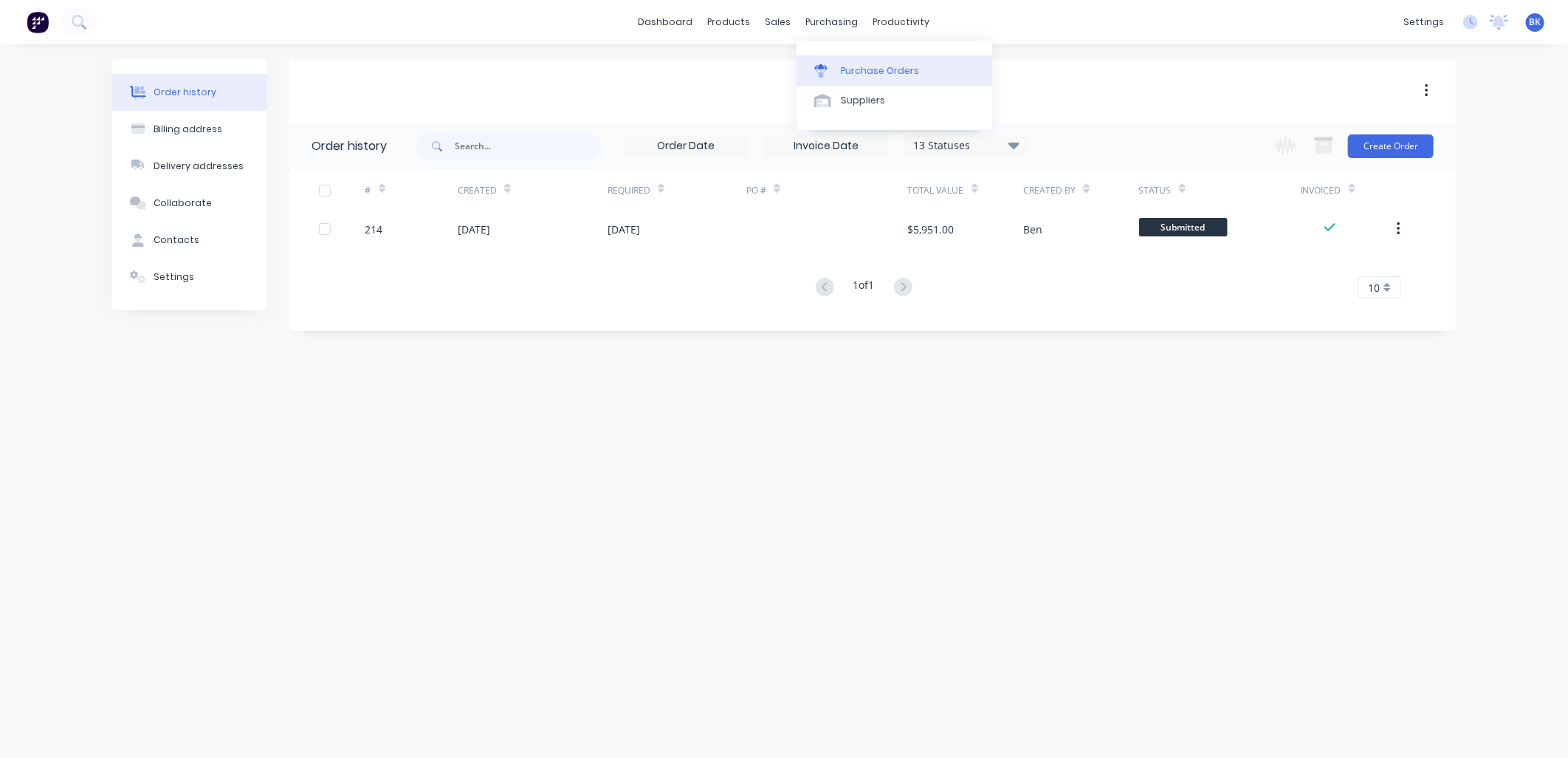
click at [842, 65] on div "Purchase Orders" at bounding box center [880, 71] width 78 height 14
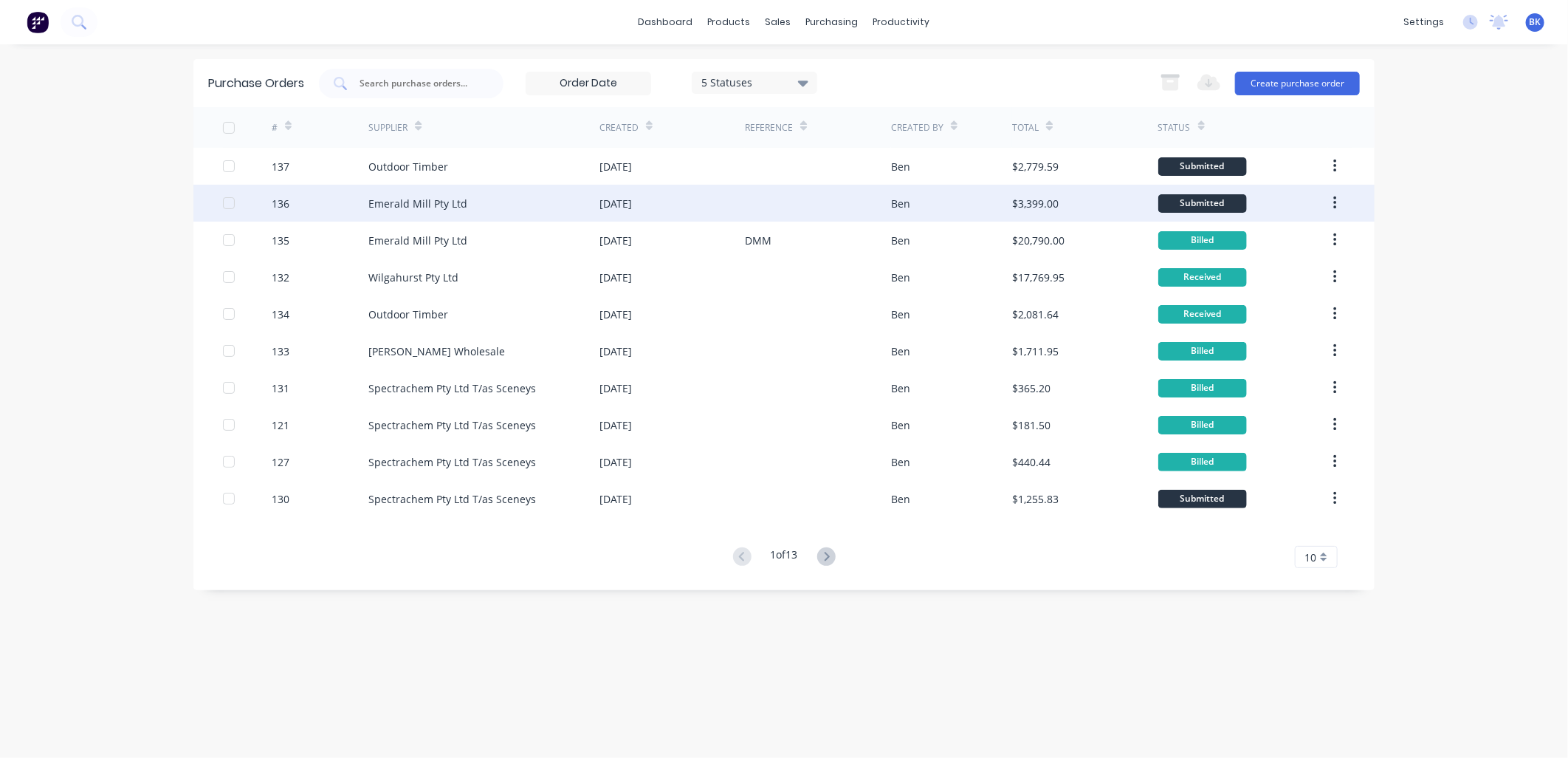
click at [448, 196] on div "Emerald Mill Pty Ltd" at bounding box center [417, 203] width 99 height 15
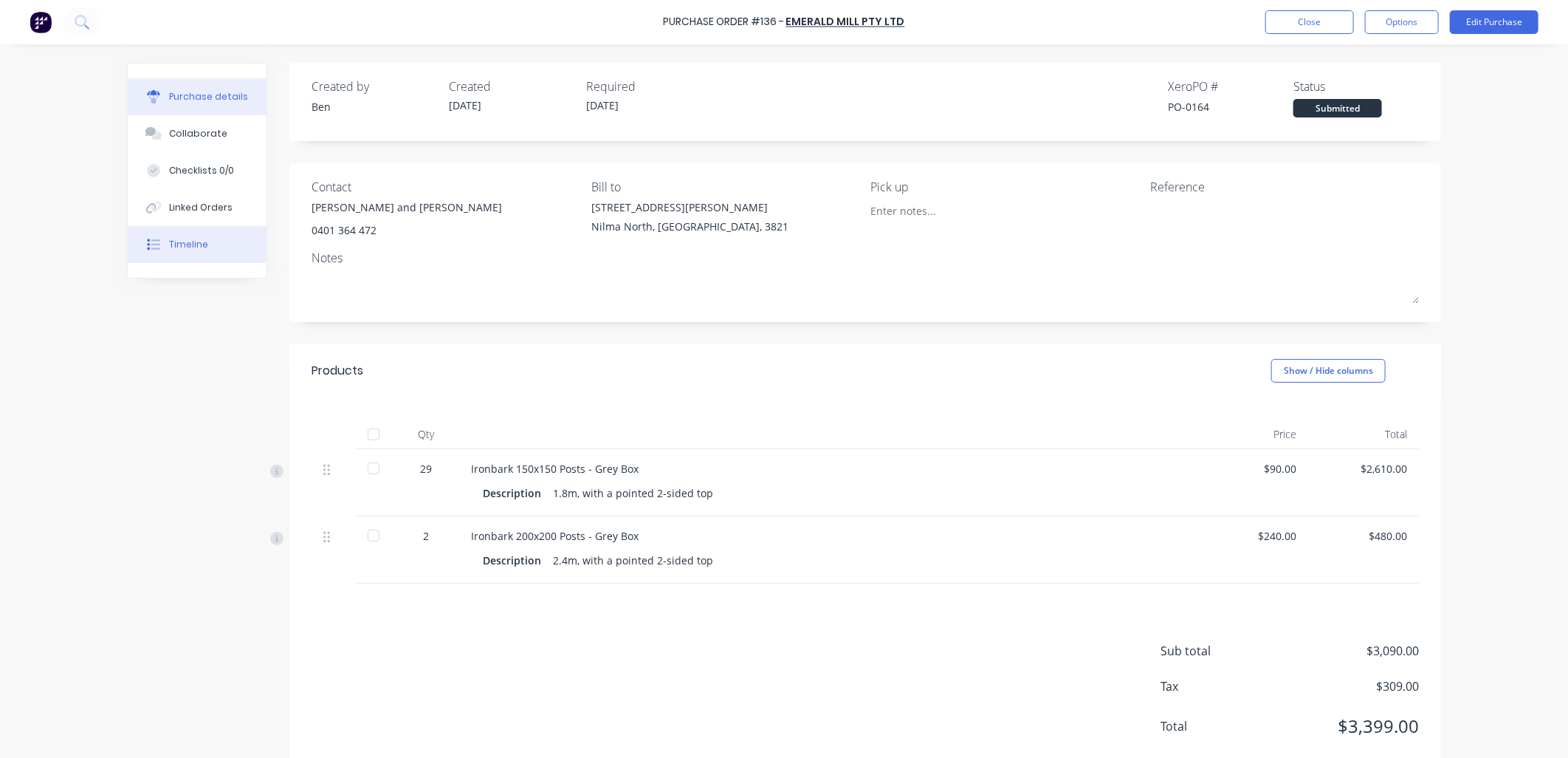
click at [226, 231] on button "Timeline" at bounding box center [197, 244] width 138 height 37
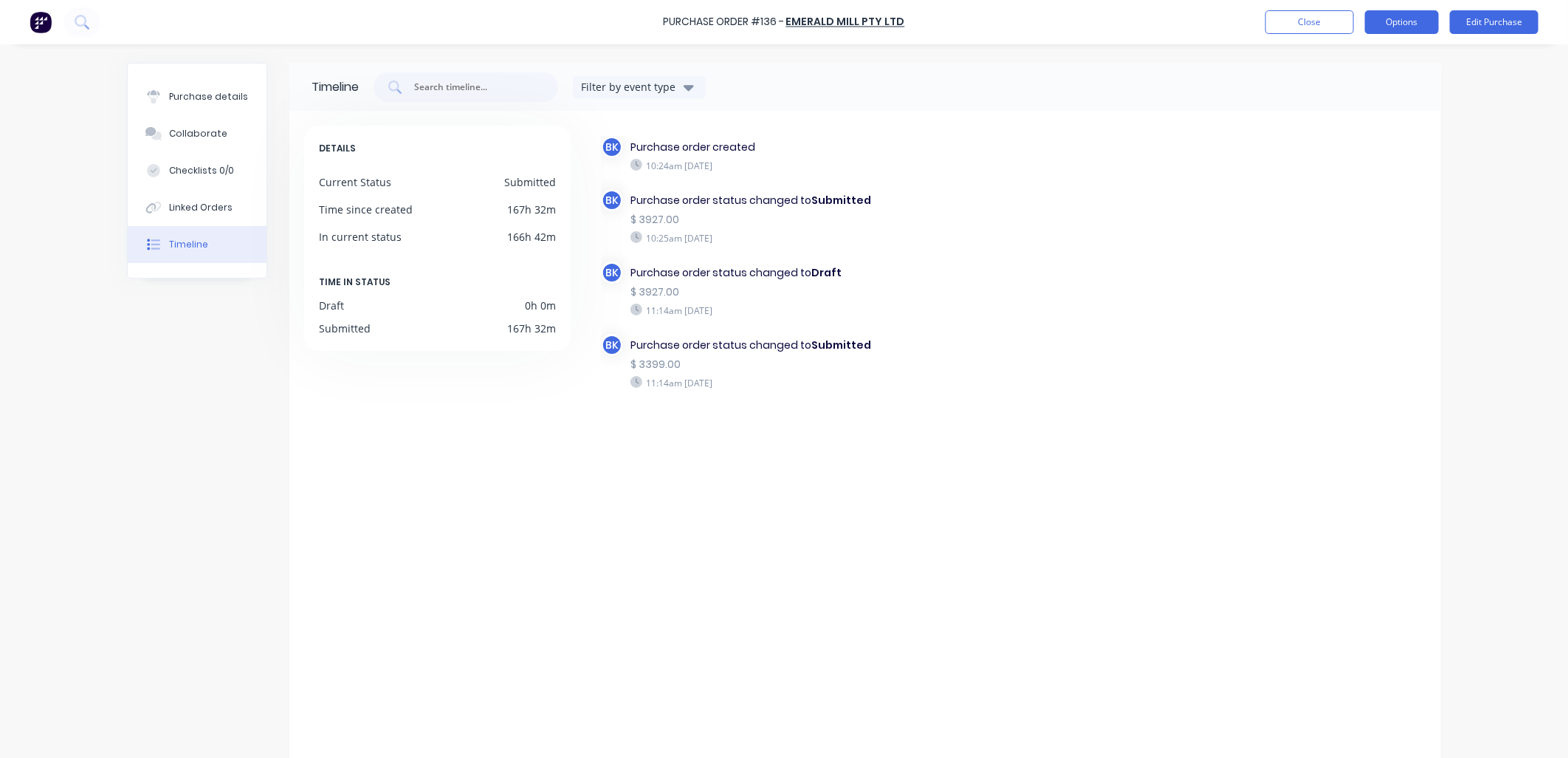
click at [1390, 22] on button "Options" at bounding box center [1401, 22] width 74 height 24
click at [1379, 62] on div "Print / Email" at bounding box center [1368, 60] width 114 height 22
click at [200, 101] on div "Purchase details" at bounding box center [209, 97] width 79 height 14
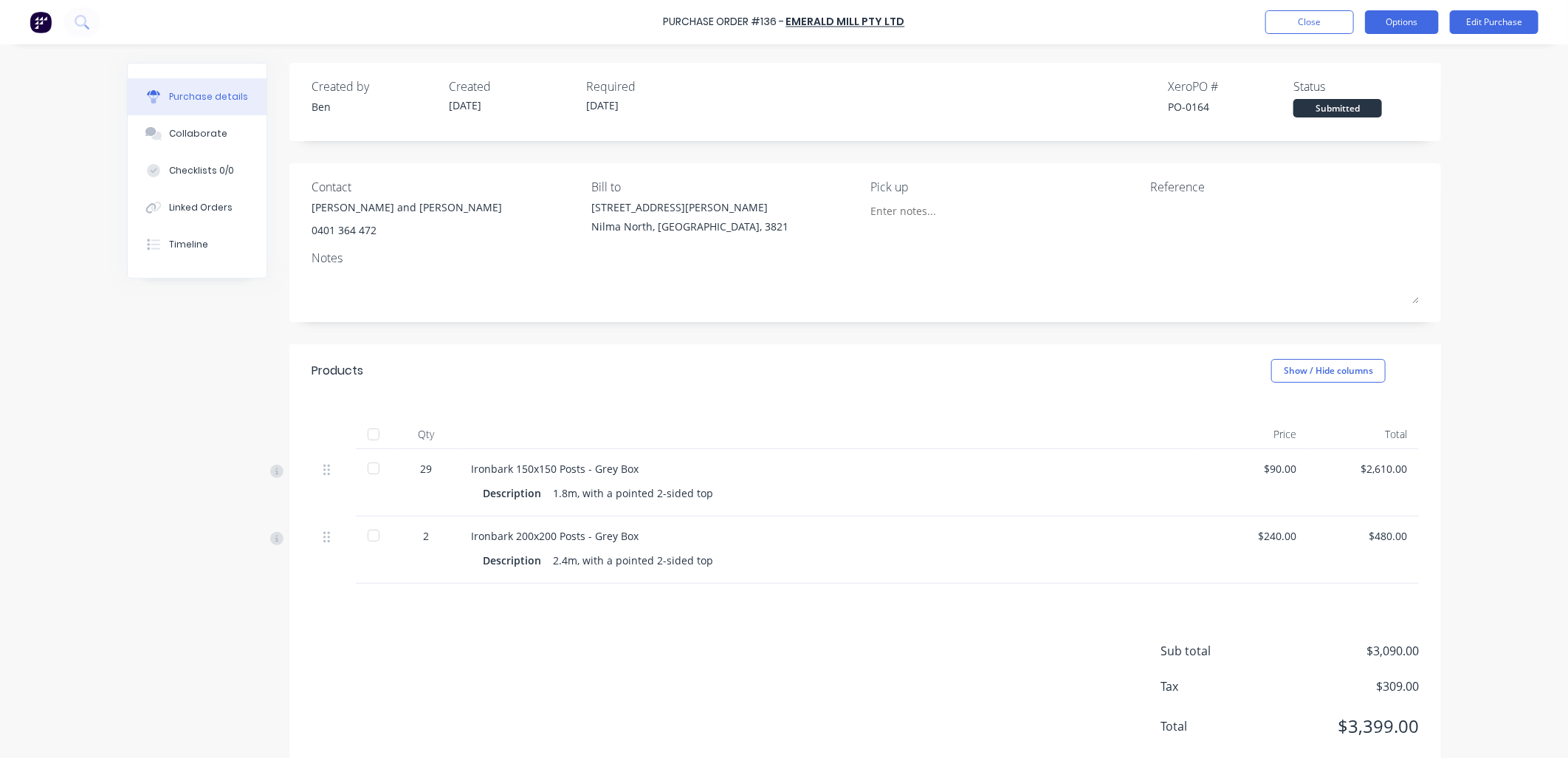
click at [1404, 23] on button "Options" at bounding box center [1401, 22] width 74 height 24
click at [1395, 116] on div "Without pricing" at bounding box center [1368, 119] width 114 height 22
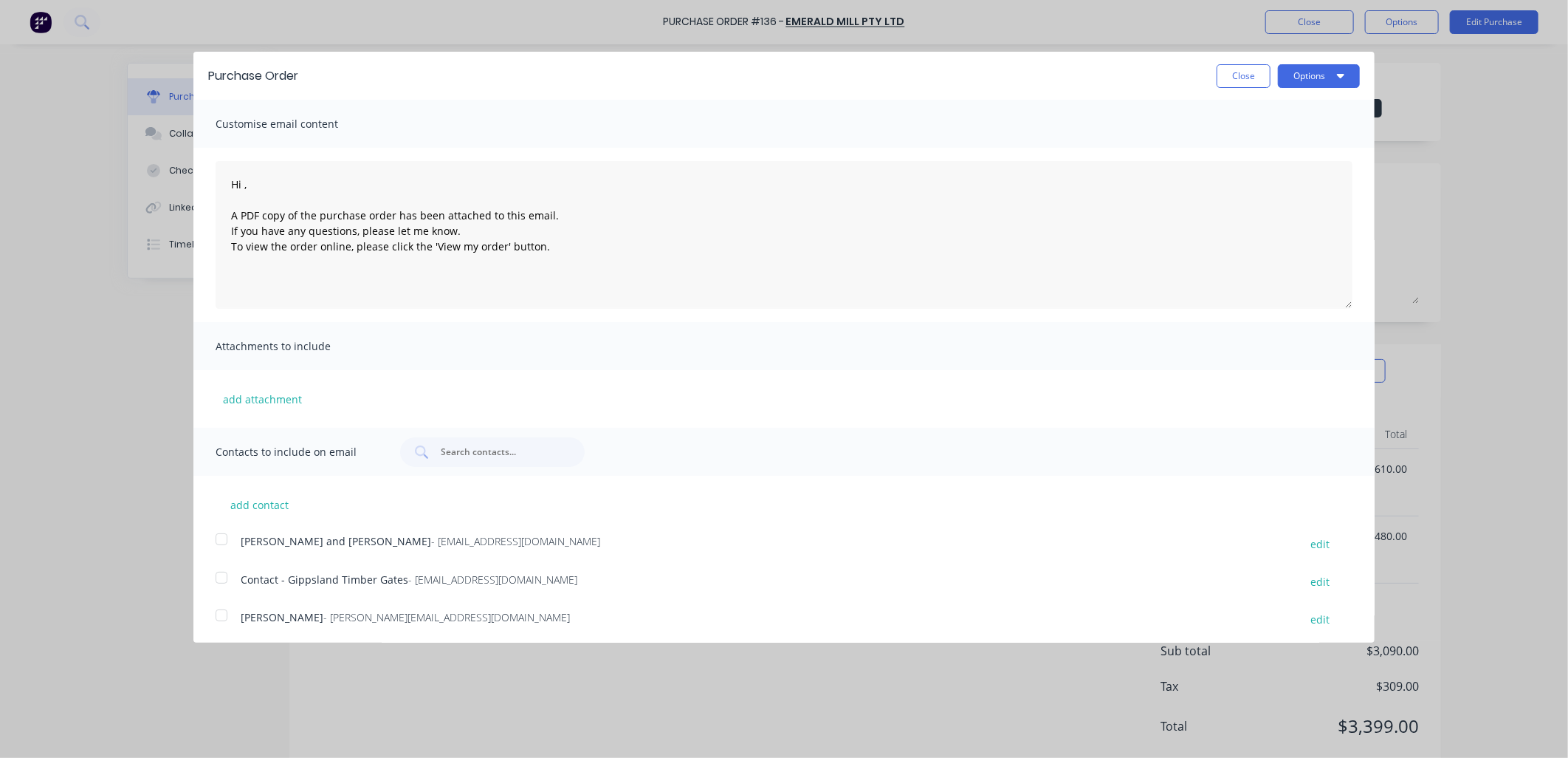
click at [219, 540] on div at bounding box center [221, 539] width 29 height 29
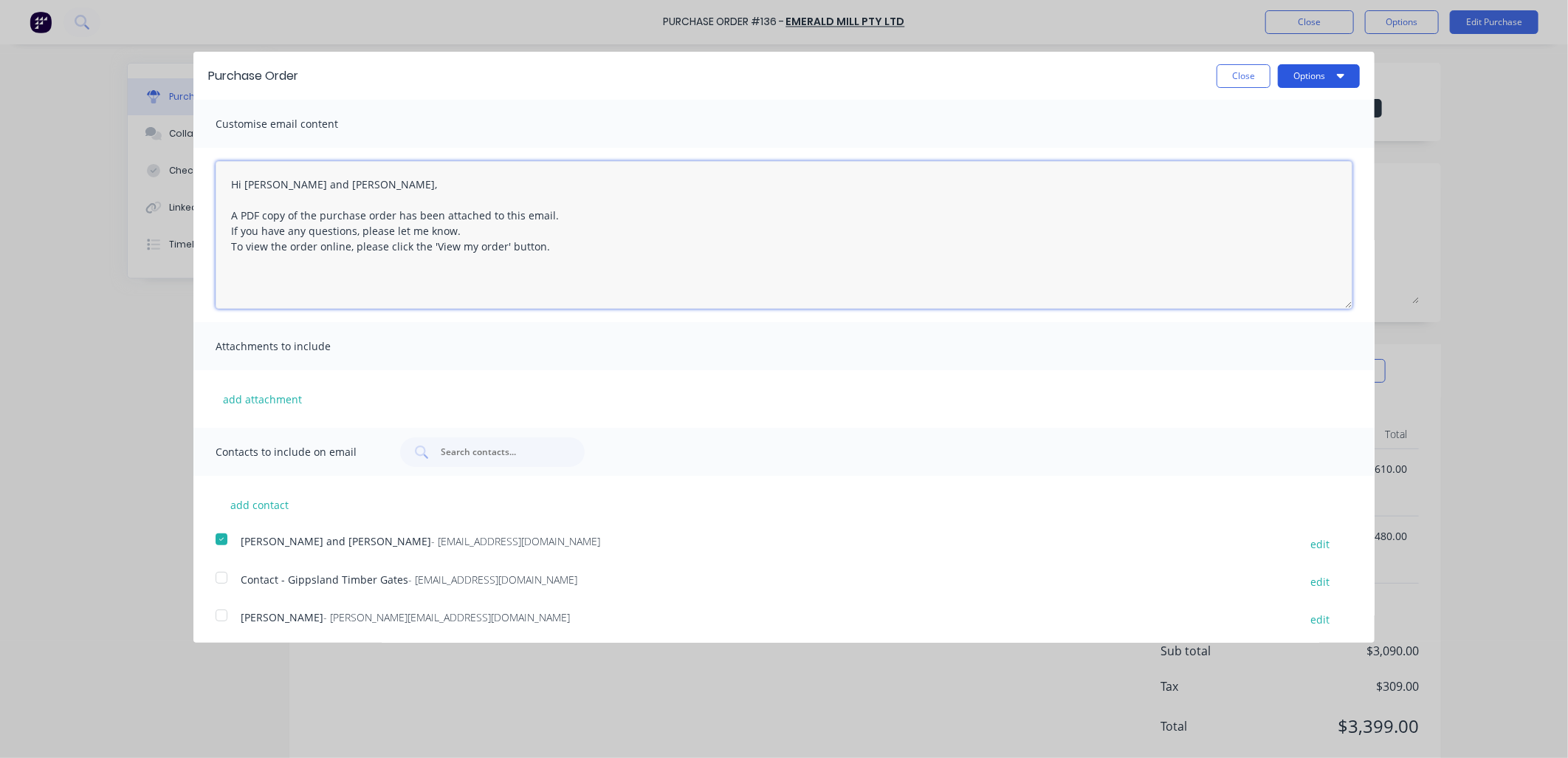
type textarea "Hi [PERSON_NAME] and [PERSON_NAME], A PDF copy of the purchase order has been a…"
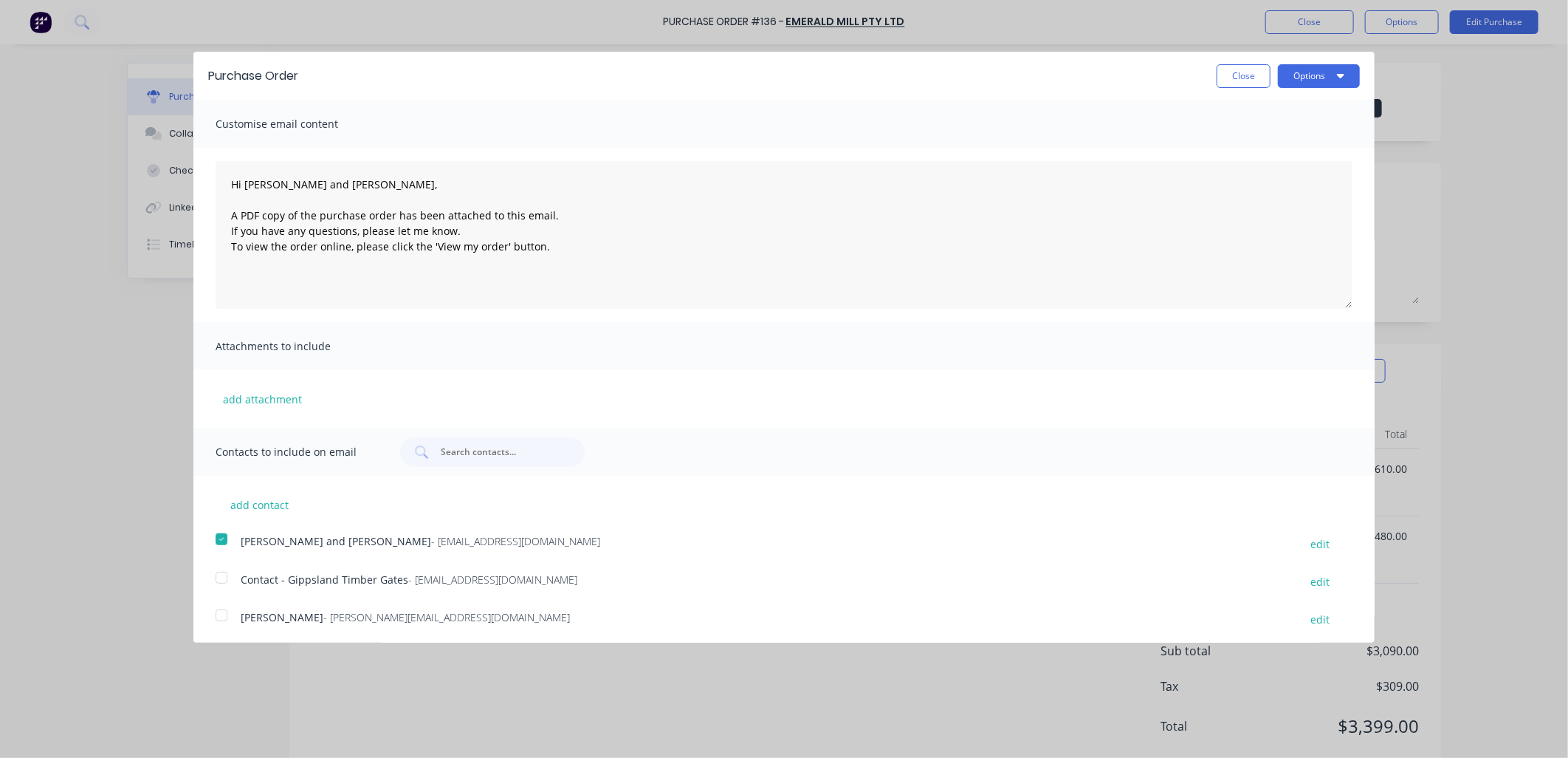
drag, startPoint x: 1278, startPoint y: 79, endPoint x: 1288, endPoint y: 93, distance: 17.2
click at [1280, 80] on button "Options" at bounding box center [1319, 77] width 82 height 24
click at [1300, 145] on div "Email" at bounding box center [1289, 143] width 114 height 22
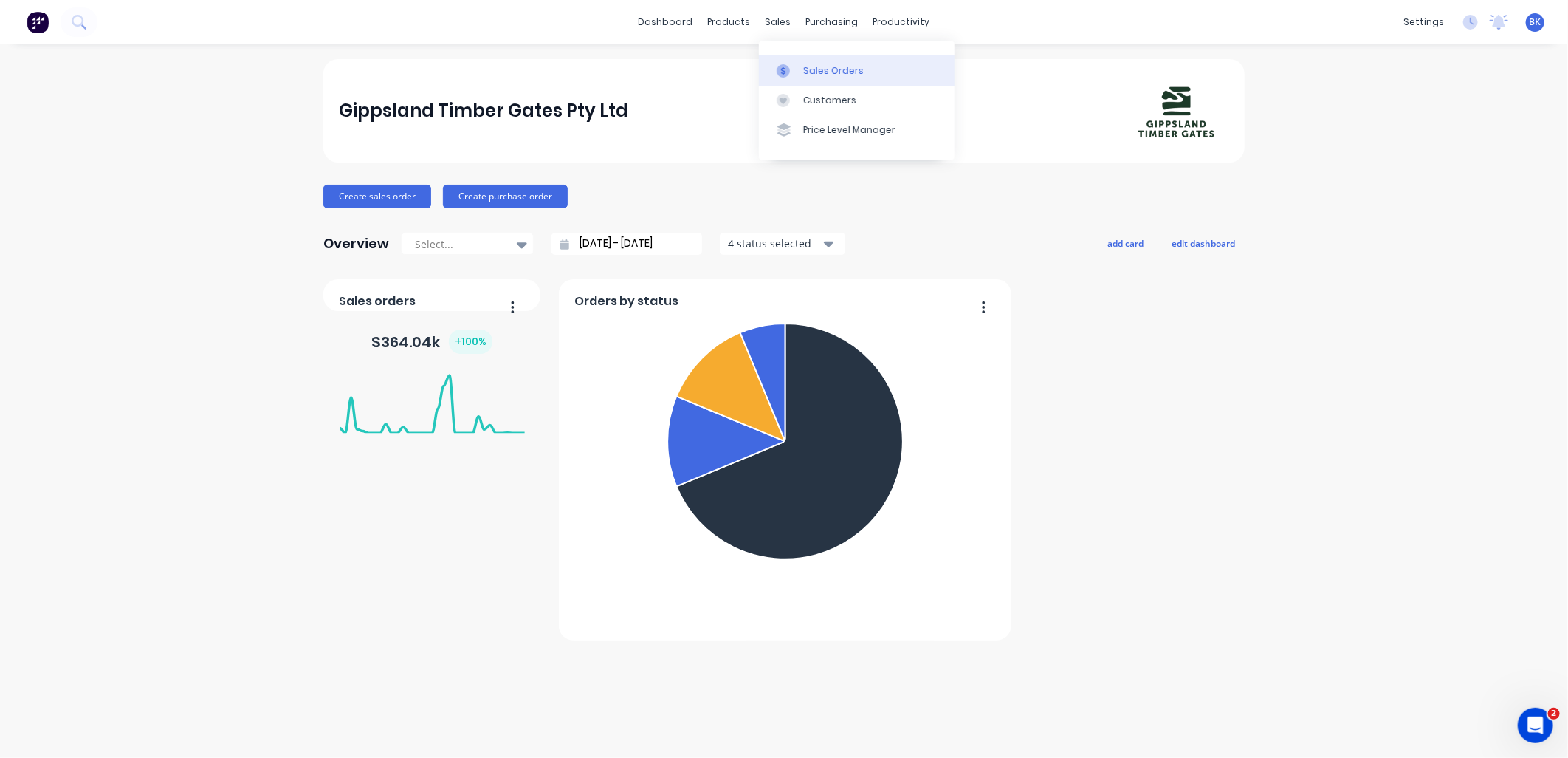
click at [801, 61] on link "Sales Orders" at bounding box center [856, 70] width 196 height 29
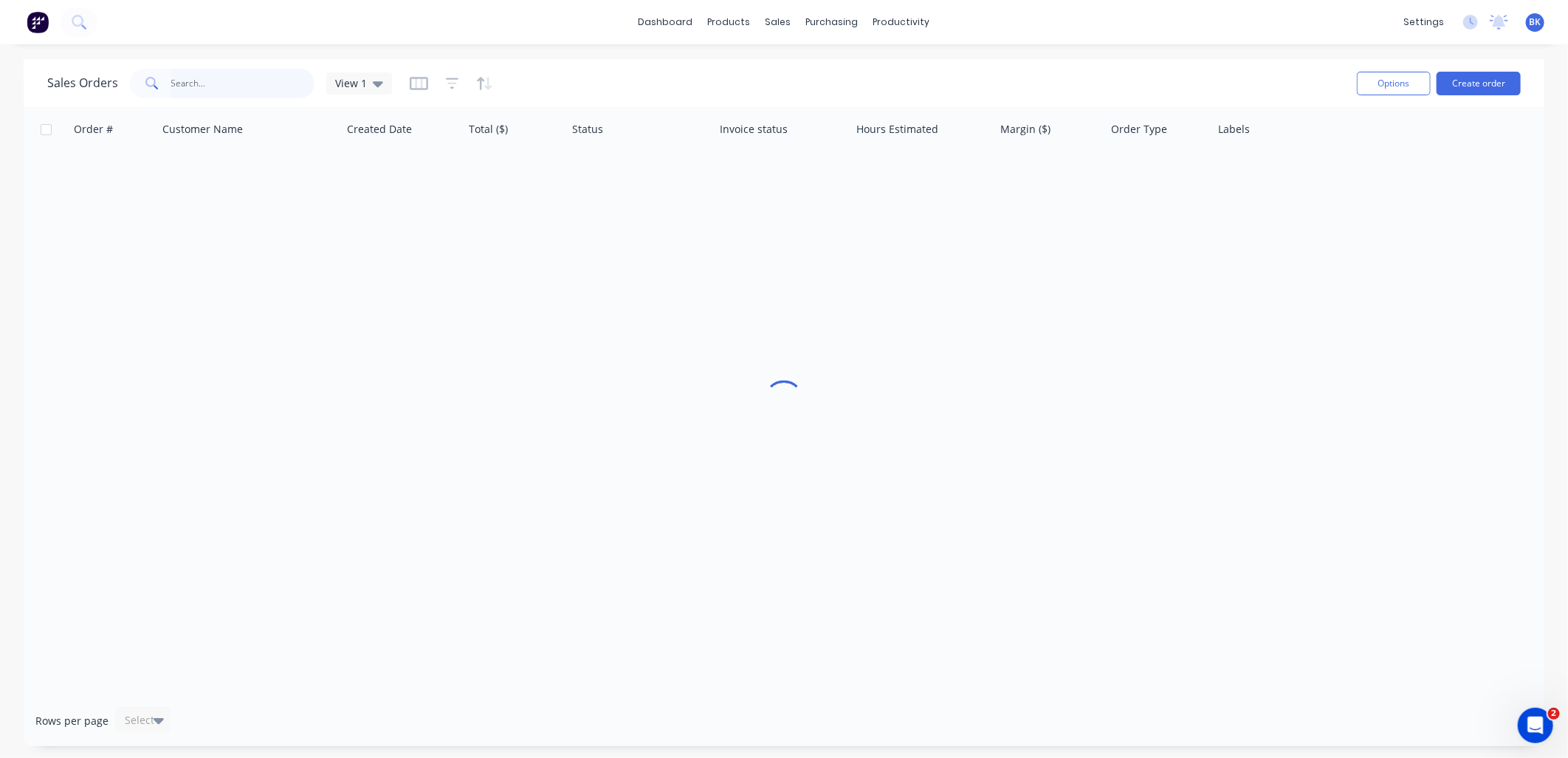
click at [193, 76] on input "text" at bounding box center [243, 83] width 144 height 29
type input "r"
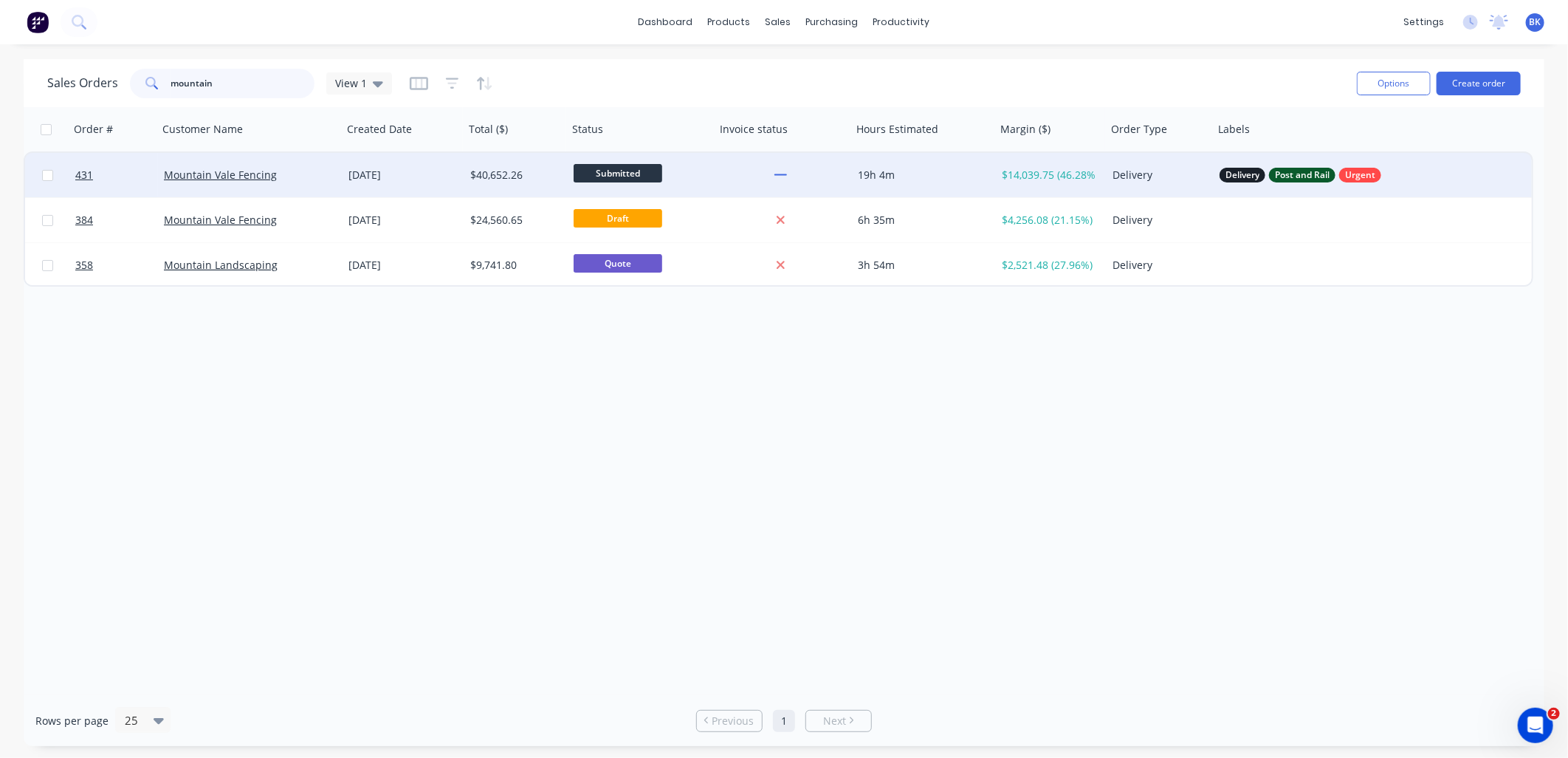
type input "mountain"
click at [307, 175] on div "Mountain Vale Fencing" at bounding box center [246, 175] width 164 height 15
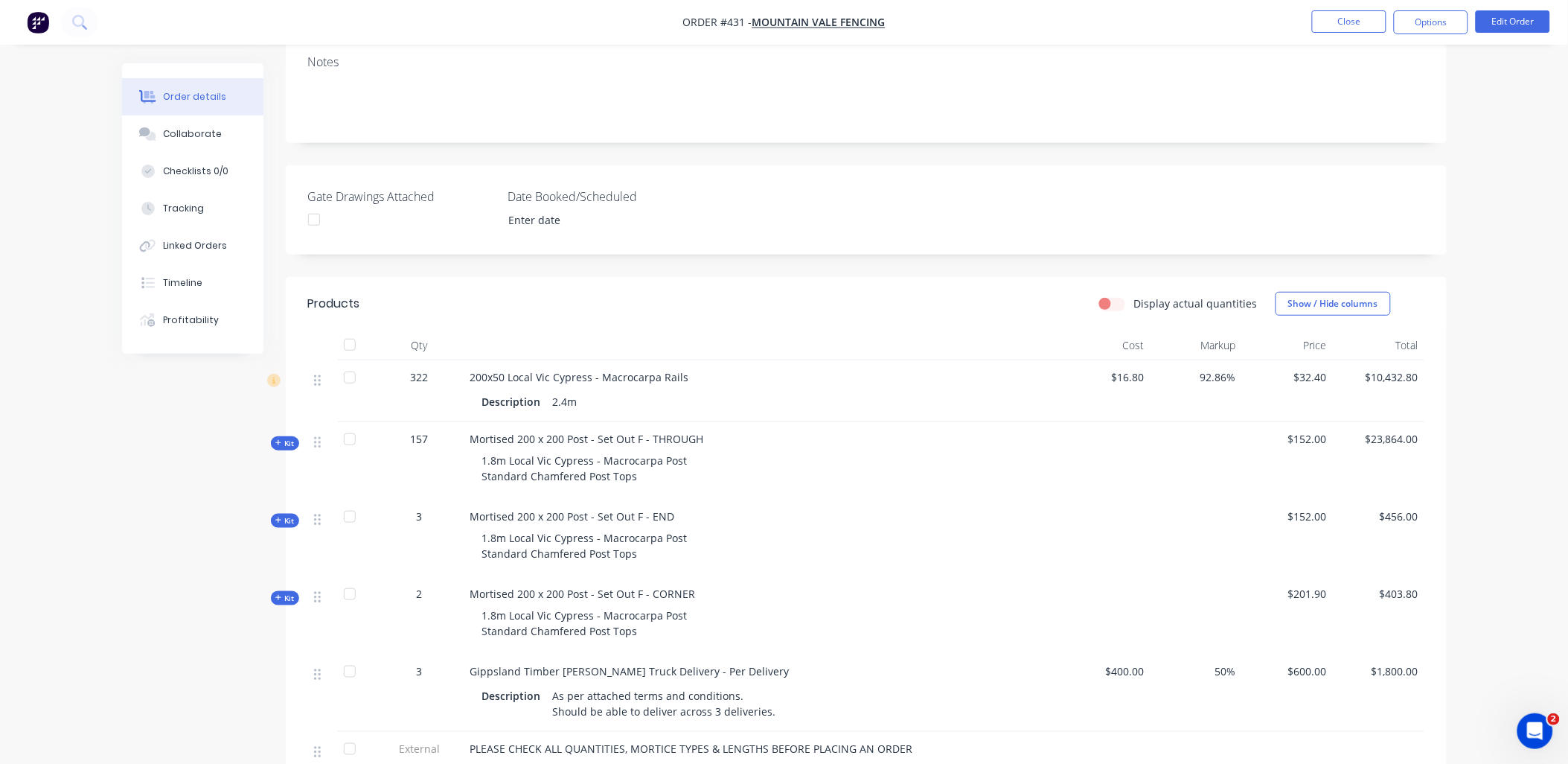
scroll to position [248, 0]
click at [1334, 32] on button "Close" at bounding box center [1349, 21] width 74 height 22
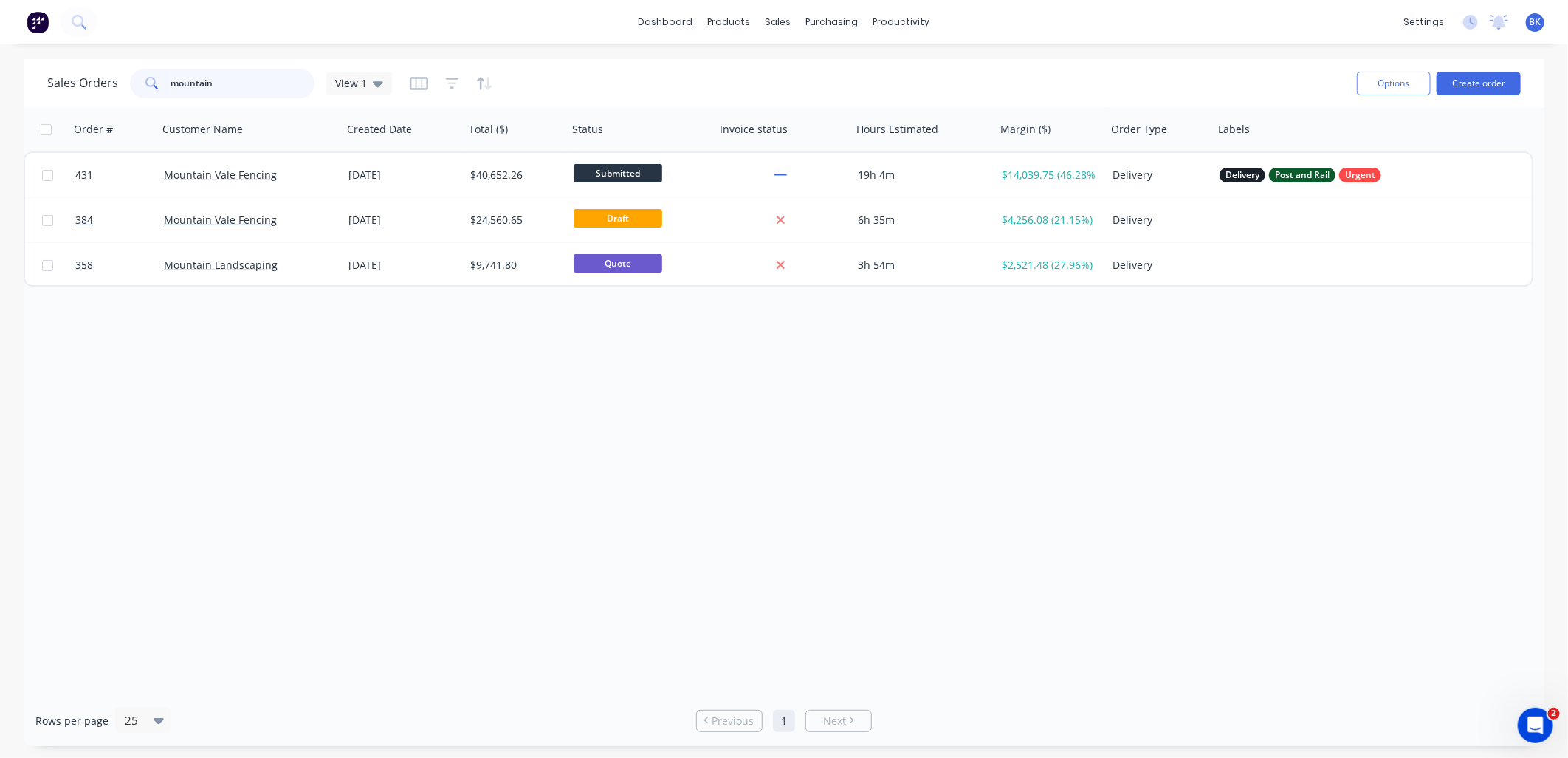
click at [203, 80] on input "mountain" at bounding box center [243, 83] width 144 height 29
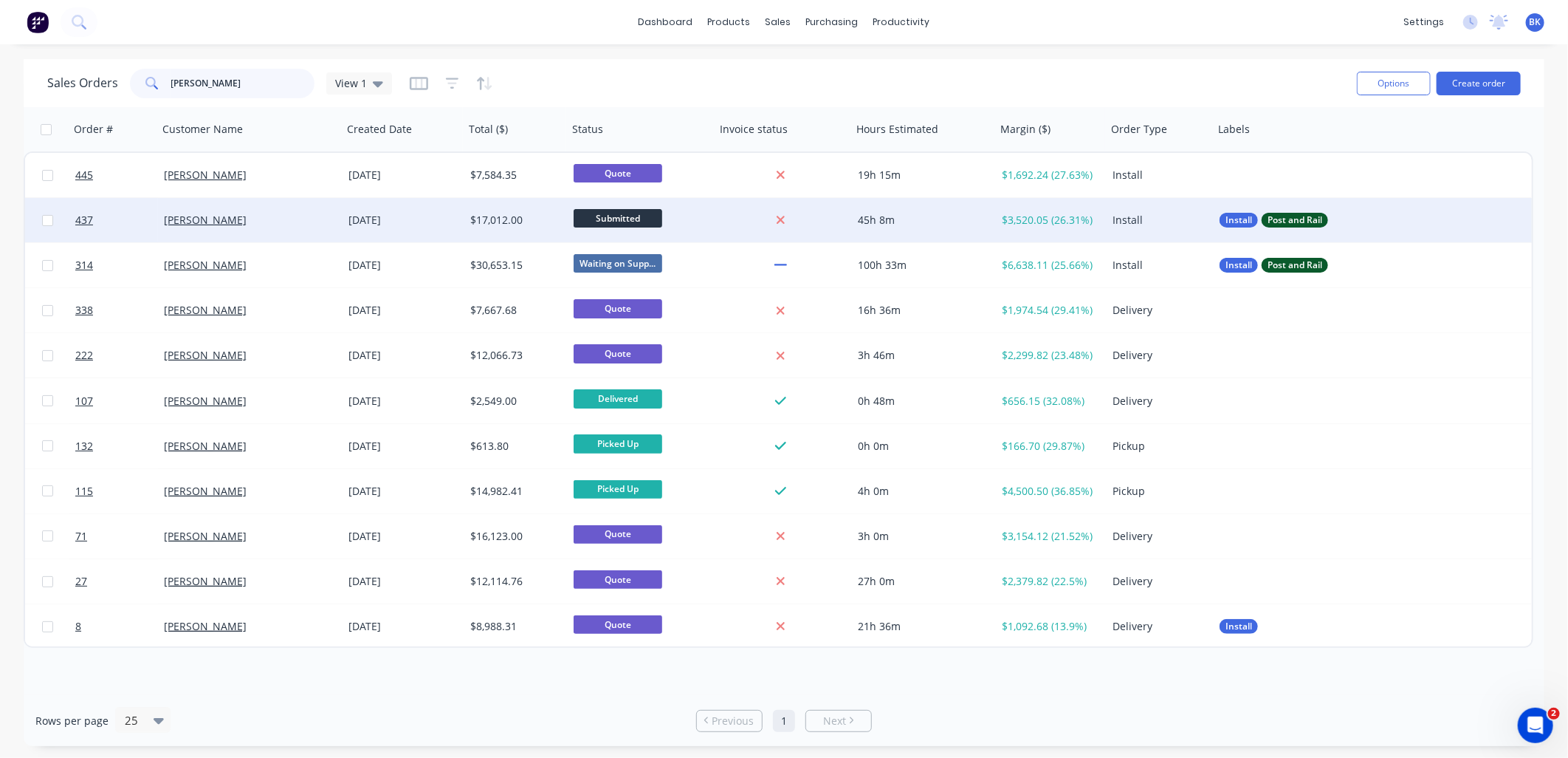
type input "david"
click at [260, 220] on div "[PERSON_NAME]" at bounding box center [246, 220] width 164 height 15
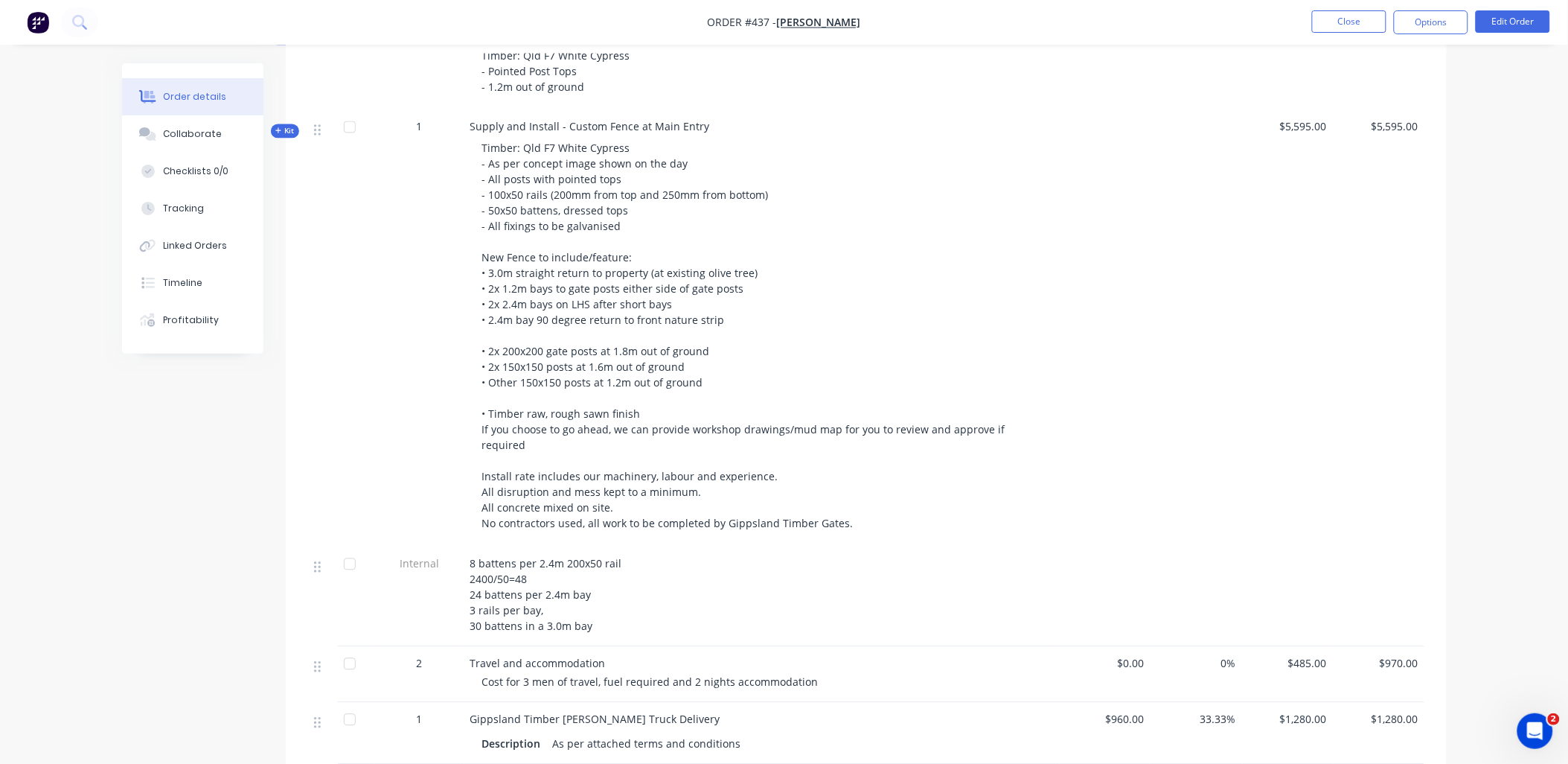
scroll to position [910, 0]
click at [286, 125] on span "Kit" at bounding box center [285, 130] width 19 height 11
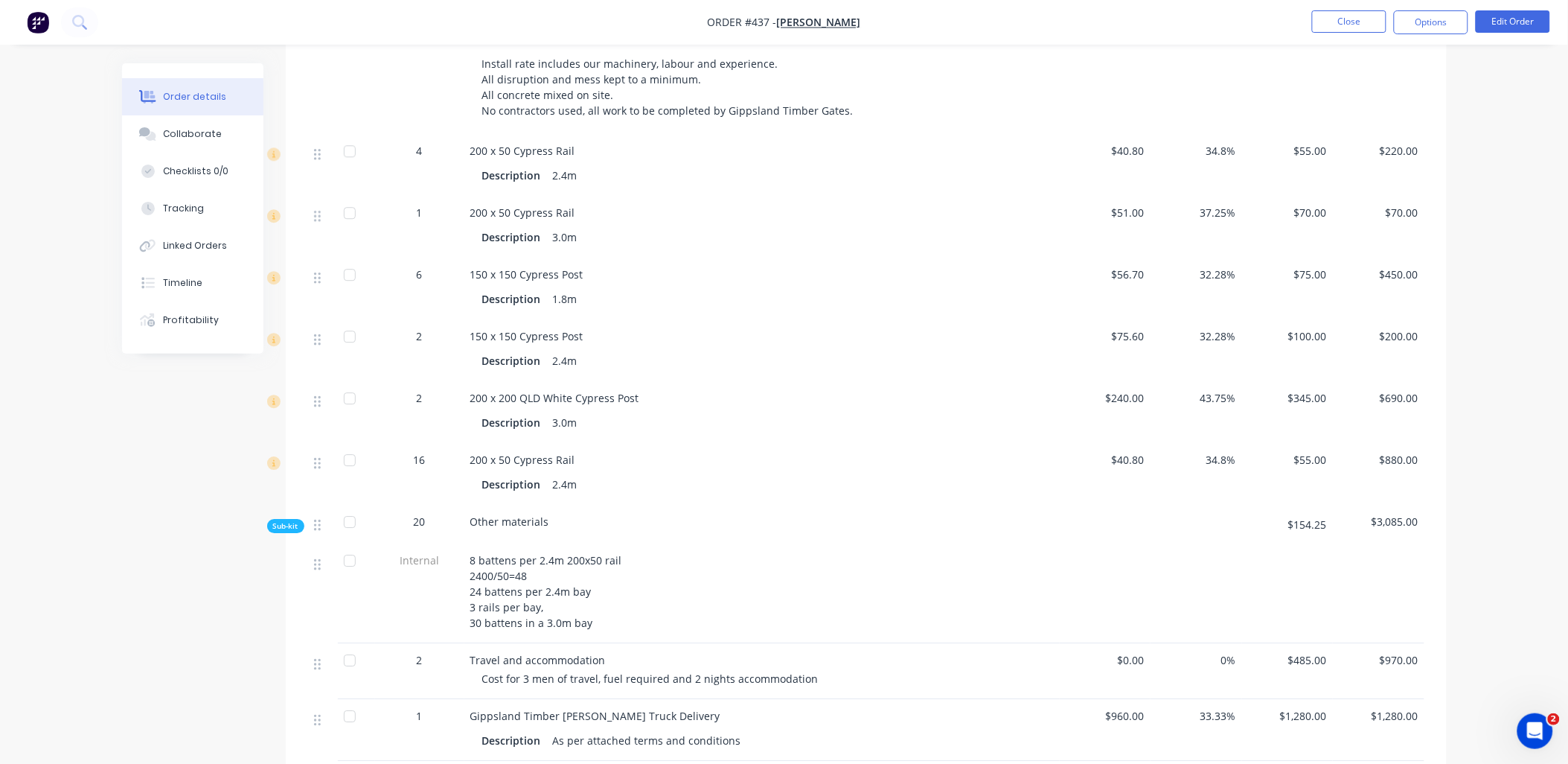
scroll to position [1322, 0]
